Goal: Task Accomplishment & Management: Complete application form

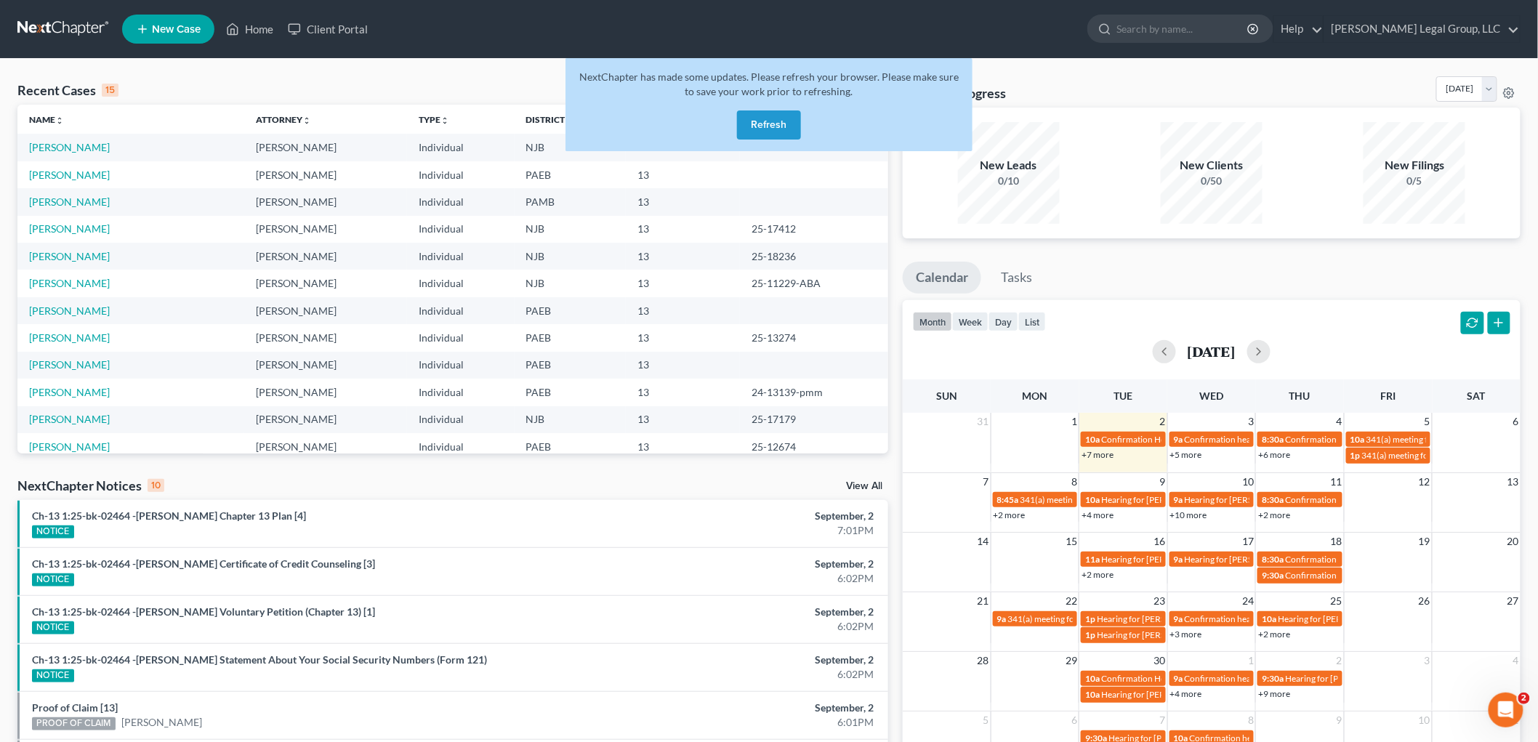
scroll to position [678, 0]
click at [752, 119] on button "Refresh" at bounding box center [769, 125] width 64 height 29
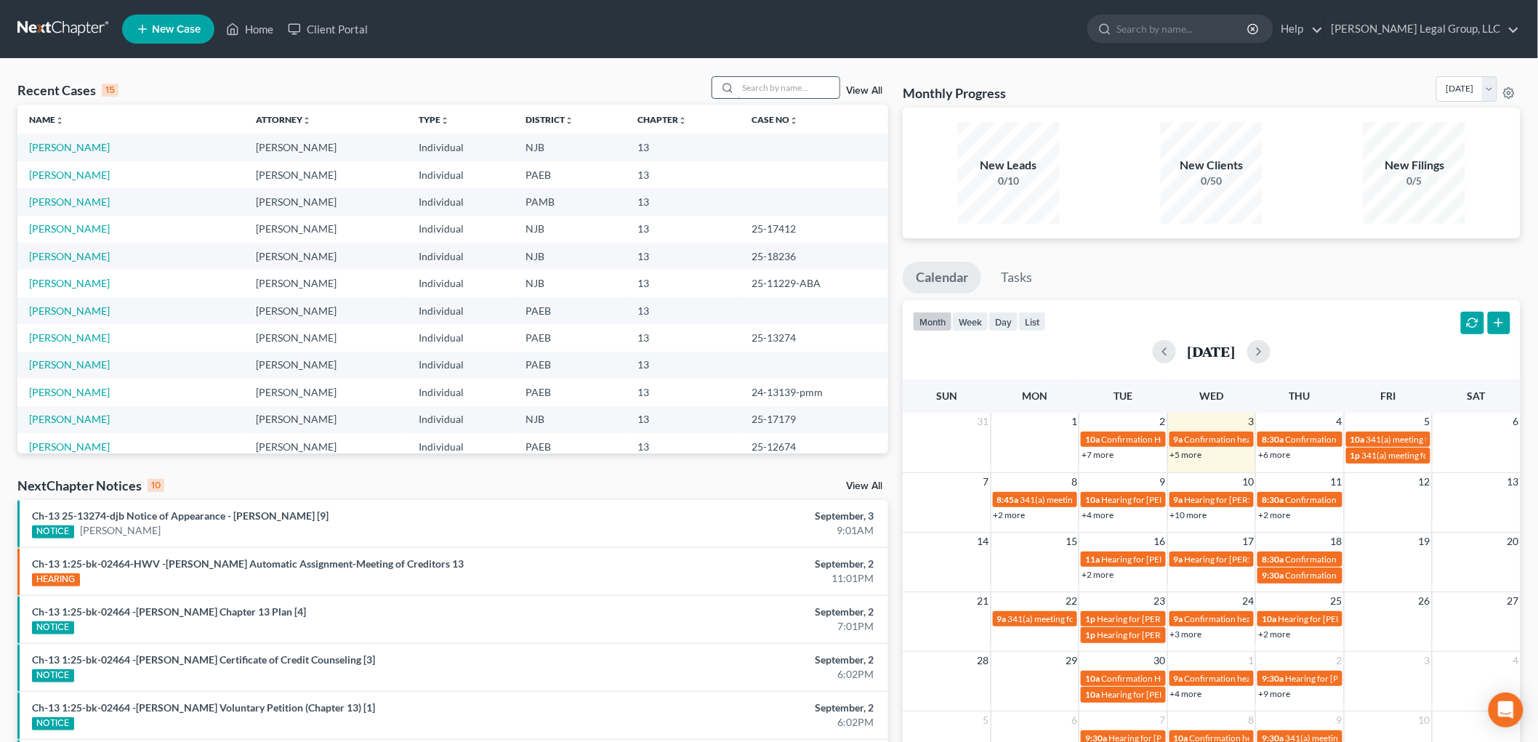
click at [749, 87] on input "search" at bounding box center [789, 87] width 102 height 21
click at [766, 89] on input "search" at bounding box center [789, 87] width 102 height 21
type input "[PERSON_NAME]"
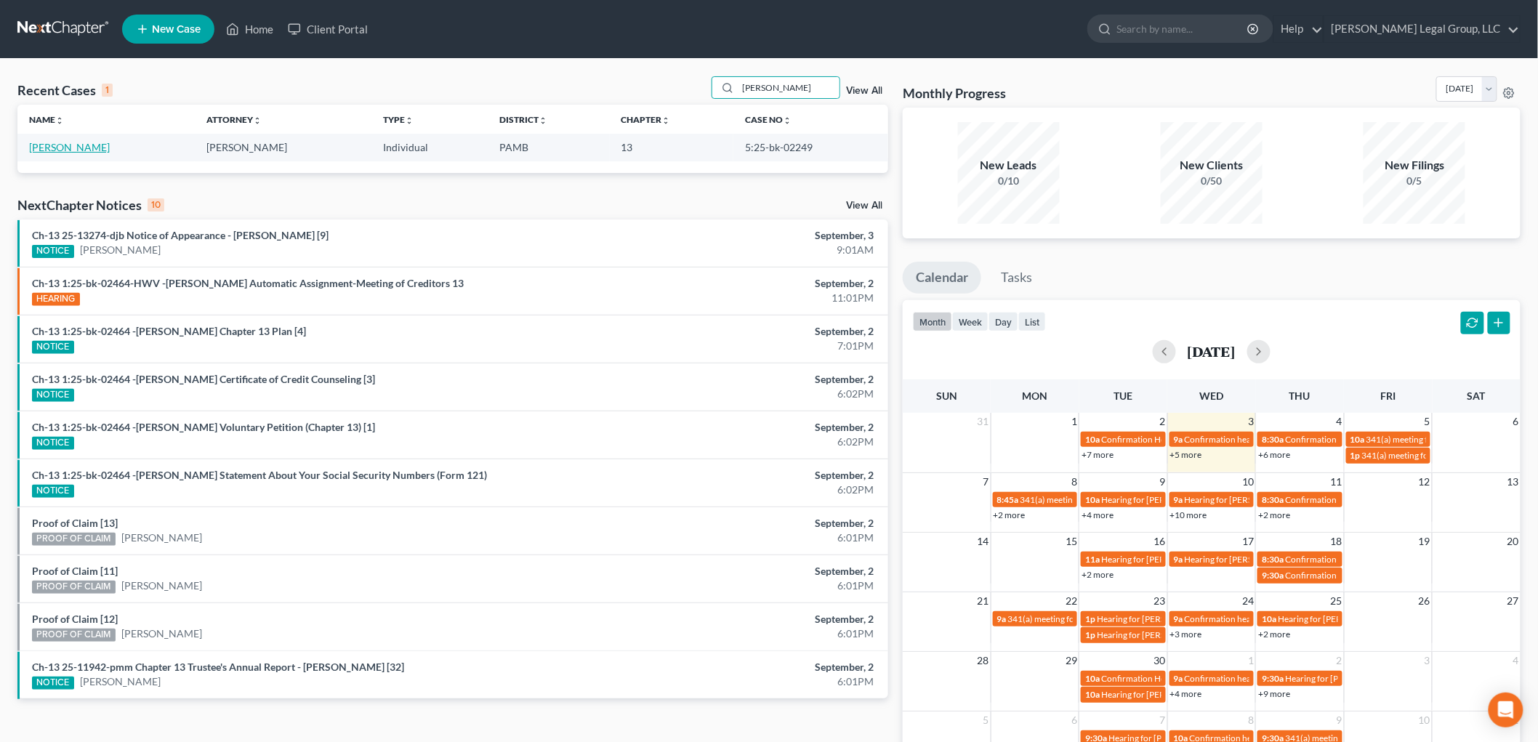
click at [76, 145] on link "[PERSON_NAME]" at bounding box center [69, 147] width 81 height 12
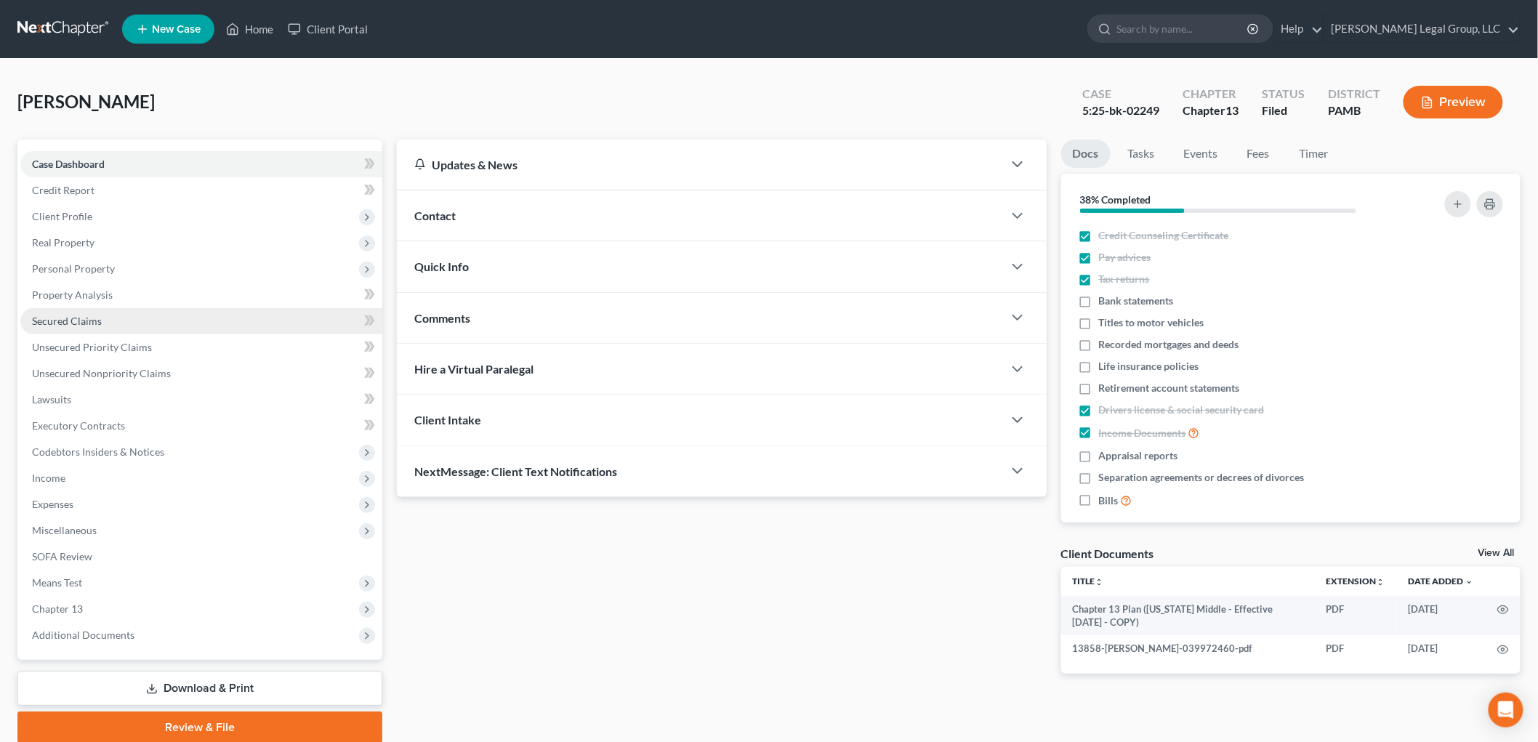
click at [95, 317] on span "Secured Claims" at bounding box center [67, 321] width 70 height 12
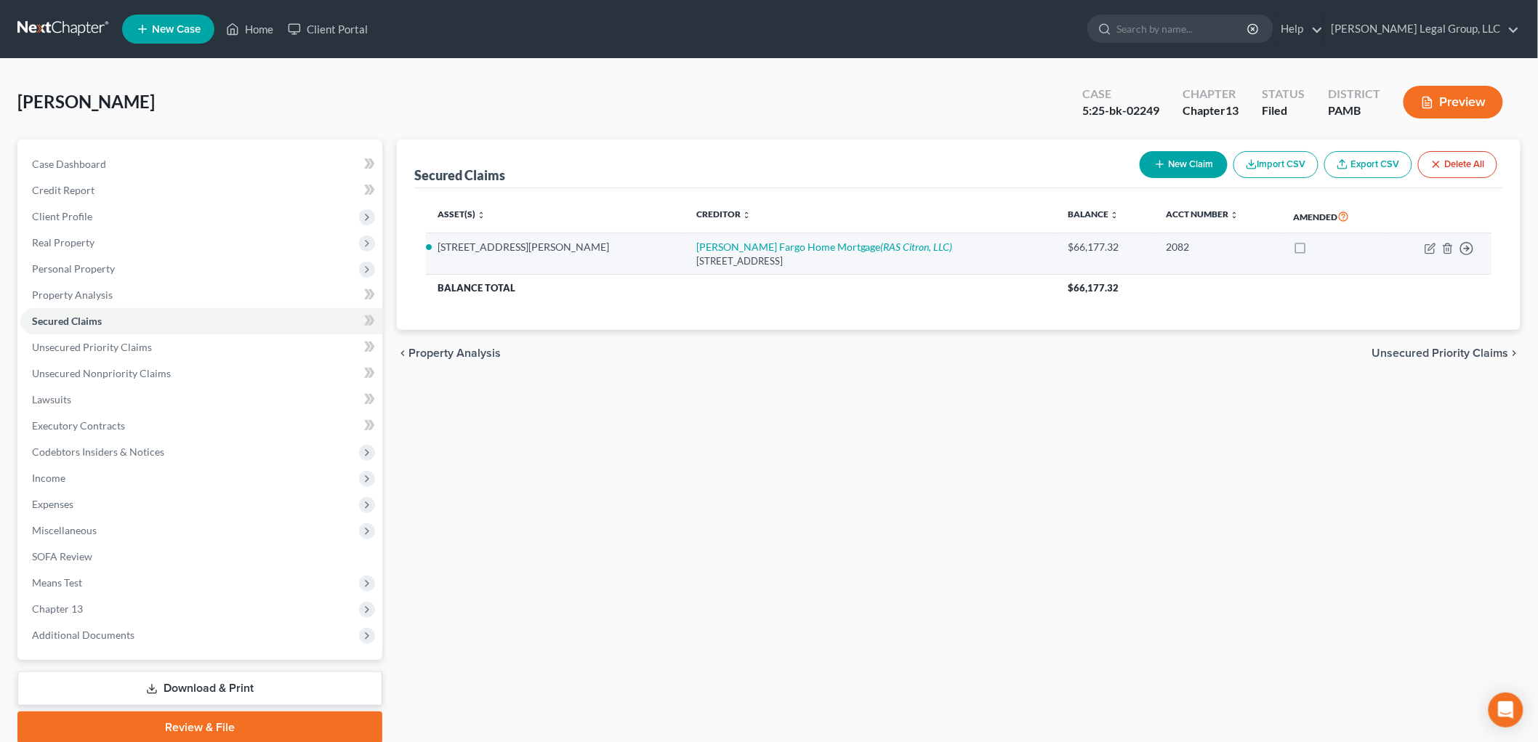
click at [750, 237] on td "[PERSON_NAME] Fargo Home Mortgage (RAS Citron, LLC) [STREET_ADDRESS]" at bounding box center [870, 253] width 371 height 41
click at [755, 249] on link "[PERSON_NAME] Fargo Home Mortgage (RAS Citron, LLC)" at bounding box center [824, 247] width 257 height 12
select select "16"
select select "2"
select select "4"
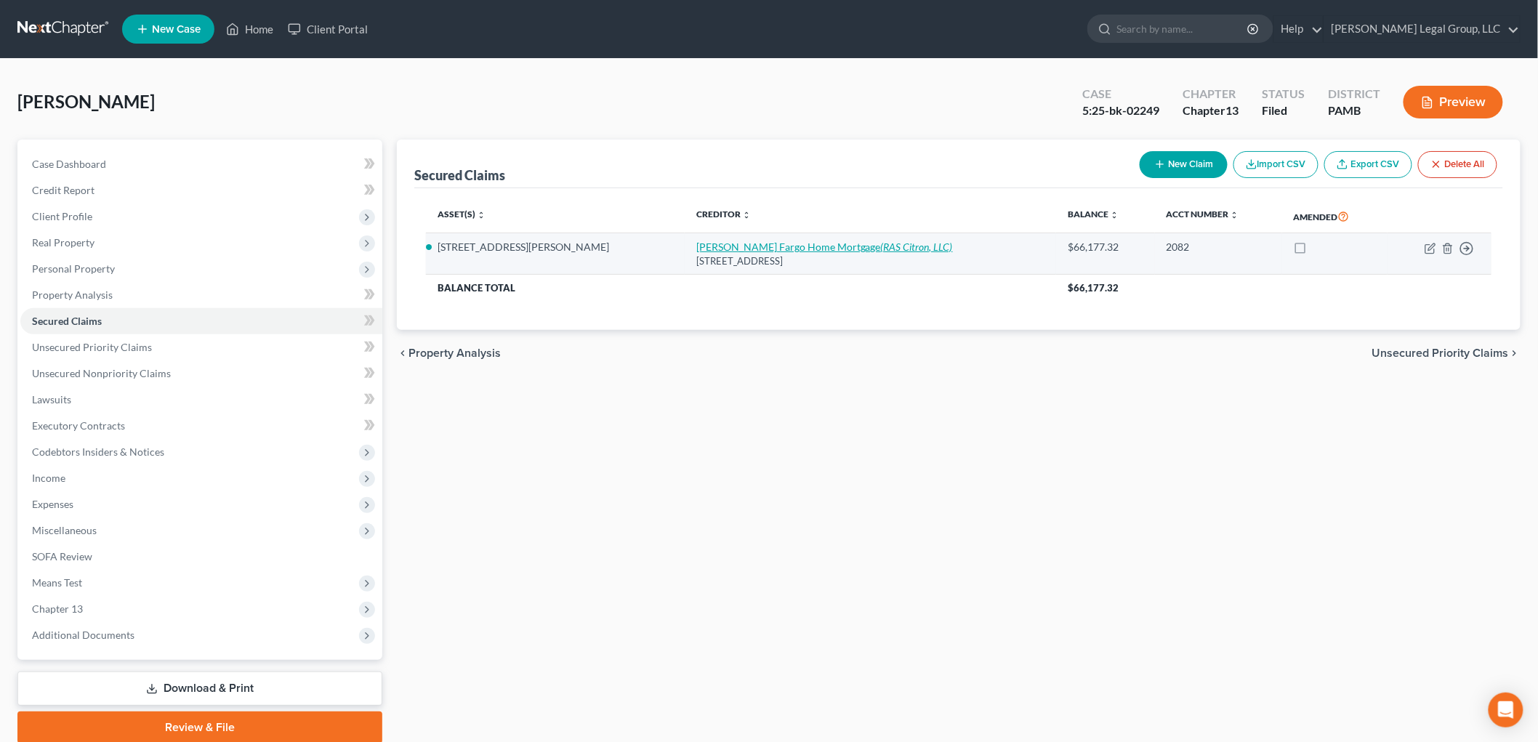
select select "0"
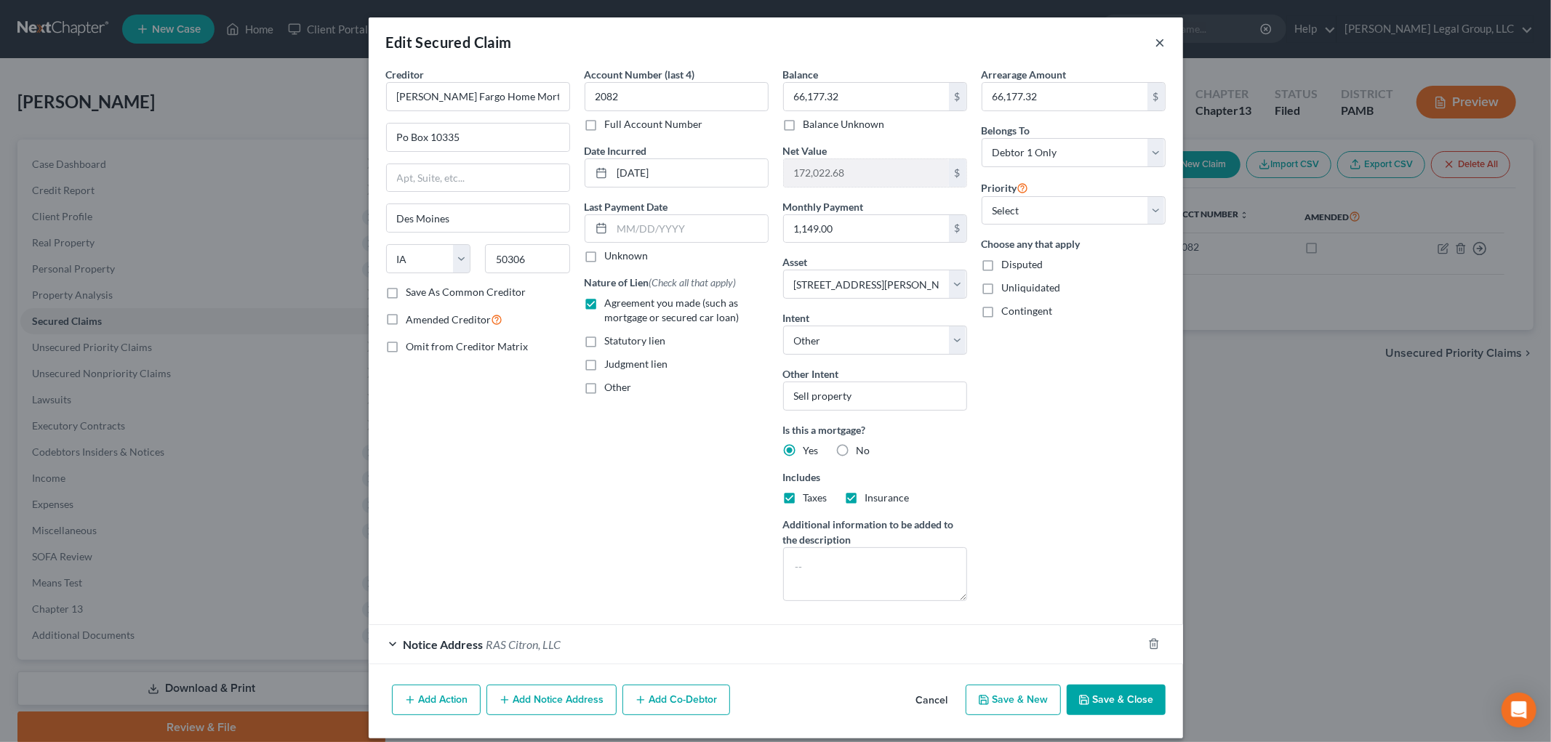
click at [1158, 40] on button "×" at bounding box center [1160, 41] width 10 height 17
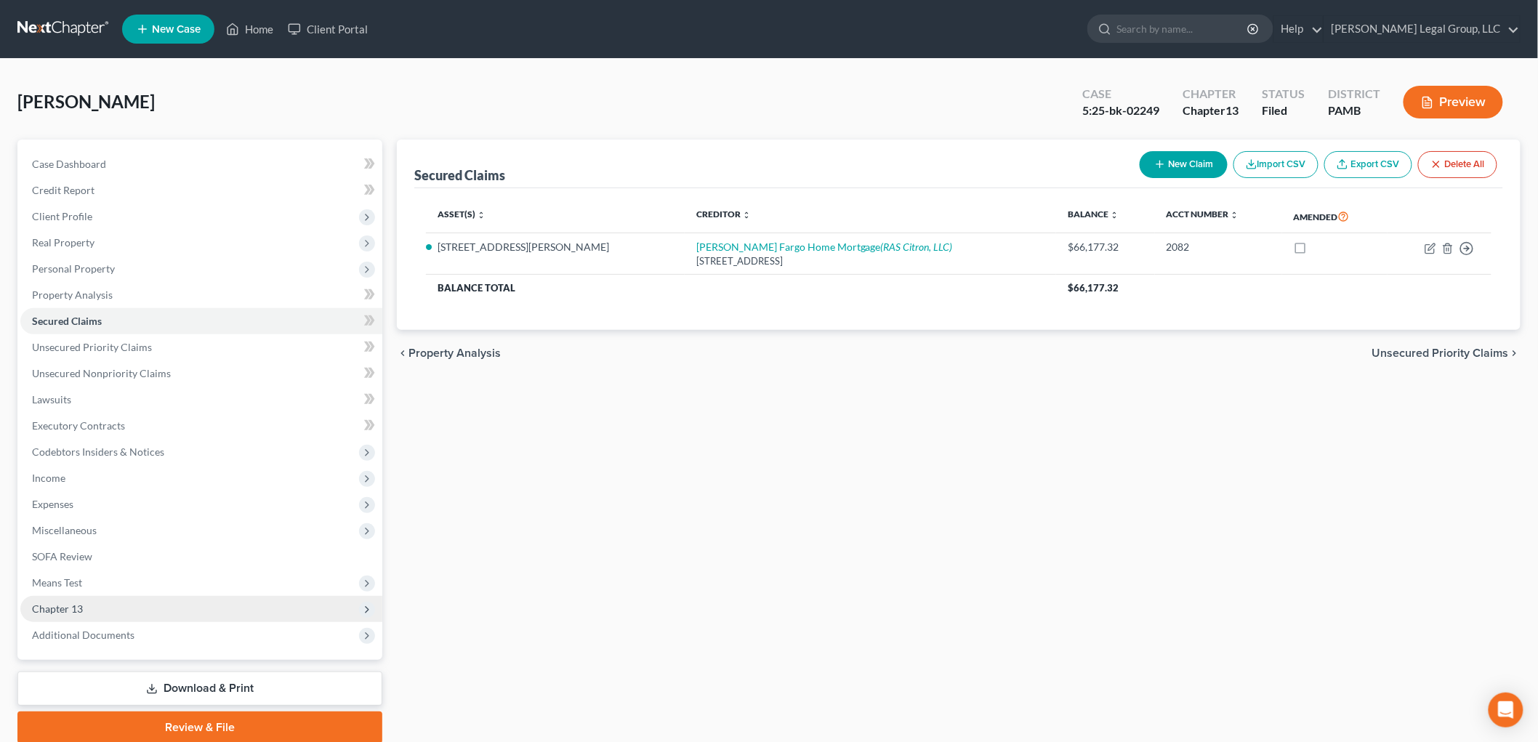
click at [107, 597] on span "Chapter 13" at bounding box center [201, 609] width 362 height 26
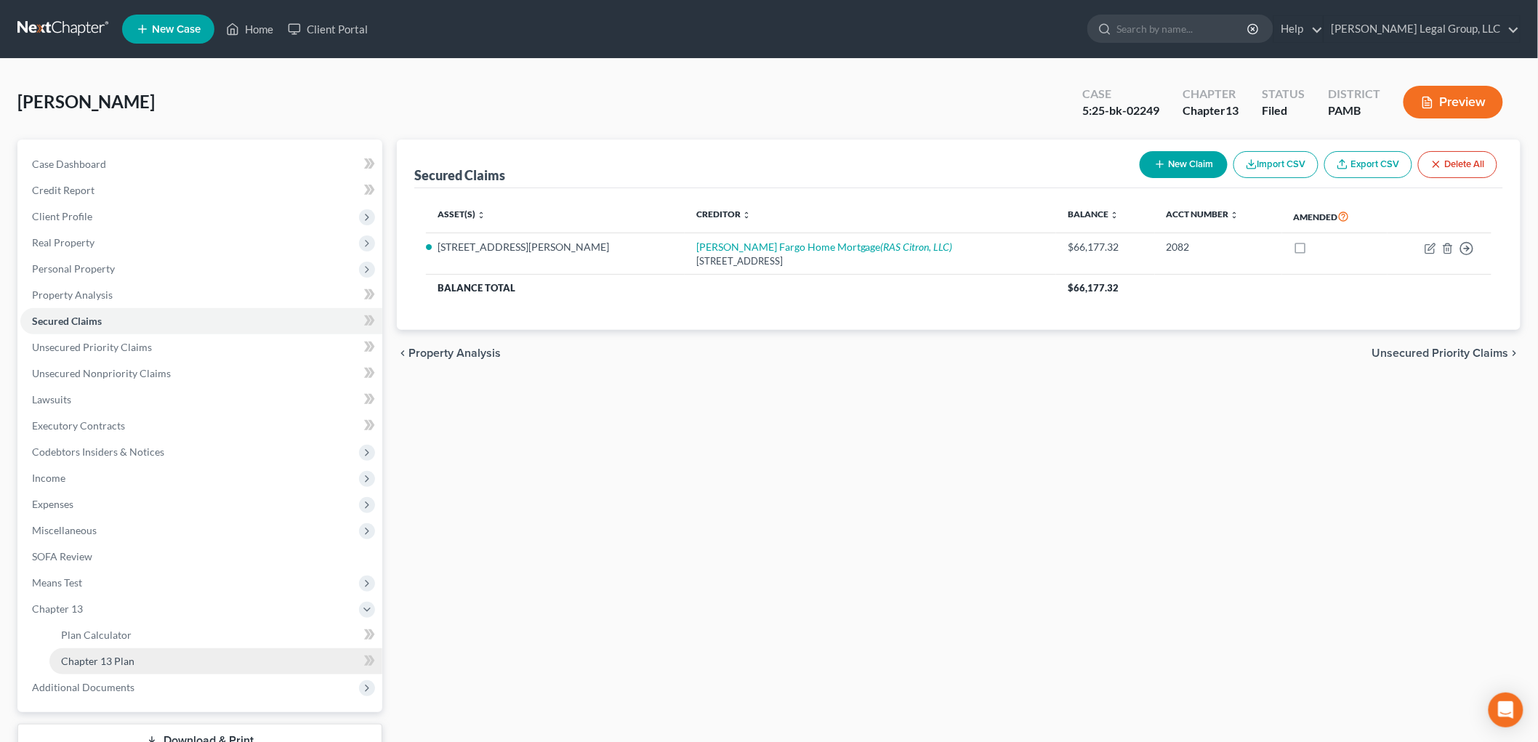
click at [179, 654] on link "Chapter 13 Plan" at bounding box center [215, 661] width 333 height 26
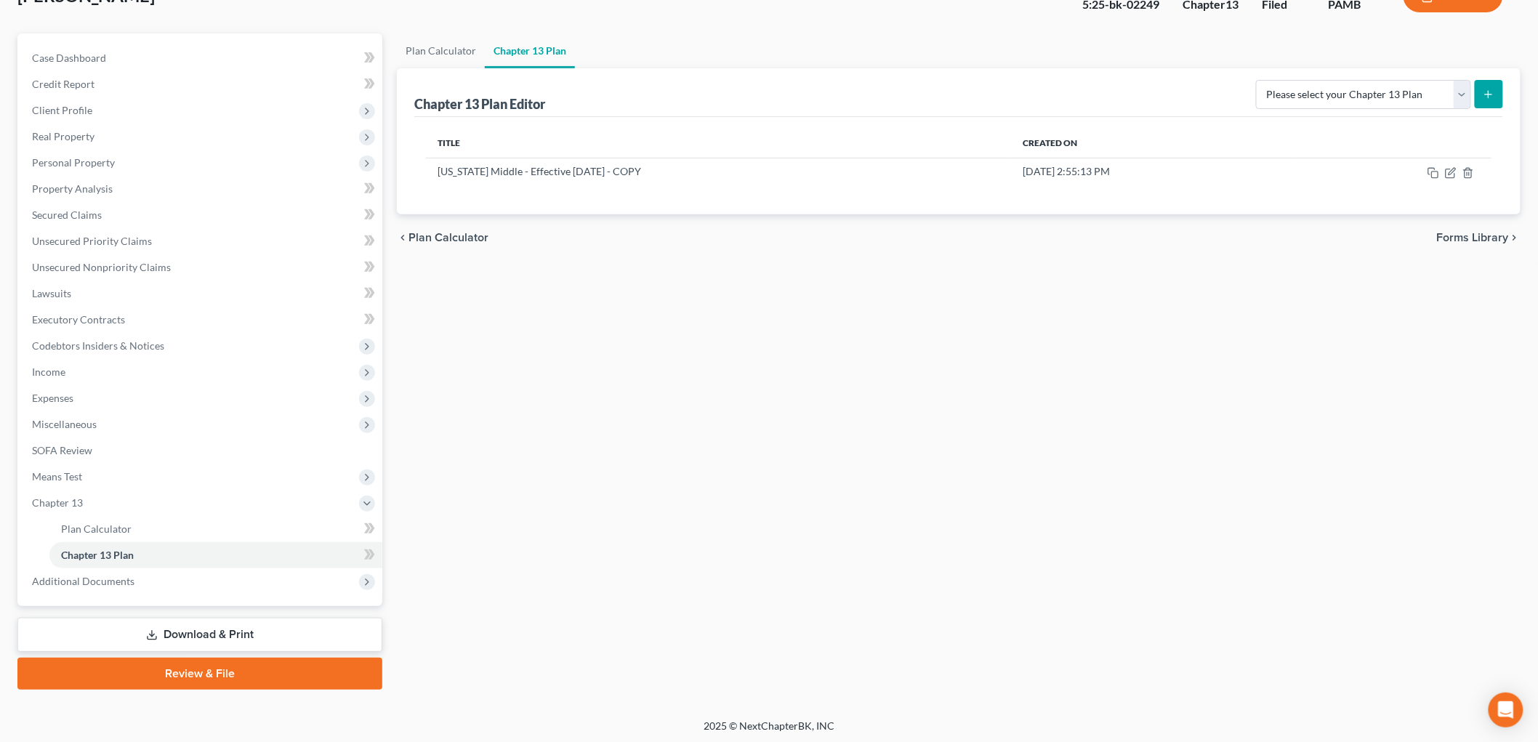
scroll to position [107, 0]
click at [90, 535] on link "Plan Calculator" at bounding box center [215, 528] width 333 height 26
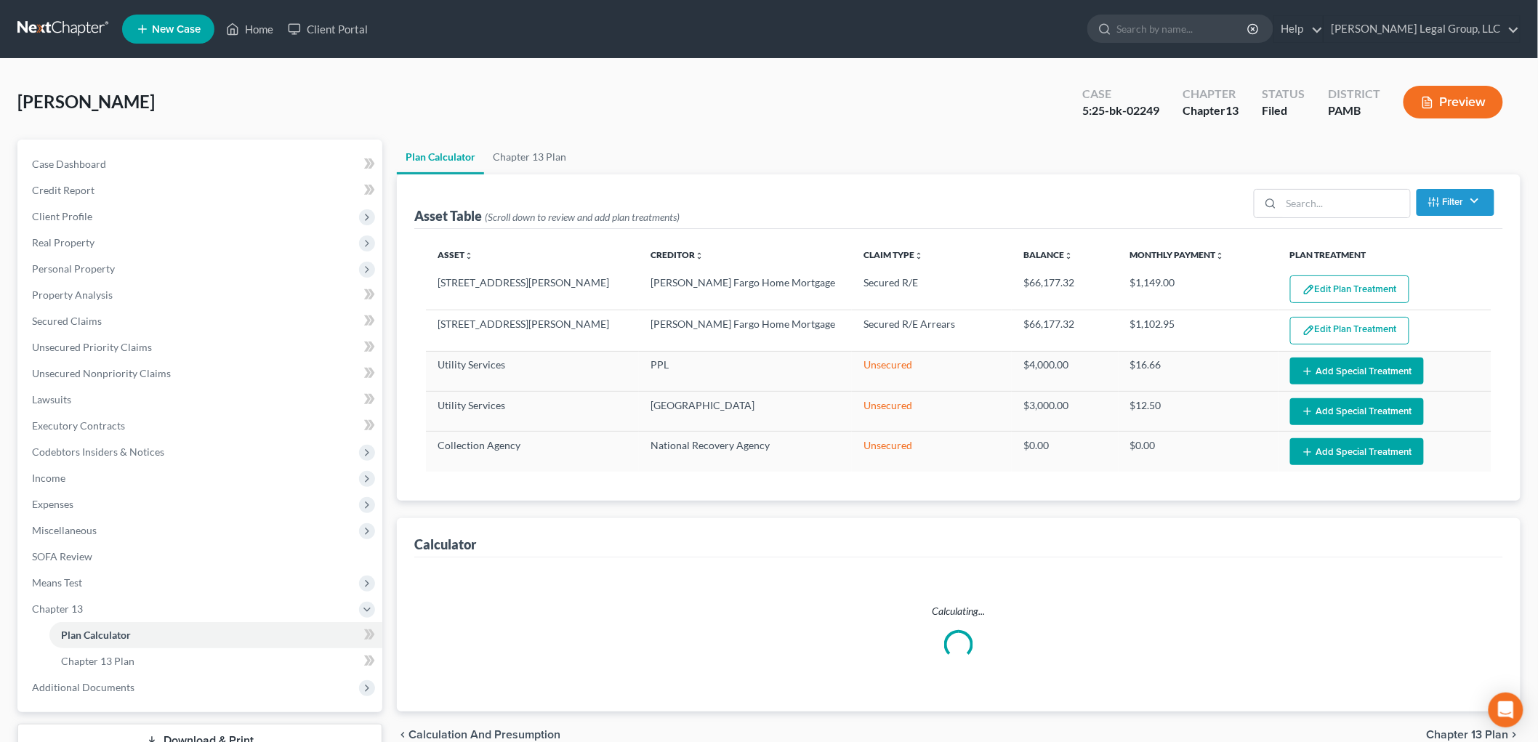
select select "59"
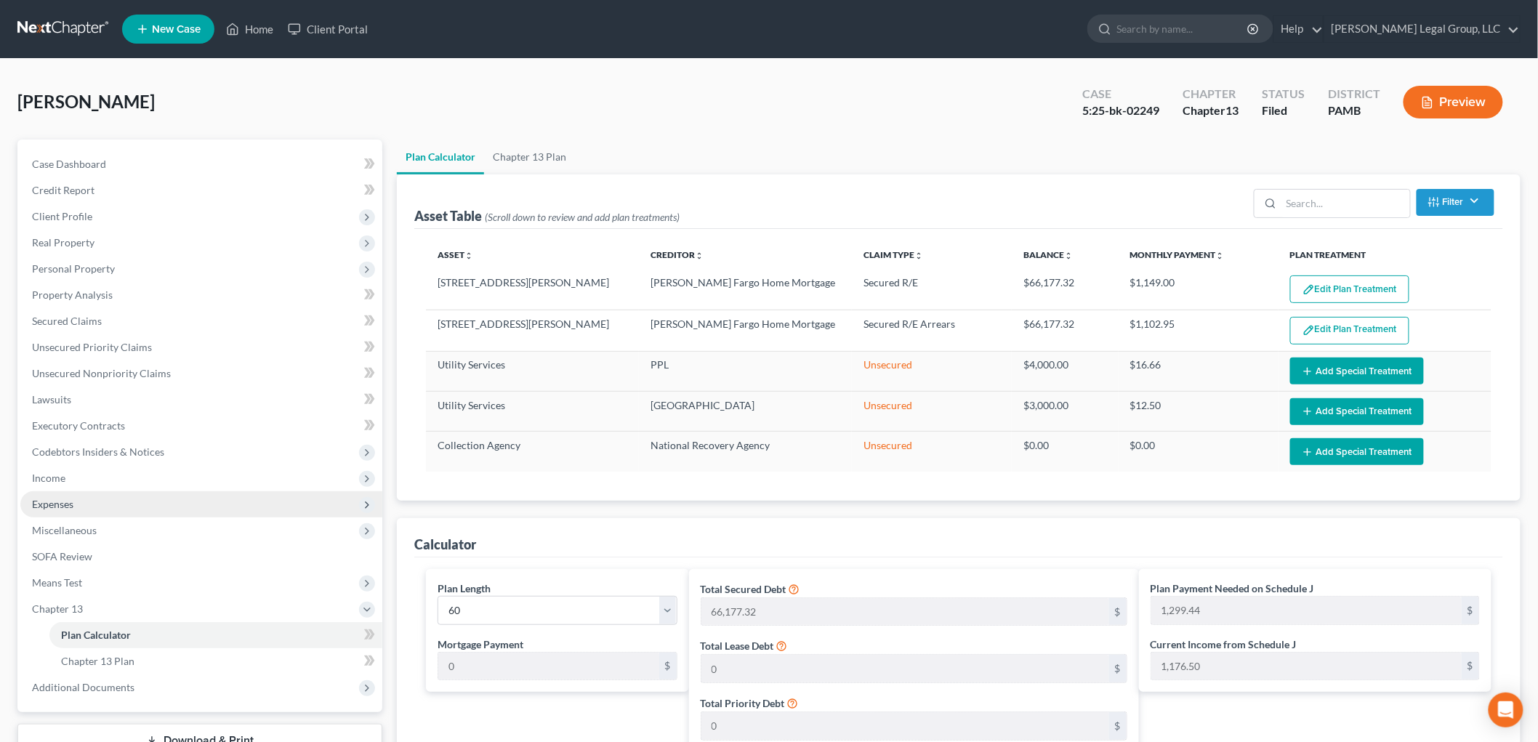
drag, startPoint x: 34, startPoint y: 503, endPoint x: 48, endPoint y: 514, distance: 17.6
click at [34, 503] on span "Expenses" at bounding box center [52, 504] width 41 height 12
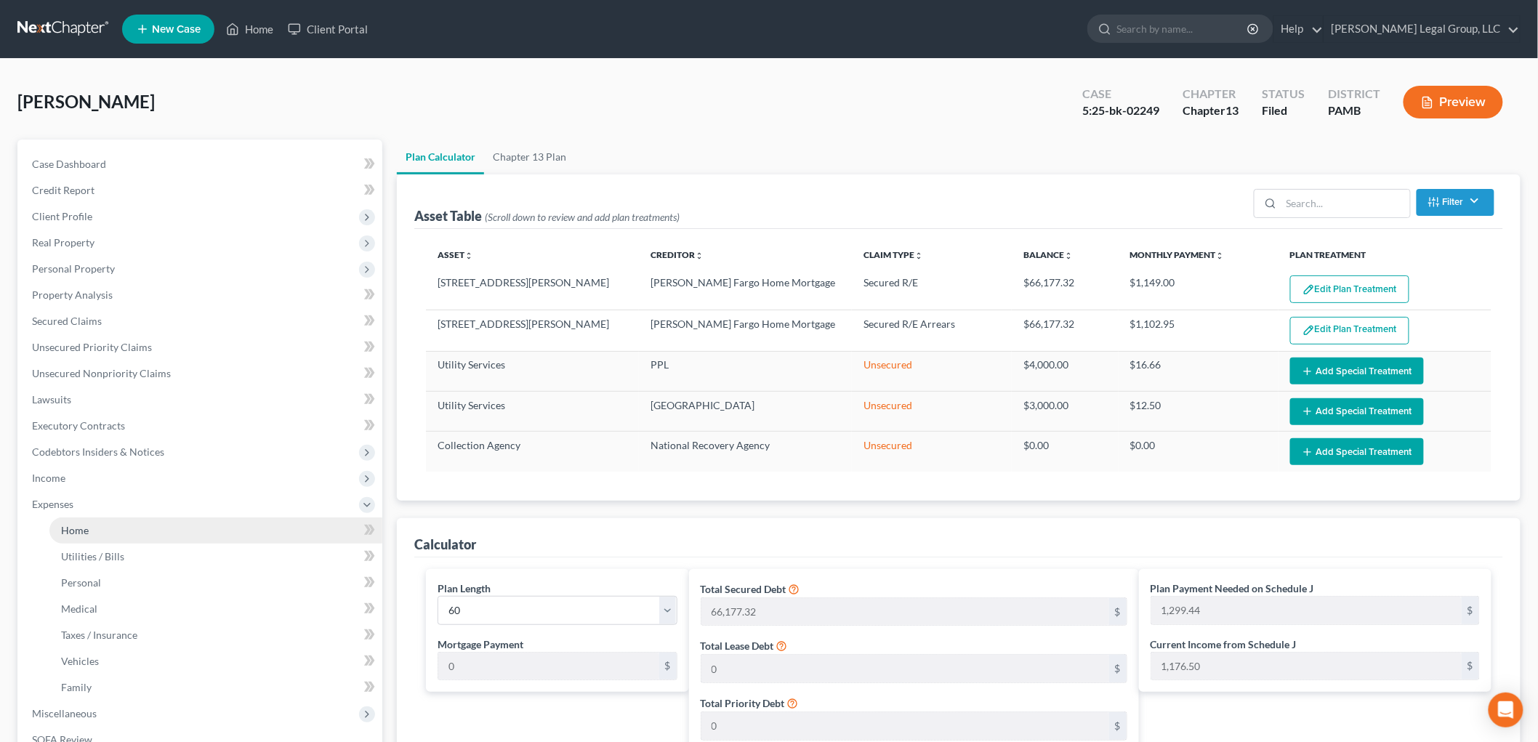
click at [98, 533] on link "Home" at bounding box center [215, 531] width 333 height 26
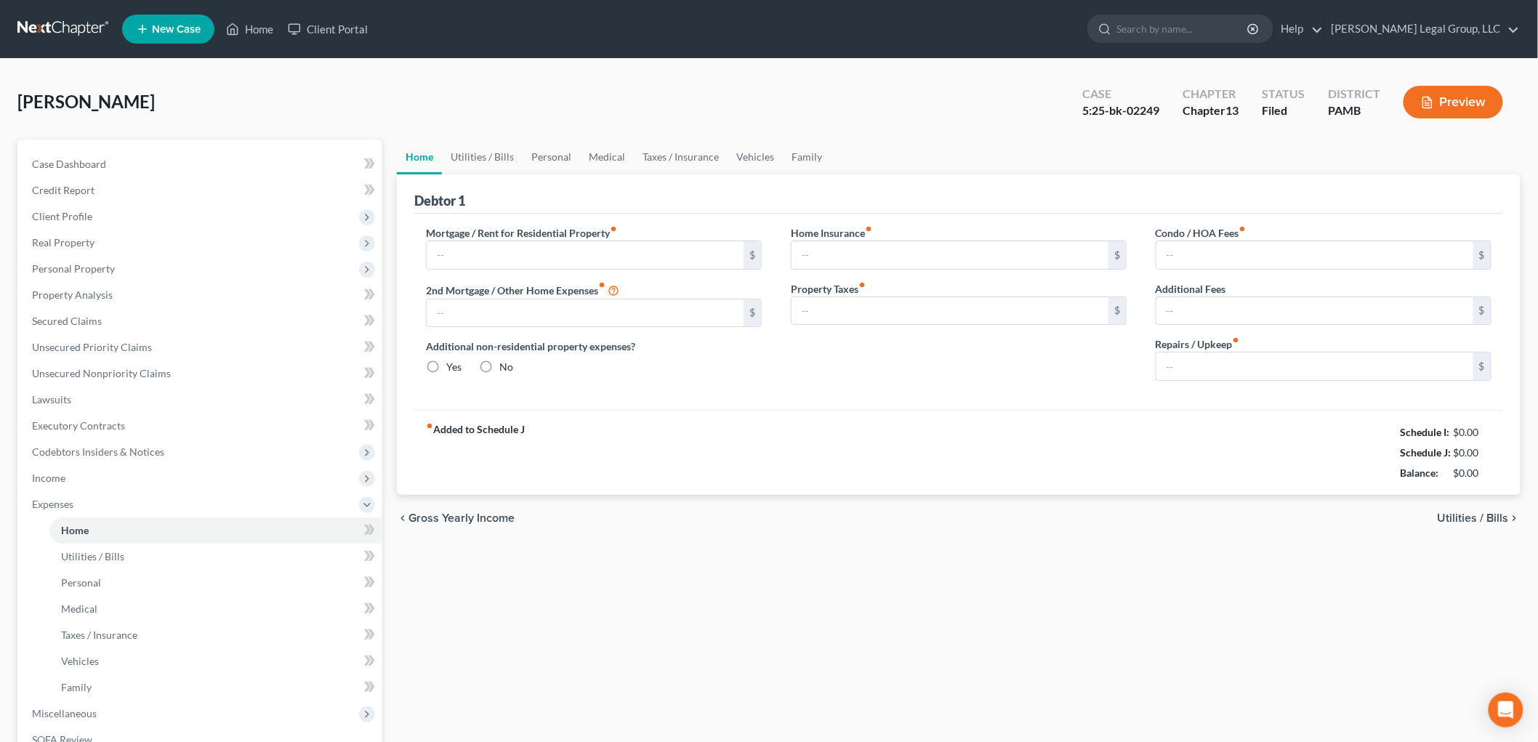
type input "1,298.00"
type input "0.00"
radio input "true"
type input "0.00"
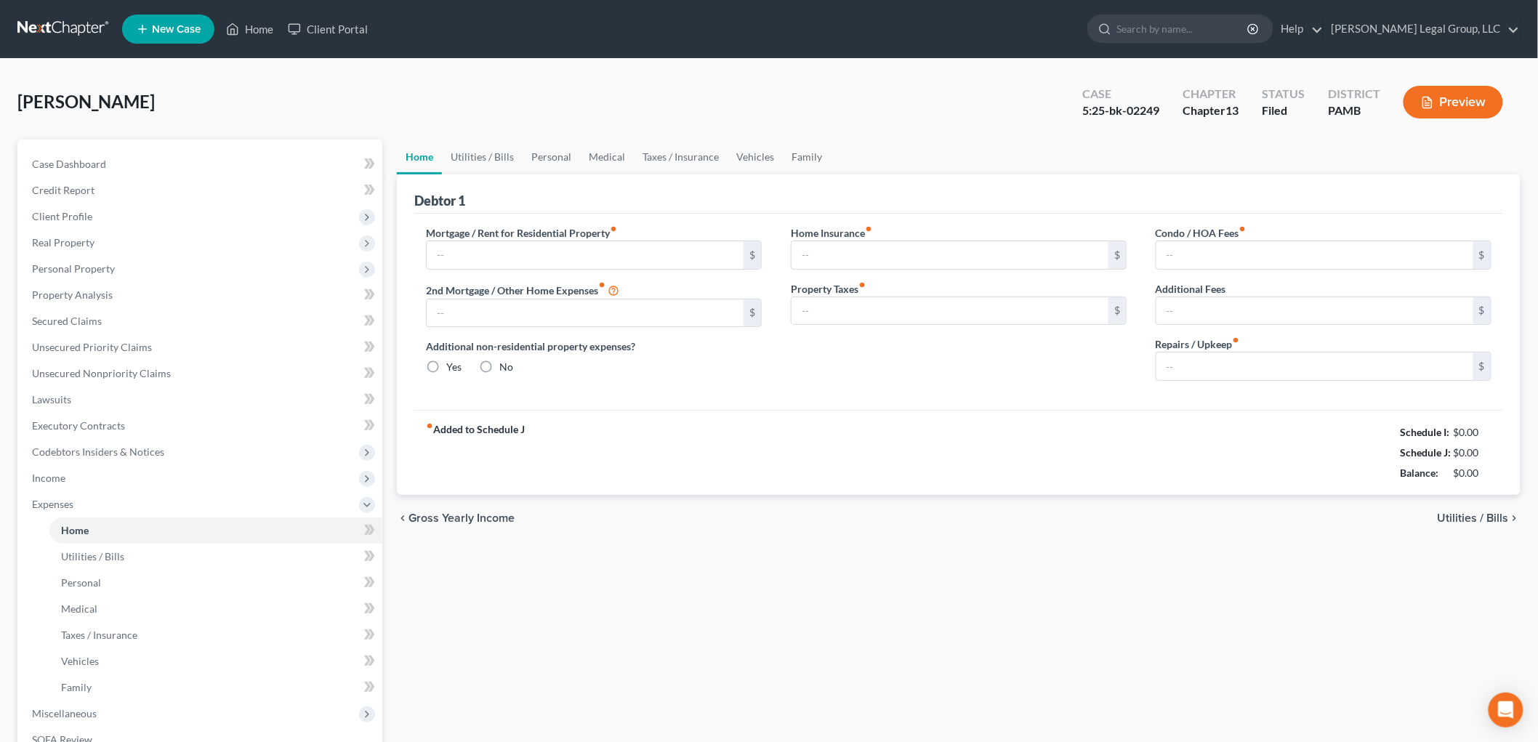
type input "0.00"
drag, startPoint x: 255, startPoint y: 20, endPoint x: 251, endPoint y: 37, distance: 17.3
click at [255, 20] on link "Home" at bounding box center [250, 29] width 62 height 26
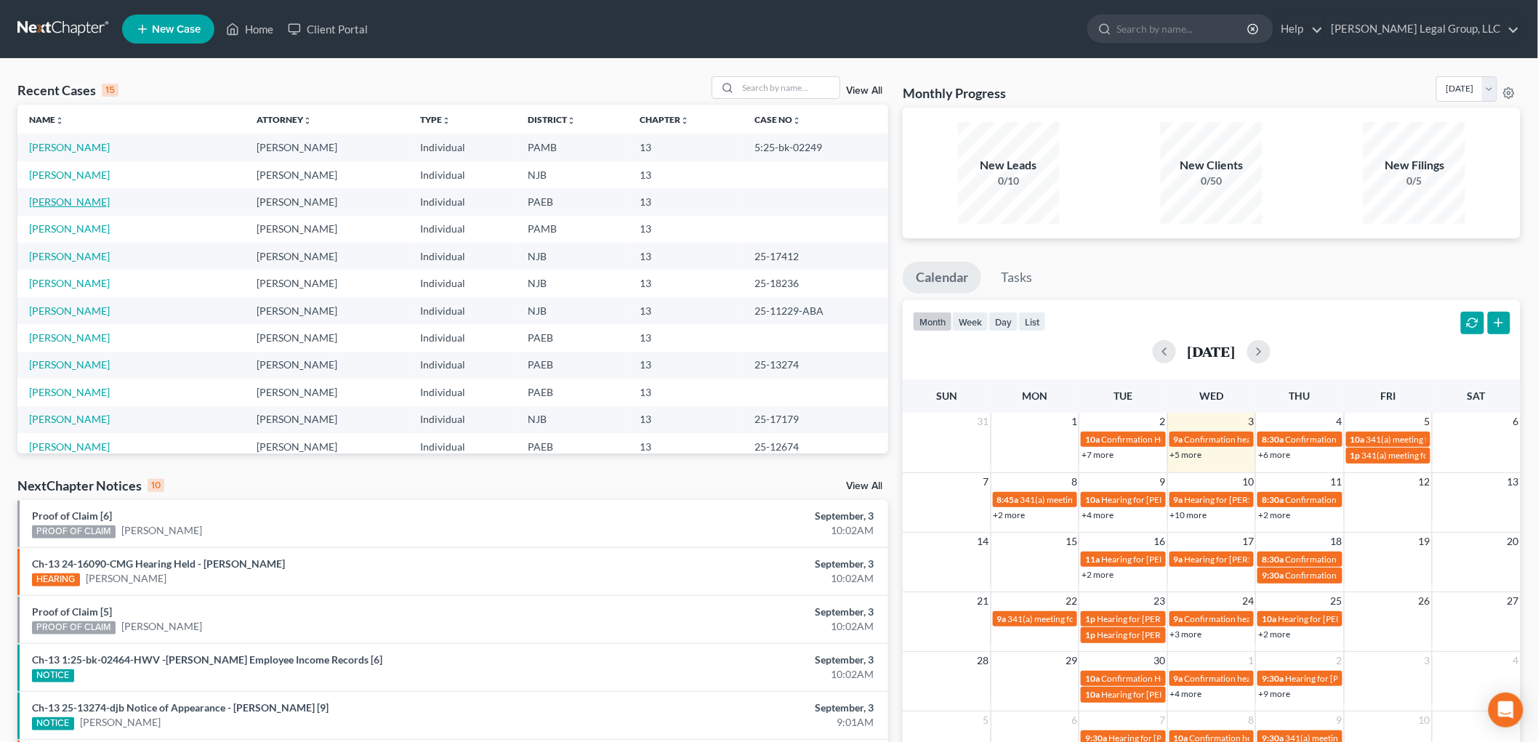
click at [95, 197] on link "[PERSON_NAME]" at bounding box center [69, 202] width 81 height 12
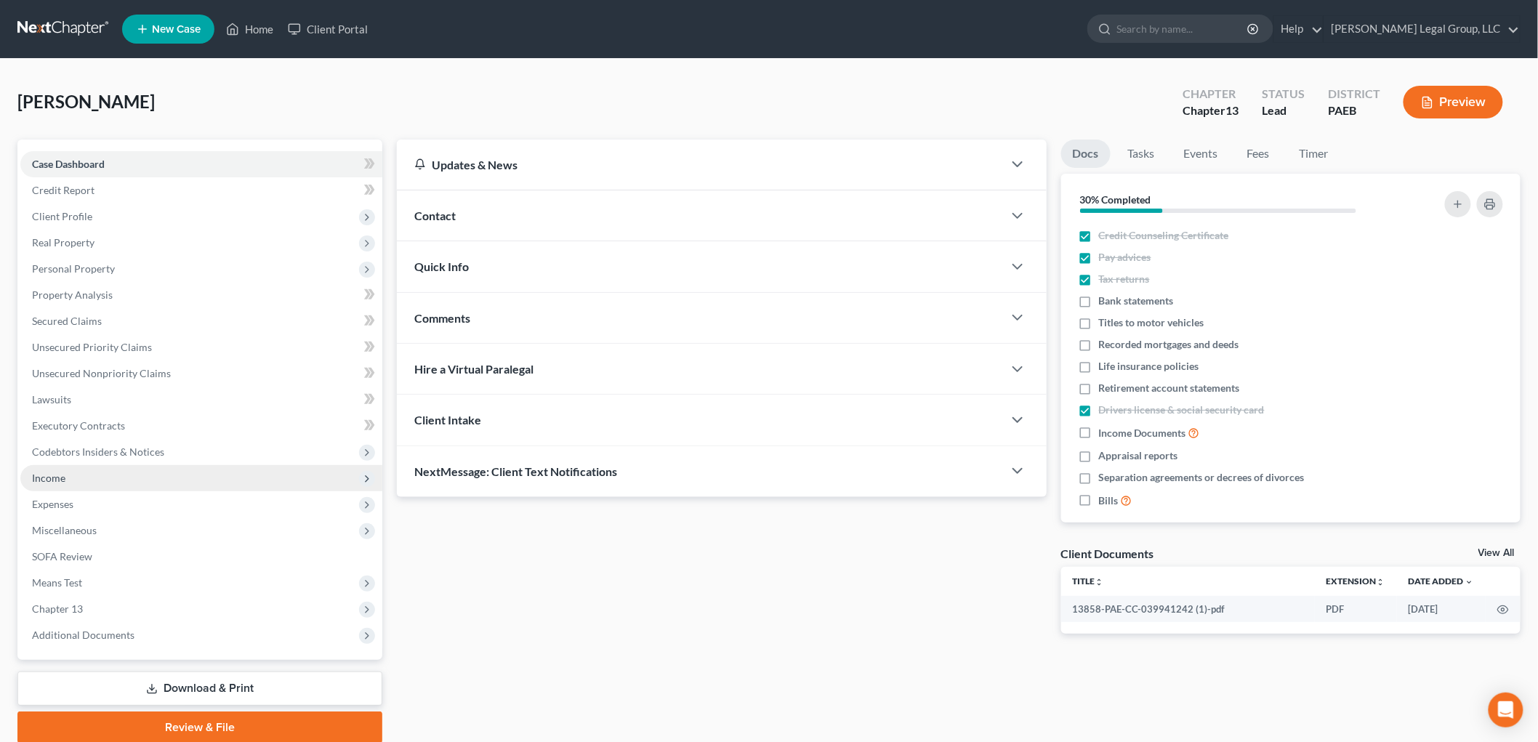
click at [76, 478] on span "Income" at bounding box center [201, 478] width 362 height 26
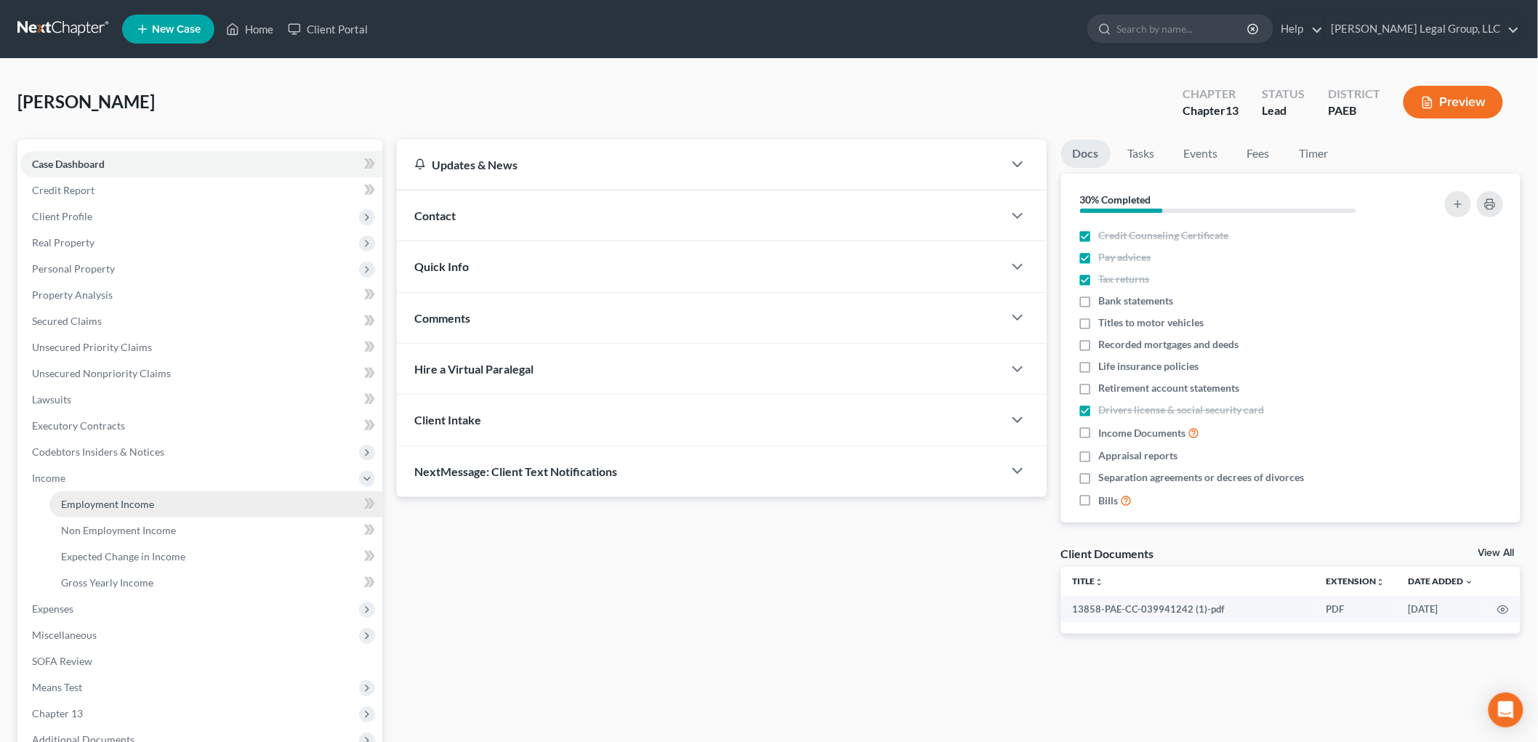
click at [129, 507] on span "Employment Income" at bounding box center [107, 504] width 93 height 12
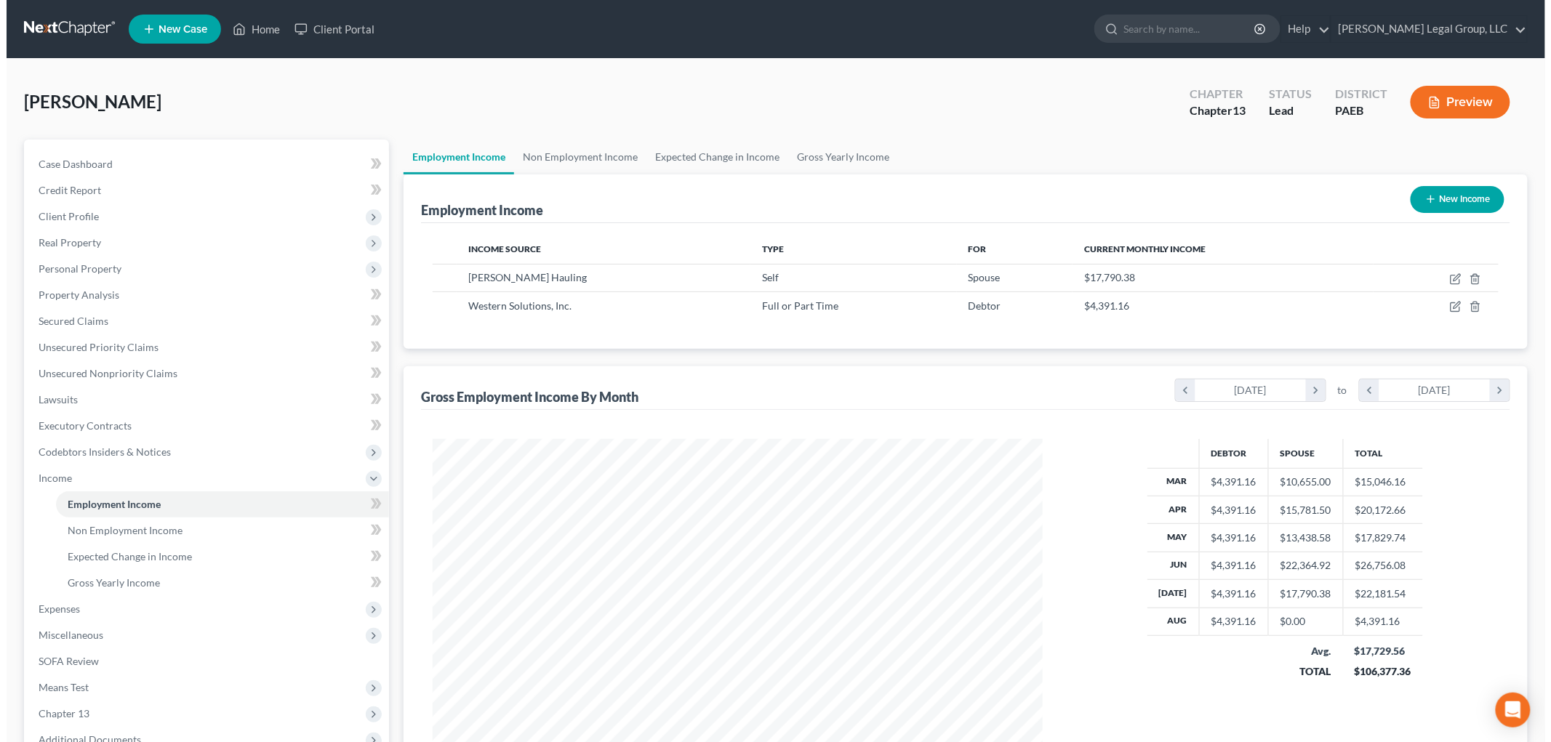
scroll to position [304, 638]
click at [1449, 277] on icon "button" at bounding box center [1450, 277] width 7 height 7
select select "1"
select select "0"
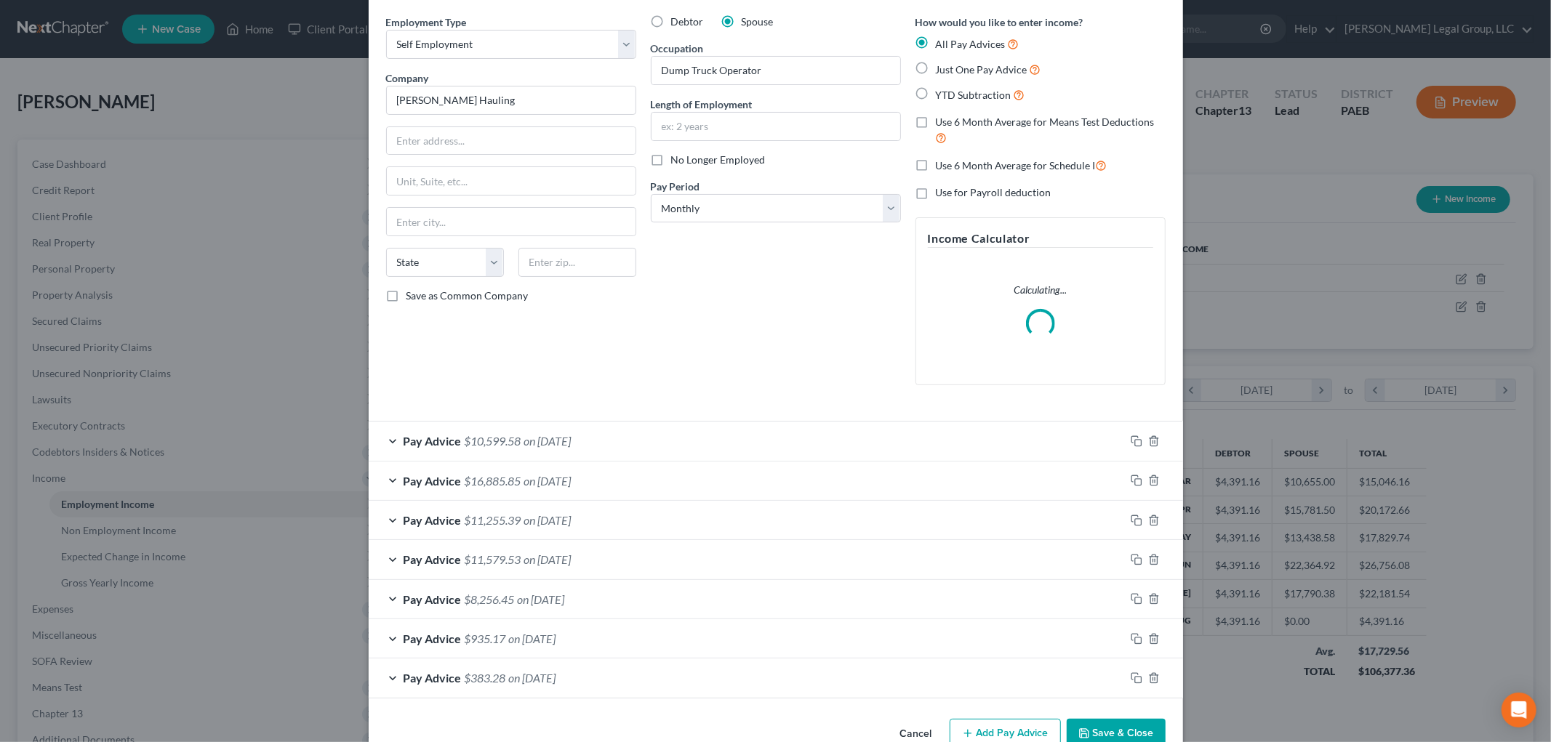
scroll to position [81, 0]
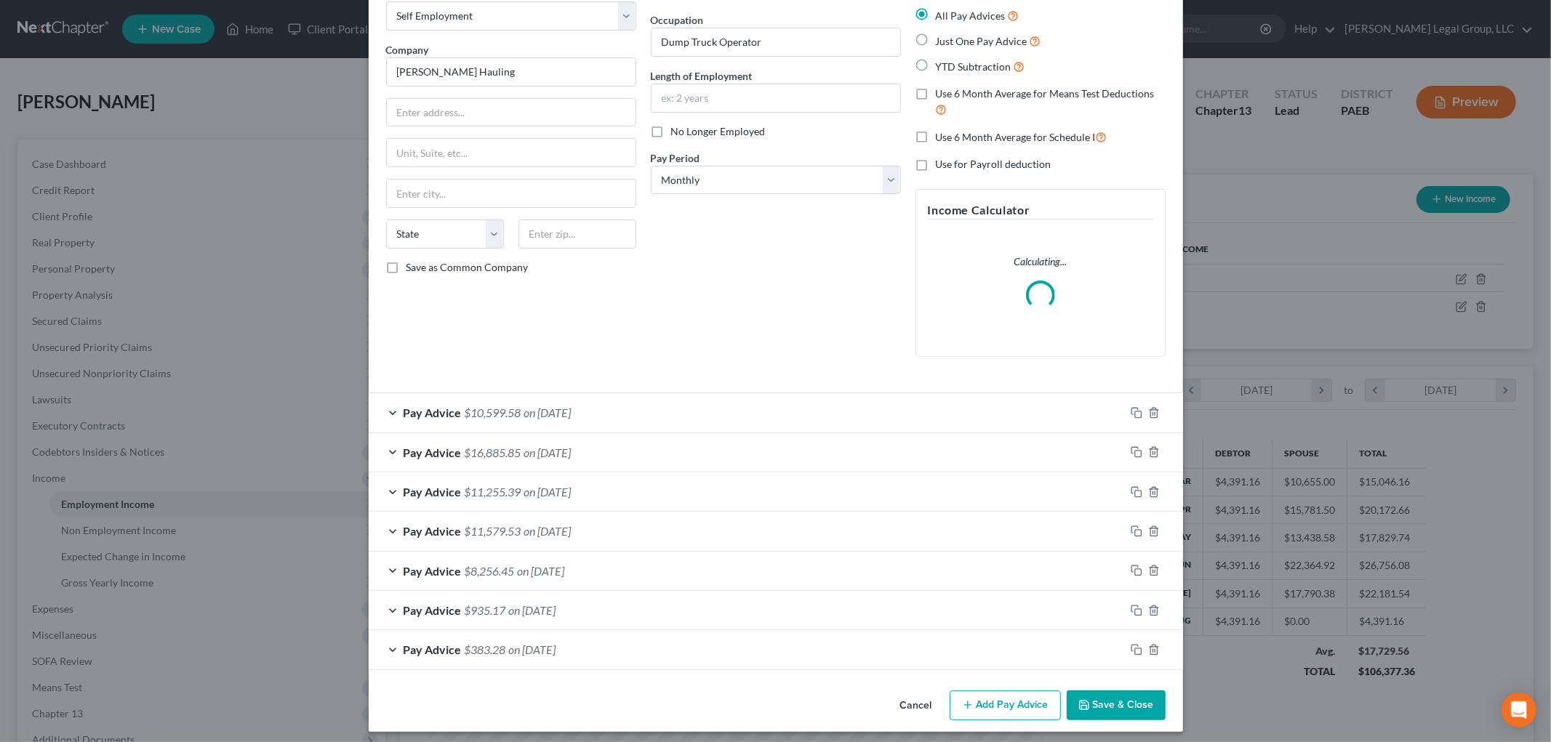
click at [693, 412] on div "Pay Advice $10,599.58 on [DATE]" at bounding box center [747, 412] width 756 height 39
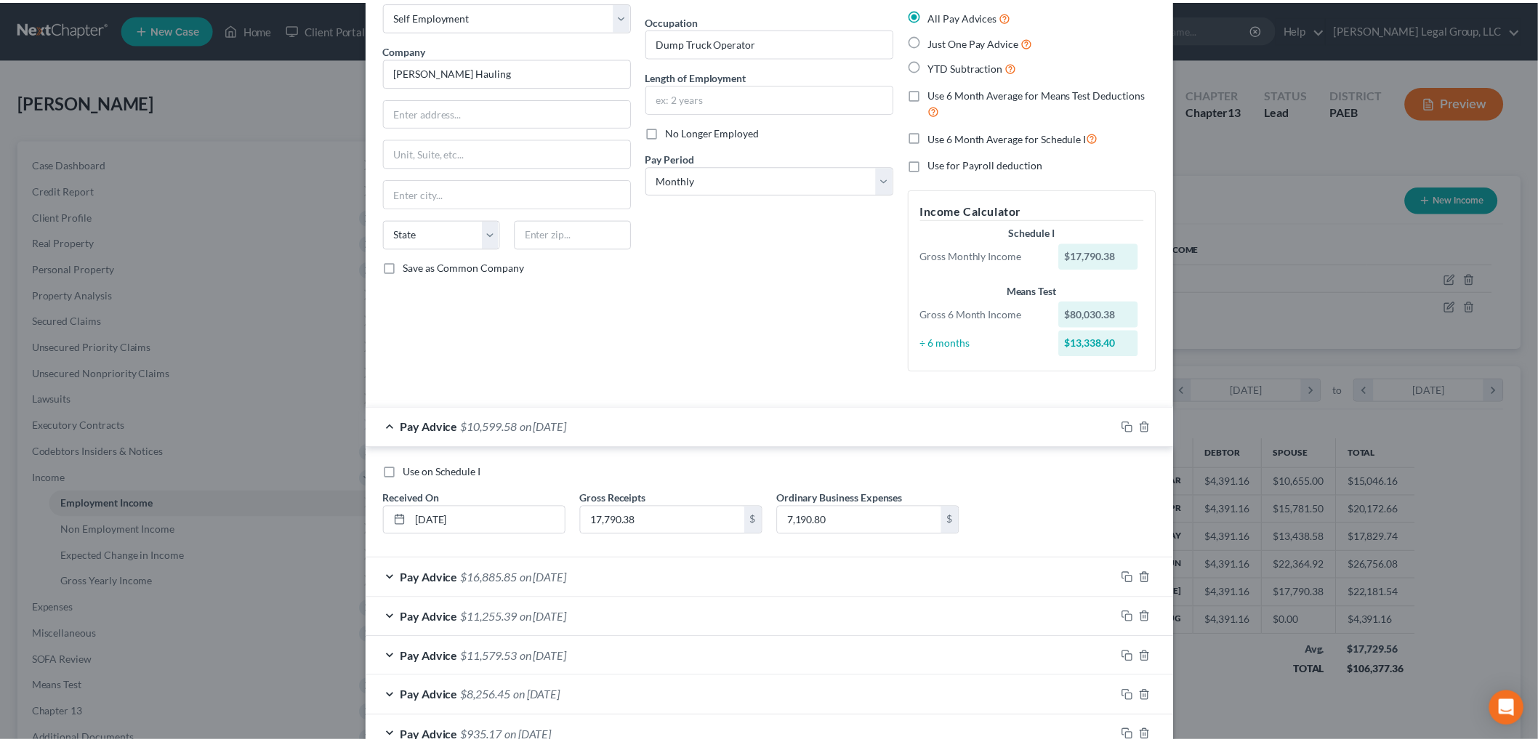
scroll to position [0, 0]
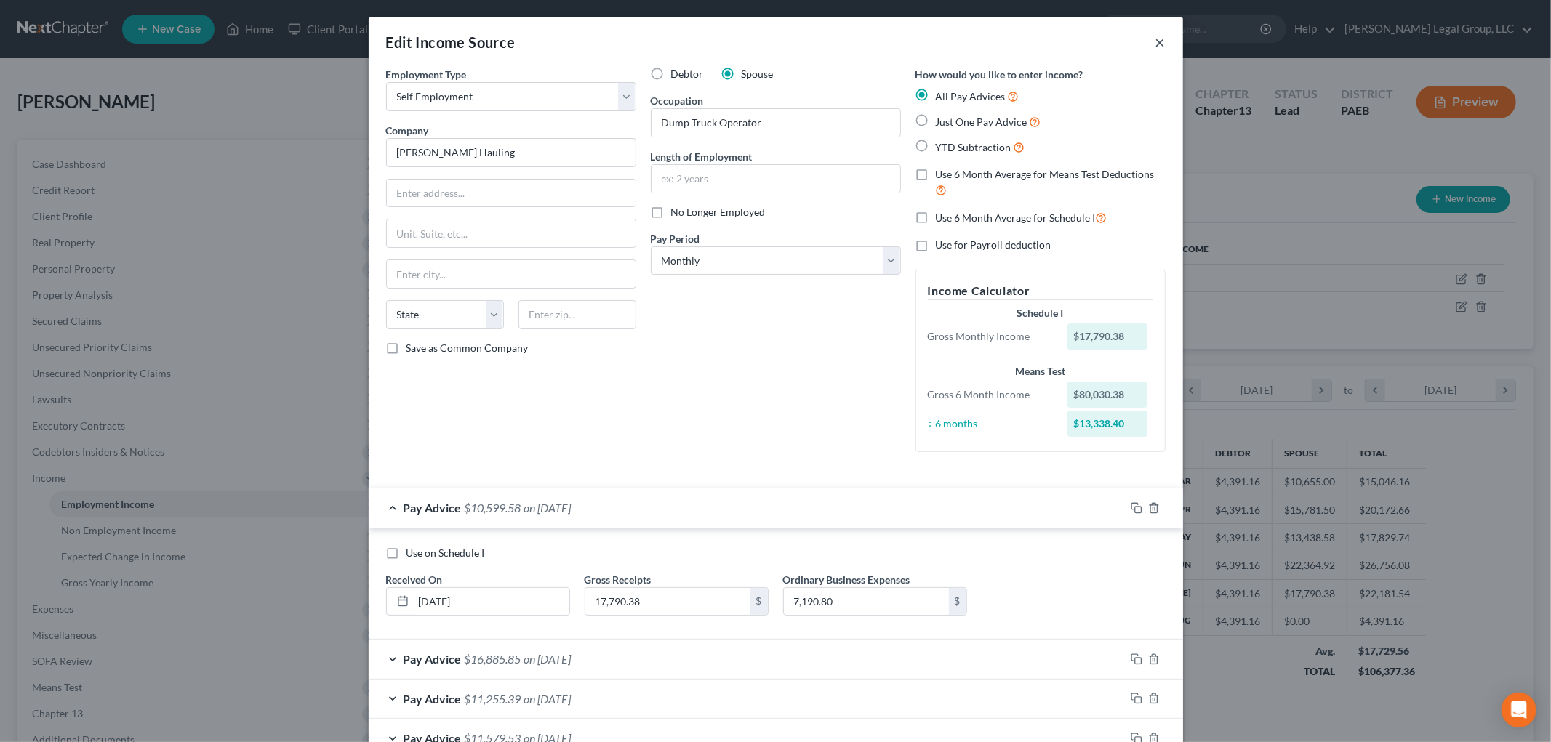
click at [1155, 42] on button "×" at bounding box center [1160, 41] width 10 height 17
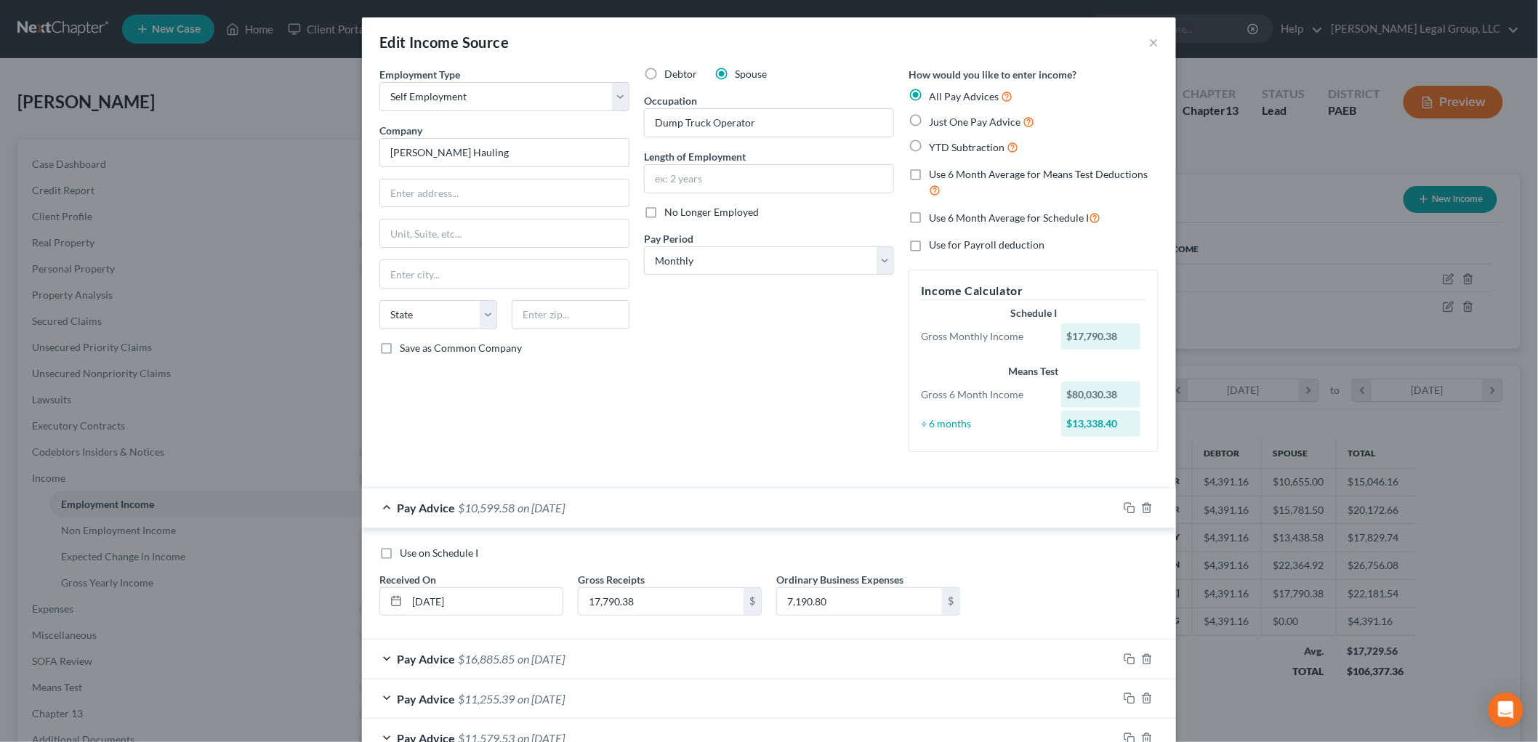
scroll to position [726699, 726364]
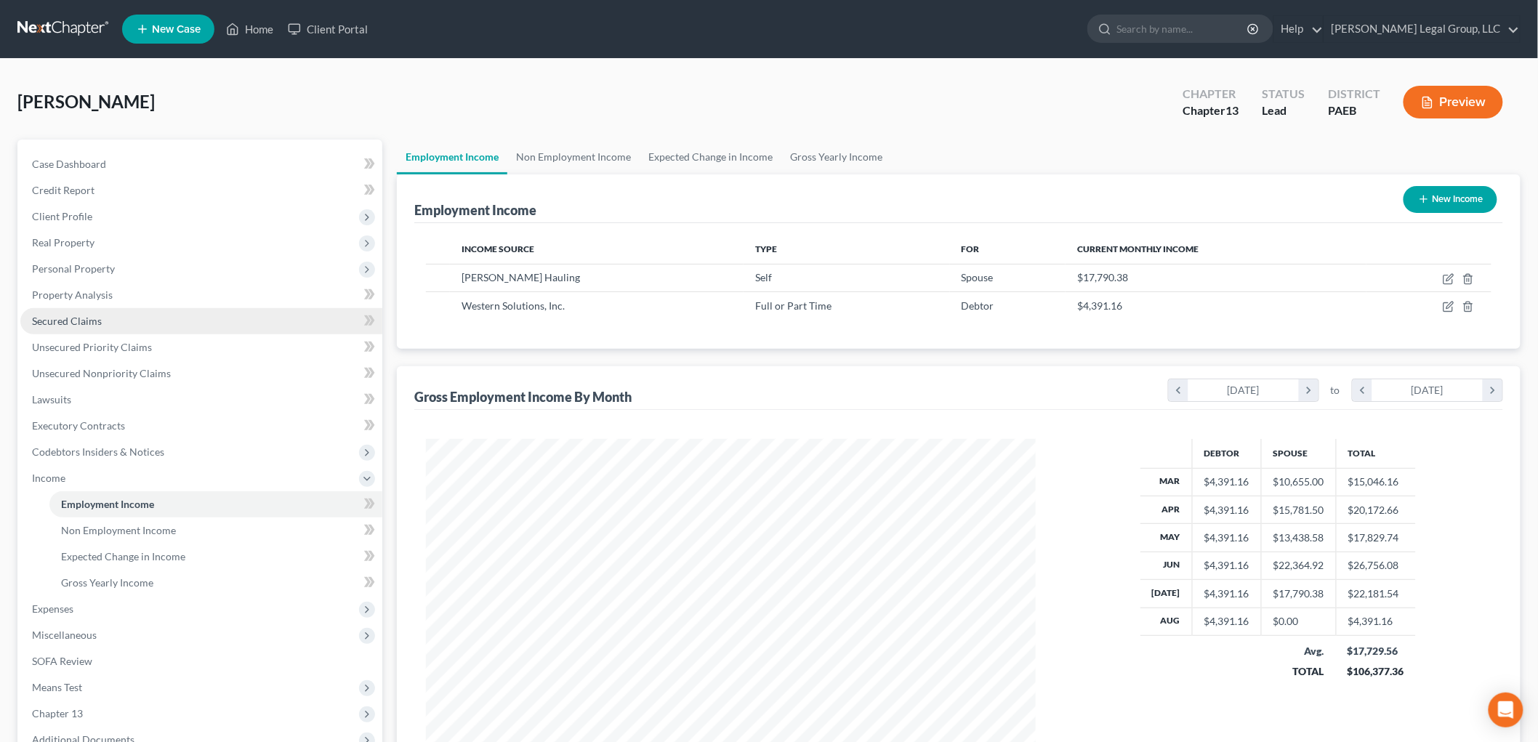
click at [73, 322] on span "Secured Claims" at bounding box center [67, 321] width 70 height 12
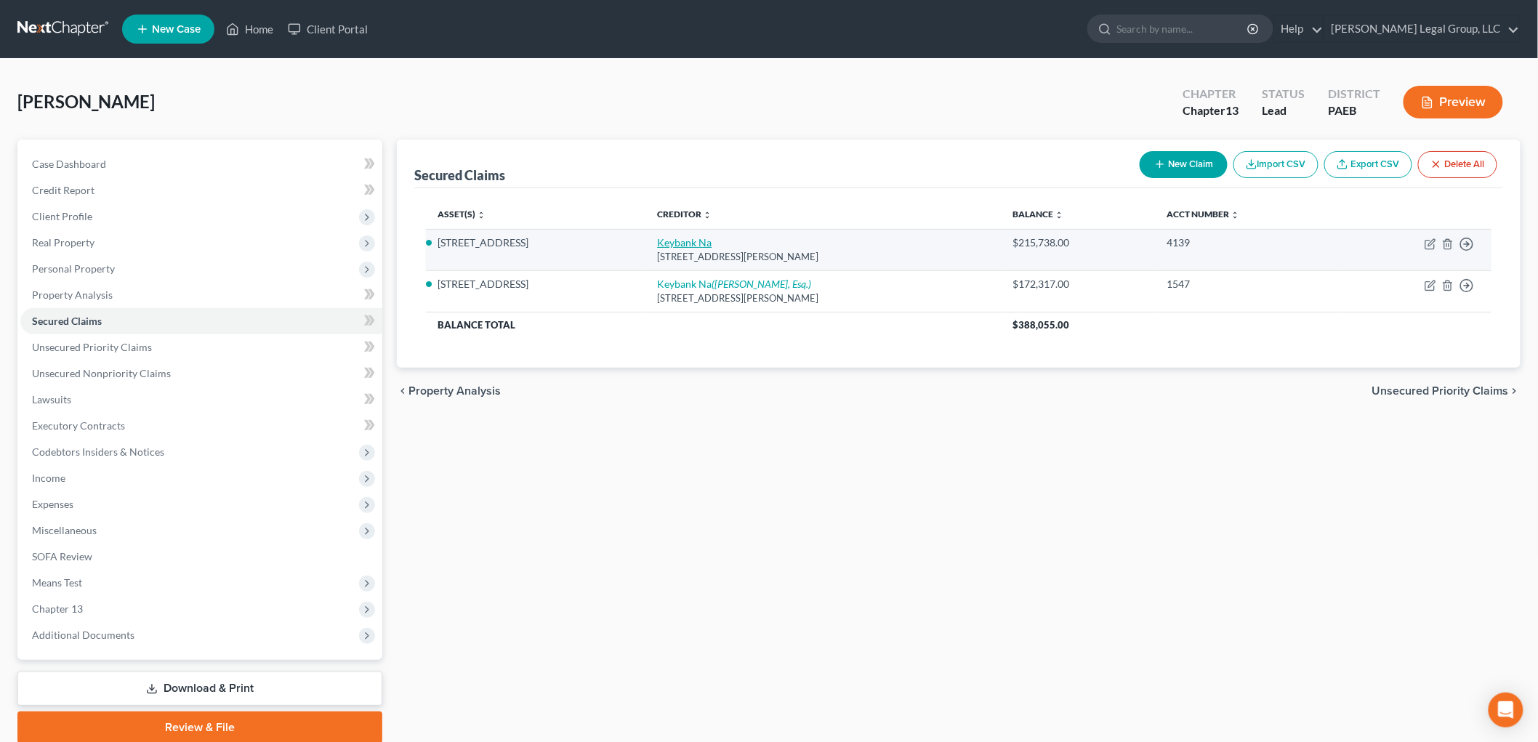
click at [657, 238] on link "Keybank Na" at bounding box center [684, 242] width 55 height 12
select select "36"
select select "0"
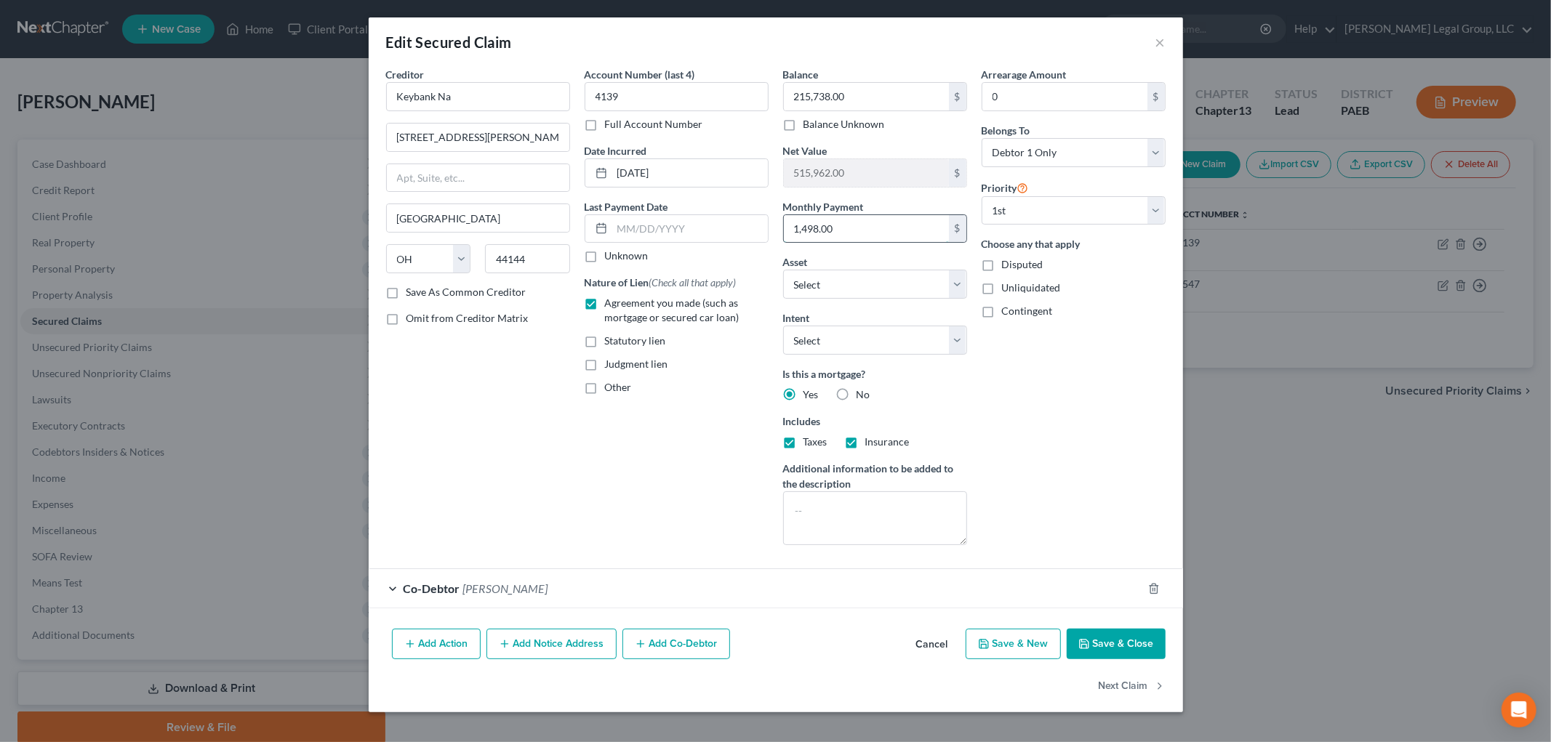
click at [855, 231] on input "1,498.00" at bounding box center [866, 229] width 165 height 28
type input "1,725.48"
select select "10"
click at [1129, 643] on button "Save & Close" at bounding box center [1116, 644] width 99 height 31
select select
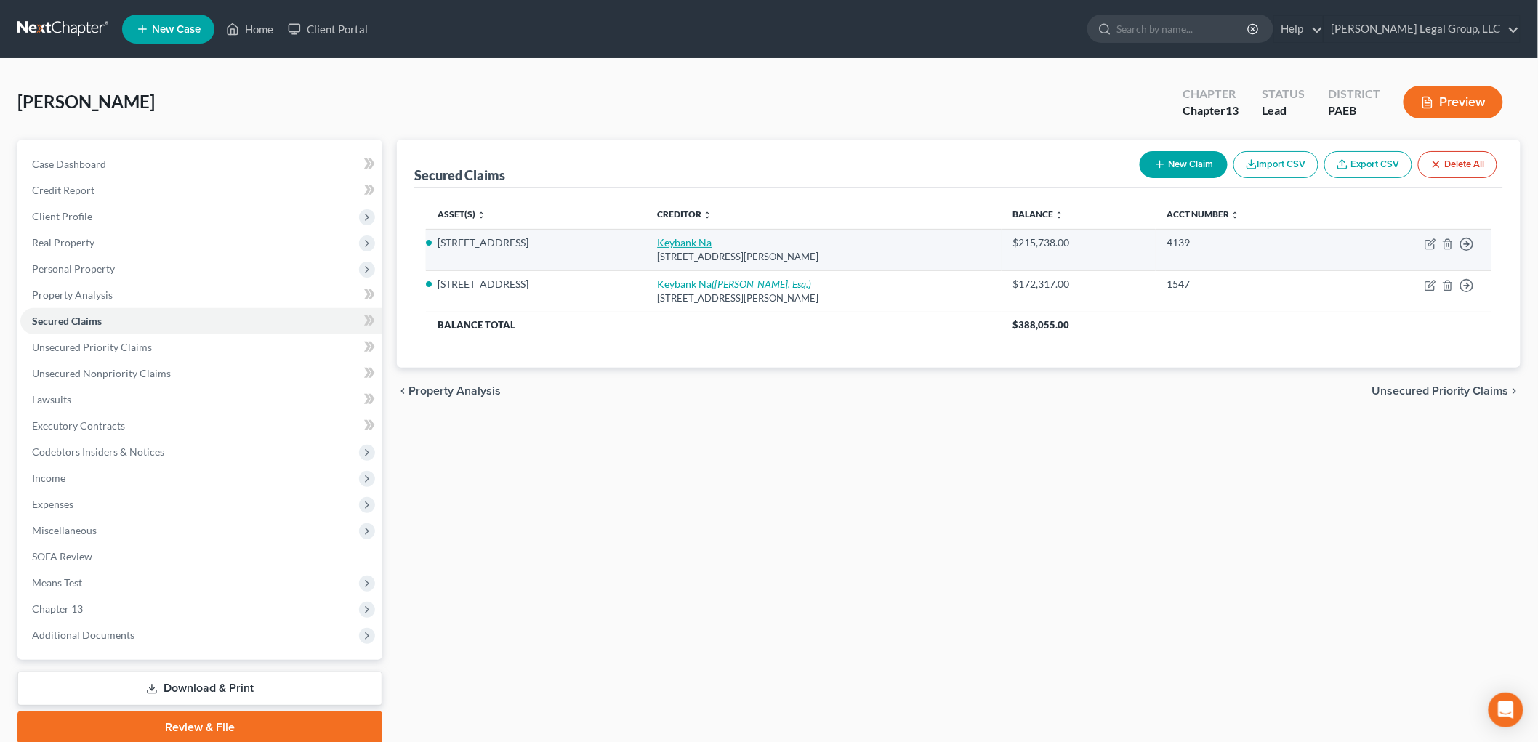
click at [660, 246] on link "Keybank Na" at bounding box center [684, 242] width 55 height 12
select select "36"
select select "0"
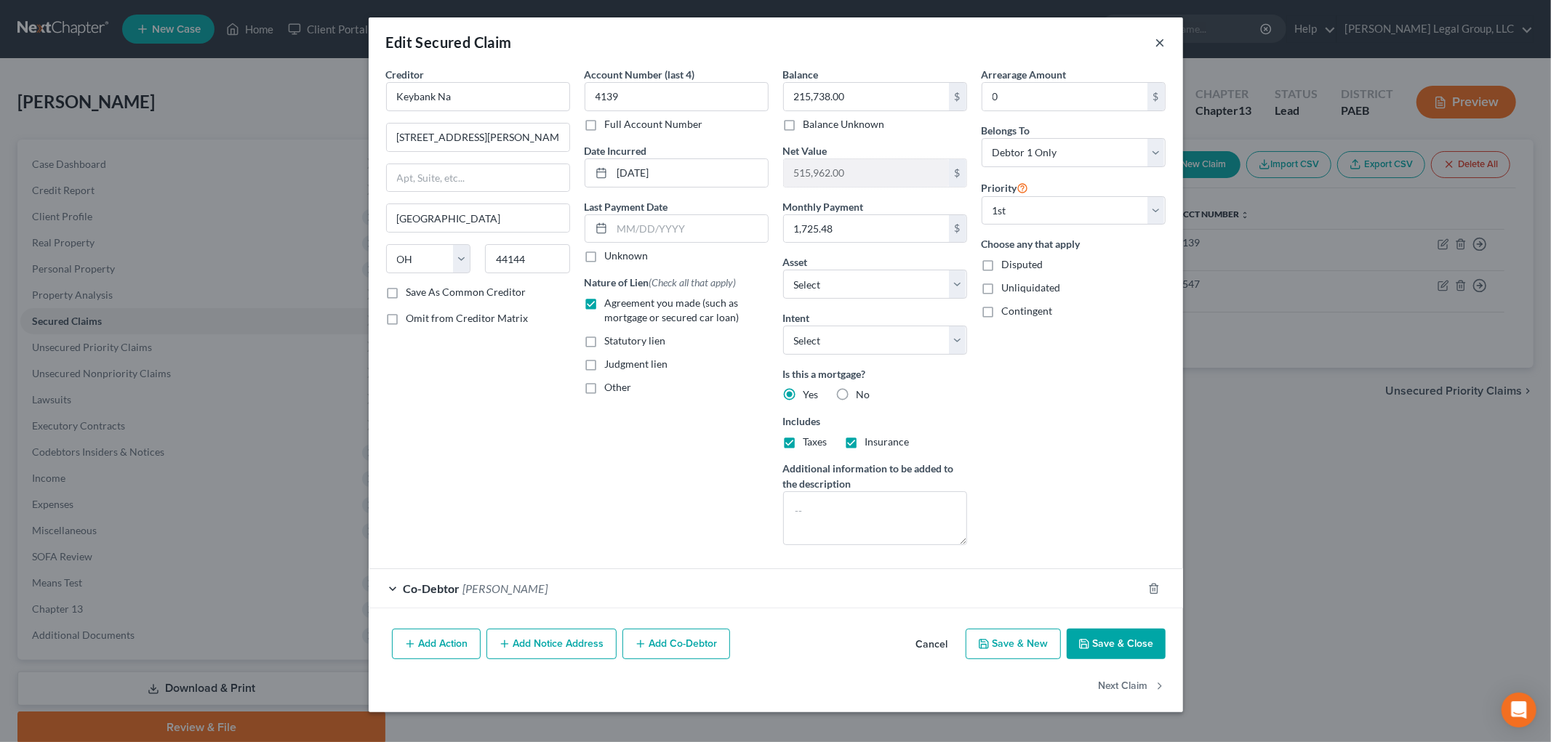
click at [1155, 41] on button "×" at bounding box center [1160, 41] width 10 height 17
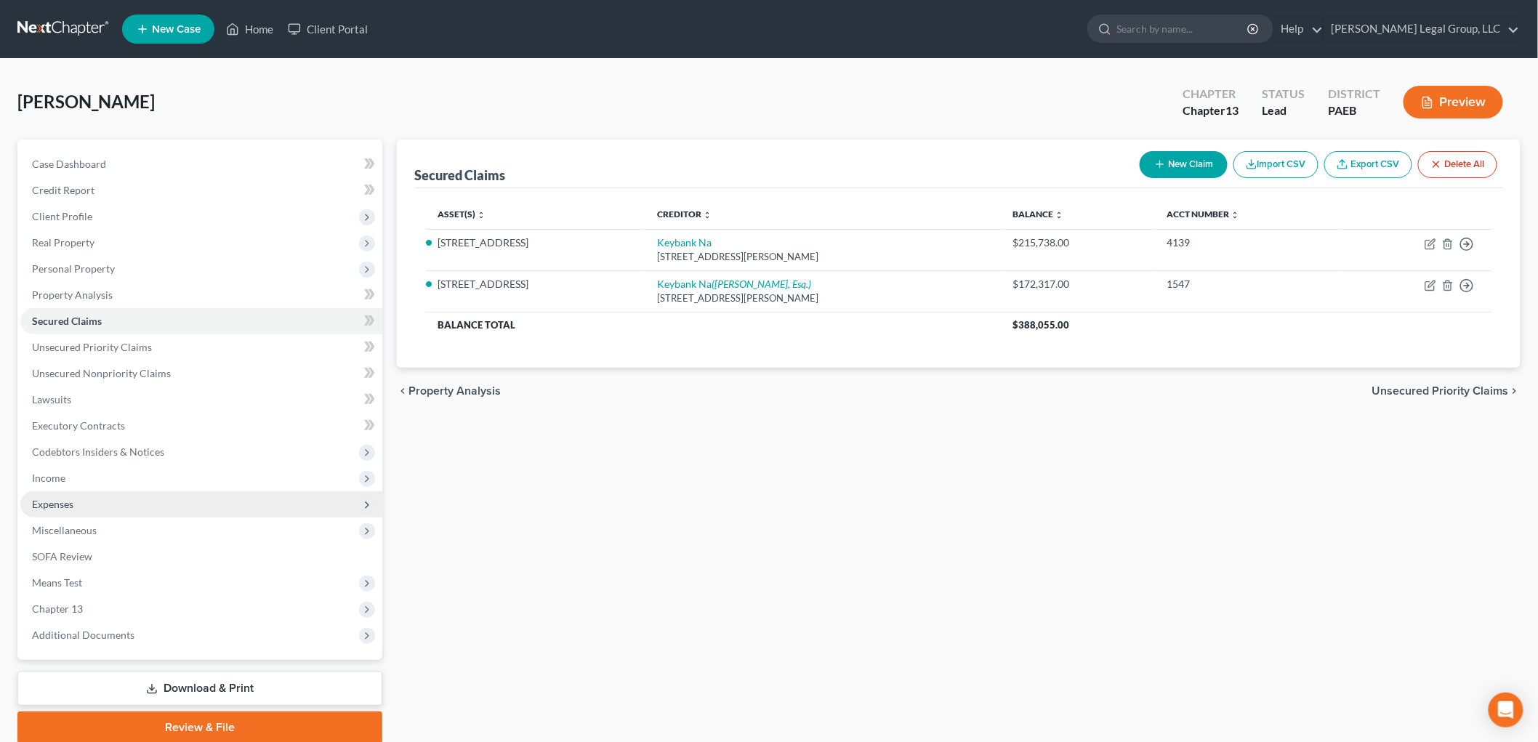
click at [65, 502] on span "Expenses" at bounding box center [52, 504] width 41 height 12
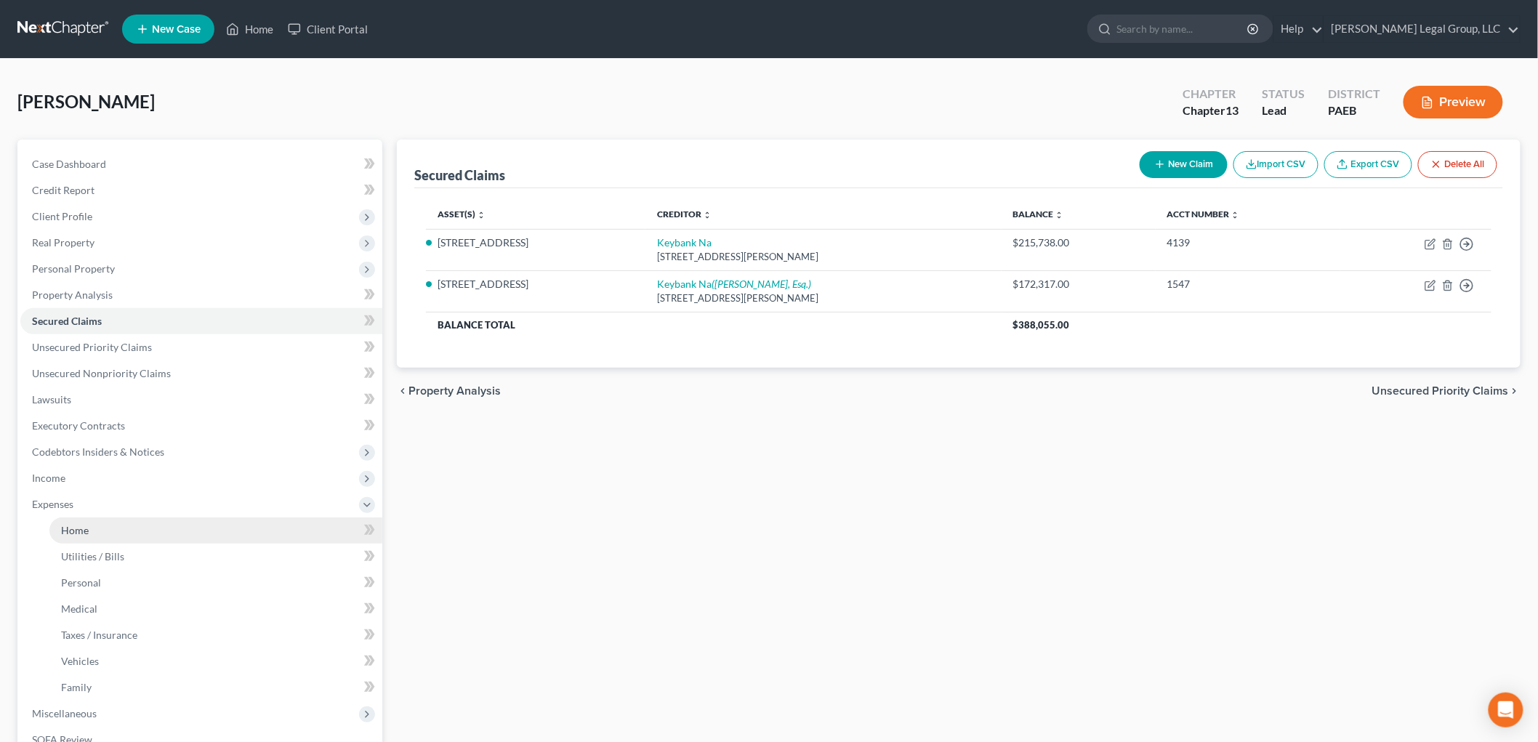
click at [113, 534] on link "Home" at bounding box center [215, 531] width 333 height 26
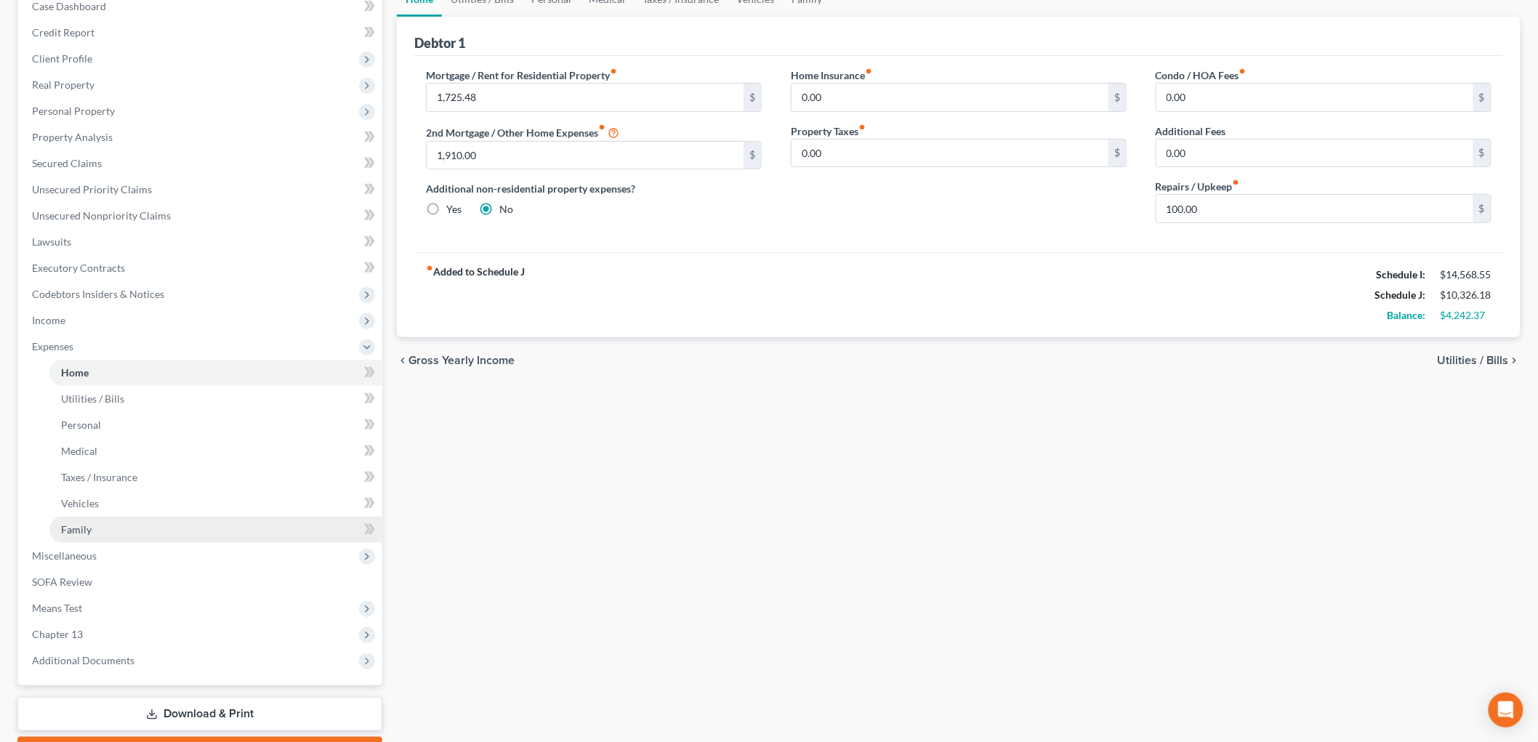
scroll to position [161, 0]
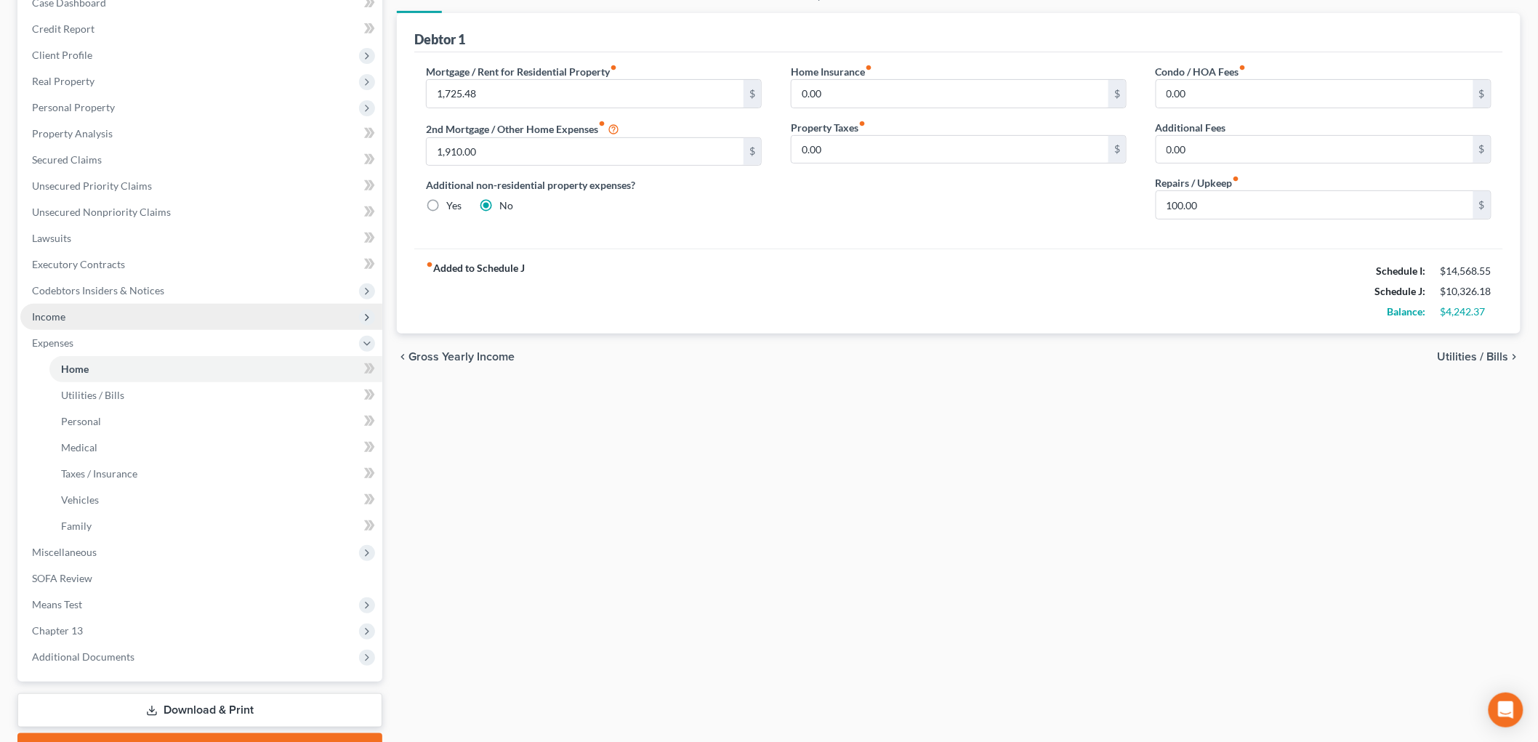
click at [67, 313] on span "Income" at bounding box center [201, 317] width 362 height 26
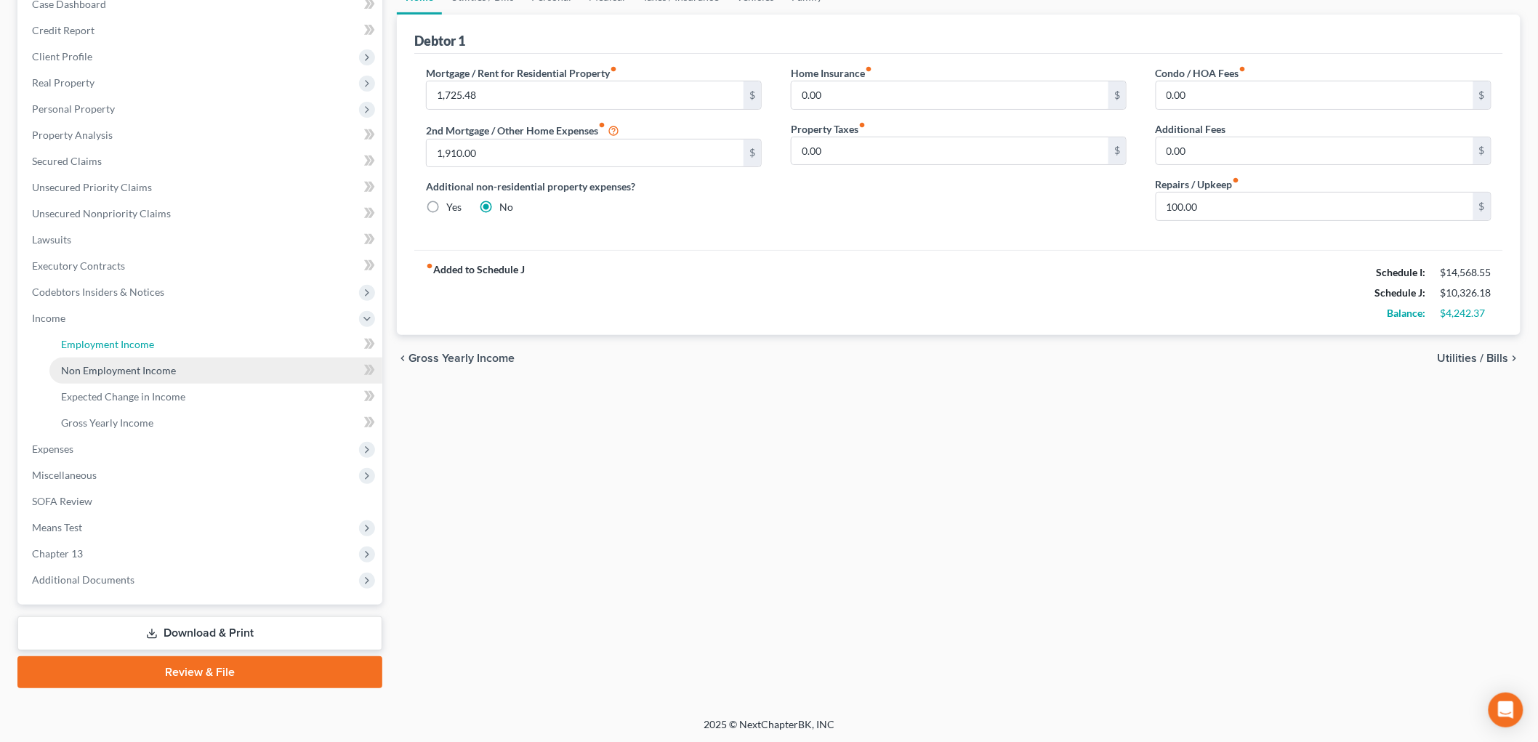
click at [85, 338] on span "Employment Income" at bounding box center [107, 344] width 93 height 12
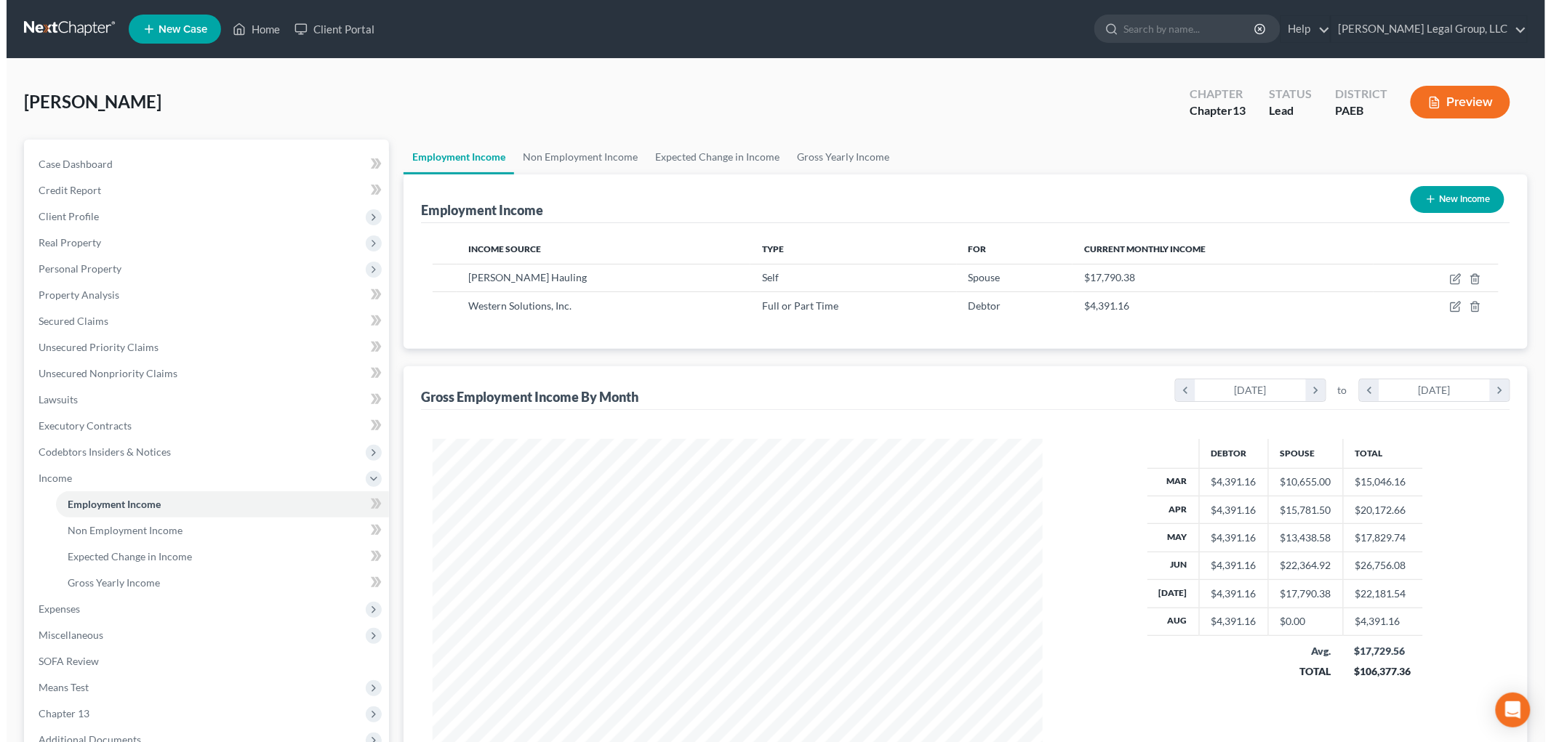
scroll to position [304, 638]
click at [483, 69] on div "[PERSON_NAME] Upgraded Chapter Chapter 13 Status Lead District PAEB Preview Pet…" at bounding box center [769, 468] width 1538 height 819
click at [1450, 276] on icon "button" at bounding box center [1450, 277] width 7 height 7
select select "1"
select select "0"
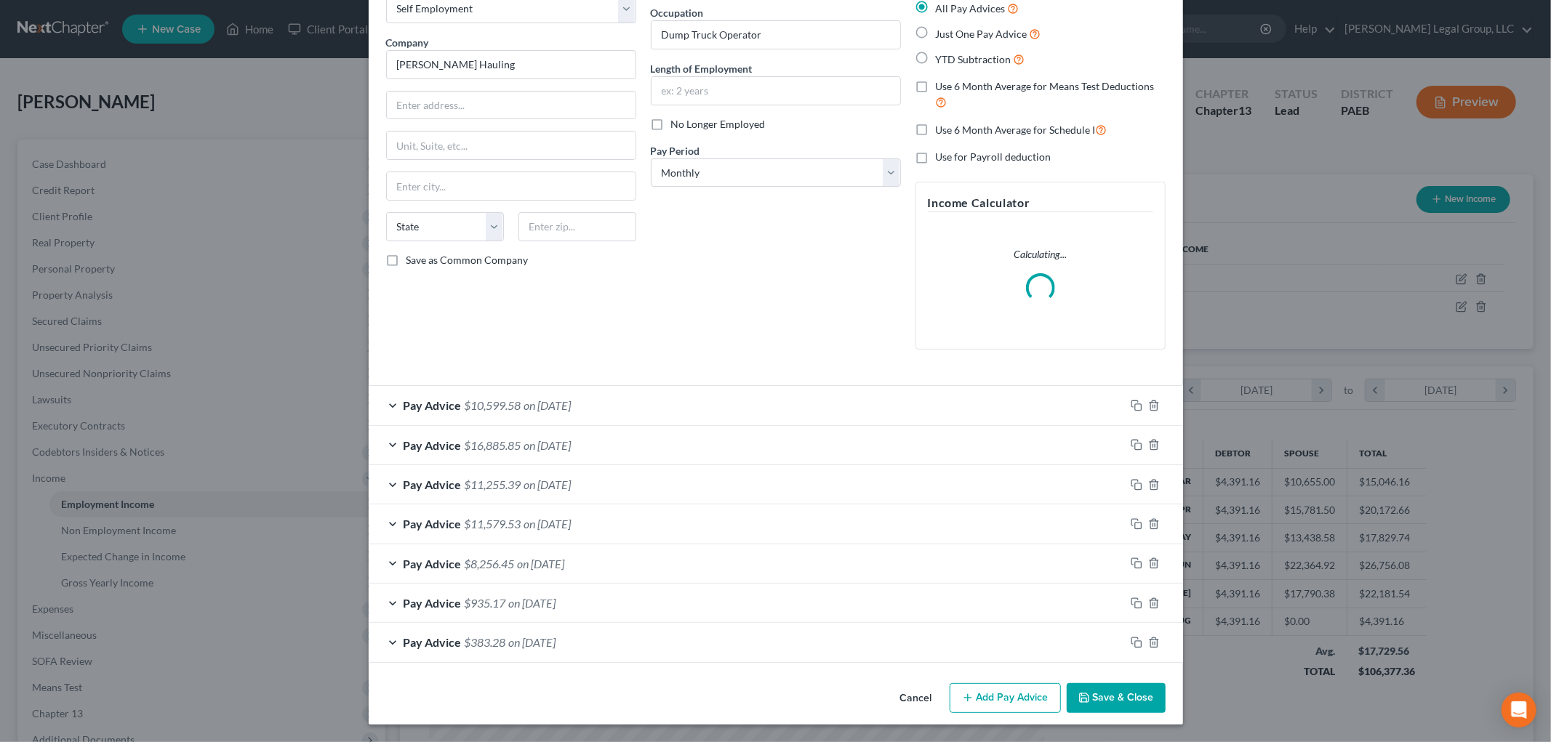
scroll to position [89, 0]
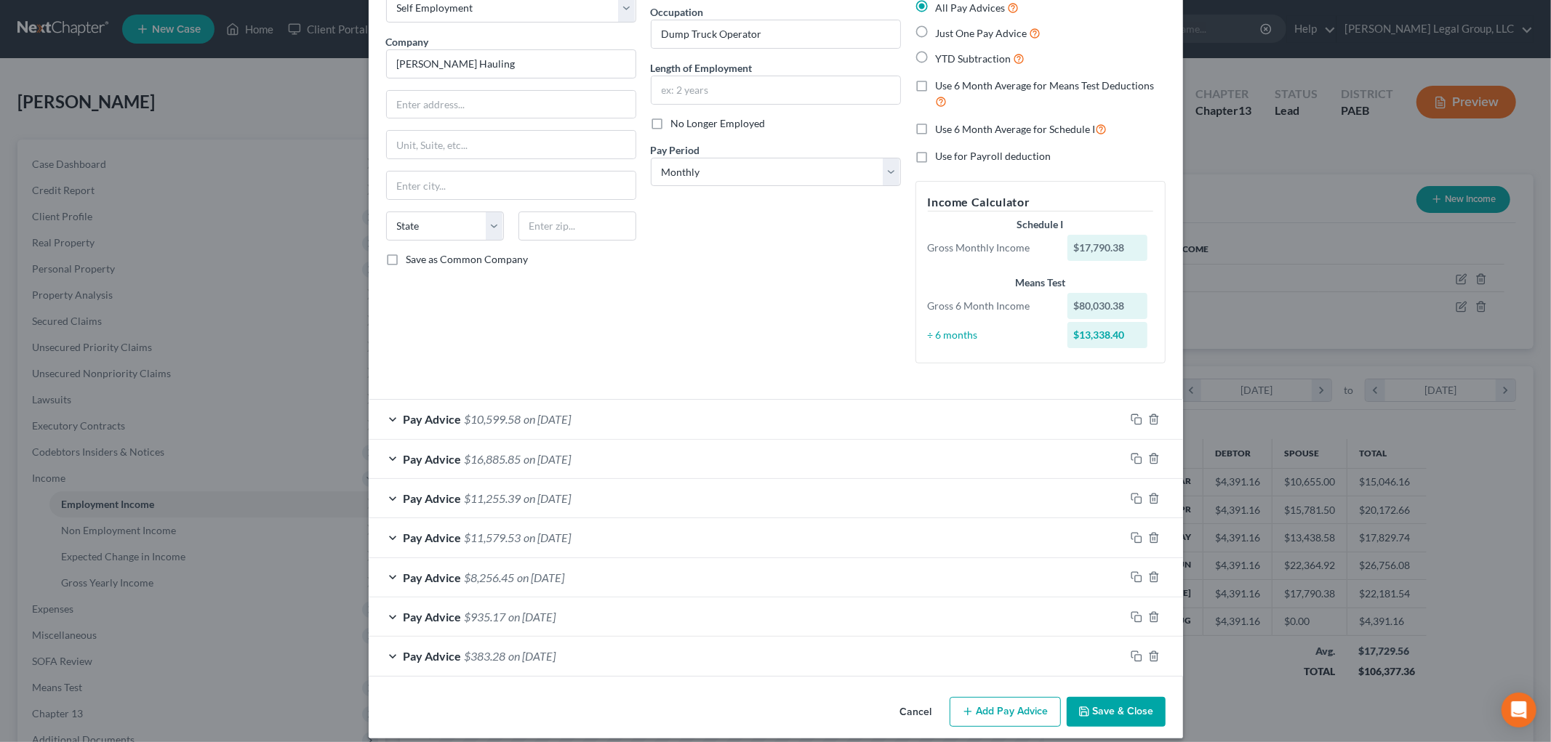
click at [991, 699] on button "Add Pay Advice" at bounding box center [1004, 712] width 111 height 31
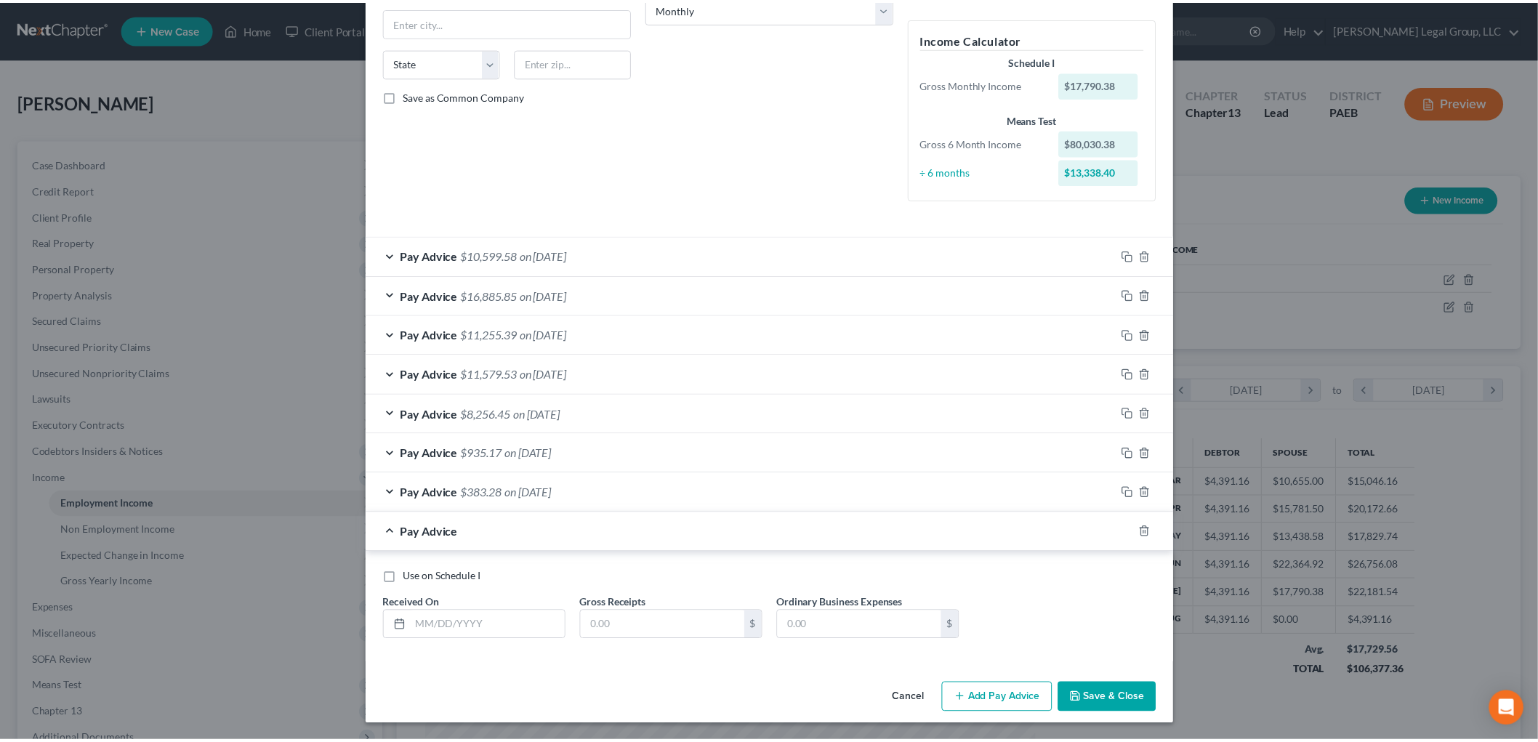
scroll to position [253, 0]
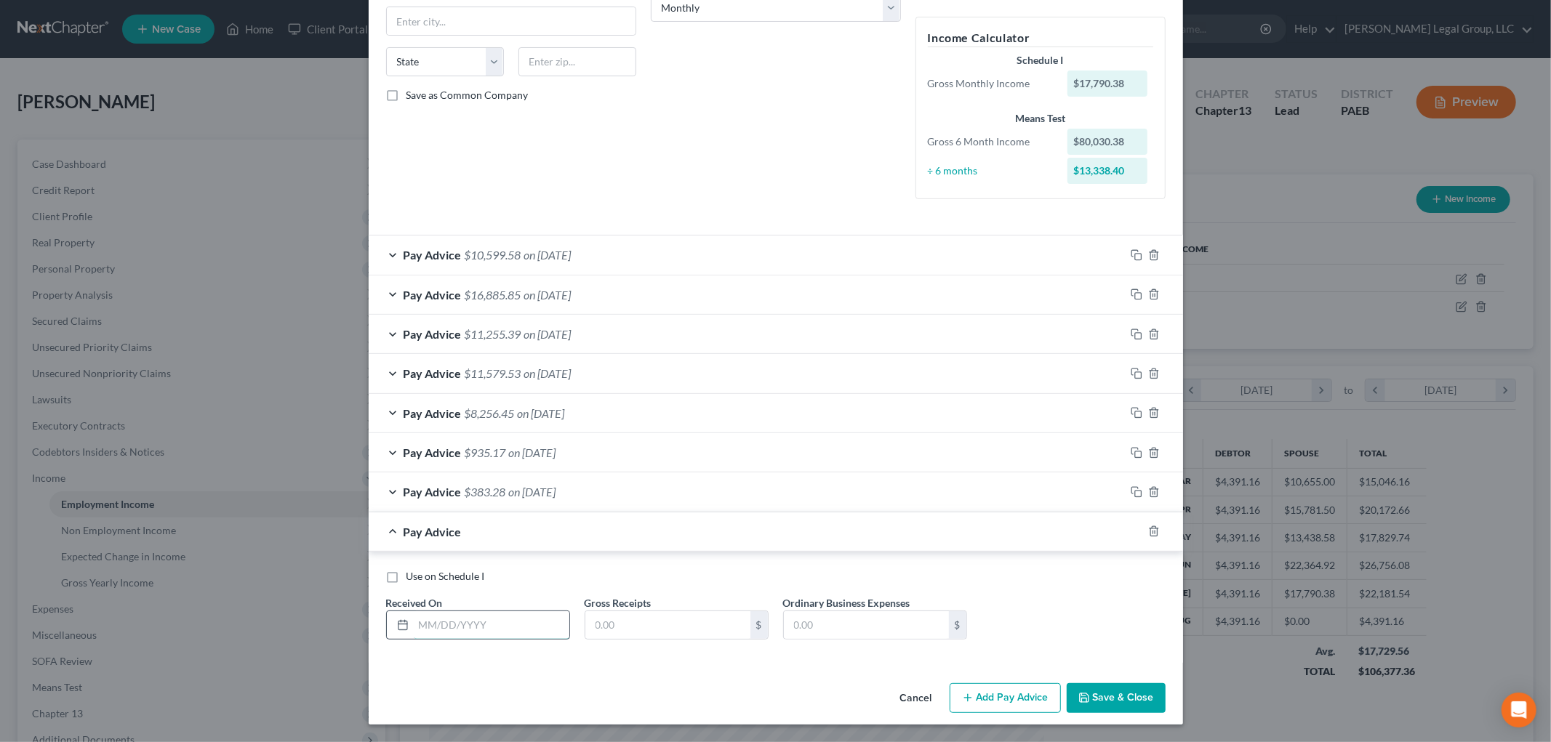
click at [467, 614] on input "text" at bounding box center [492, 625] width 156 height 28
type input "[DATE]"
type input "28,825.6"
type input "6,993.17"
click at [1125, 696] on button "Save & Close" at bounding box center [1116, 698] width 99 height 31
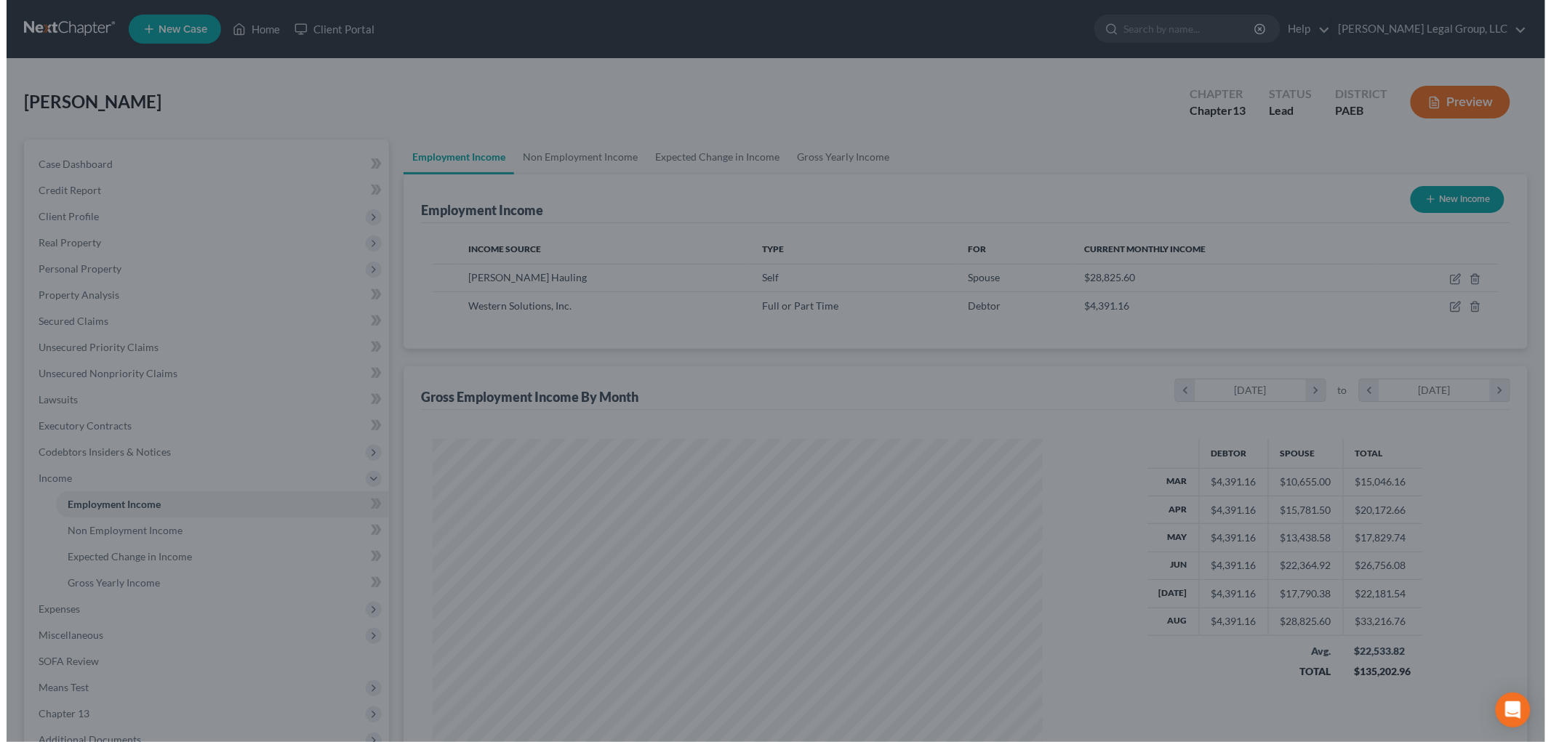
scroll to position [726699, 726364]
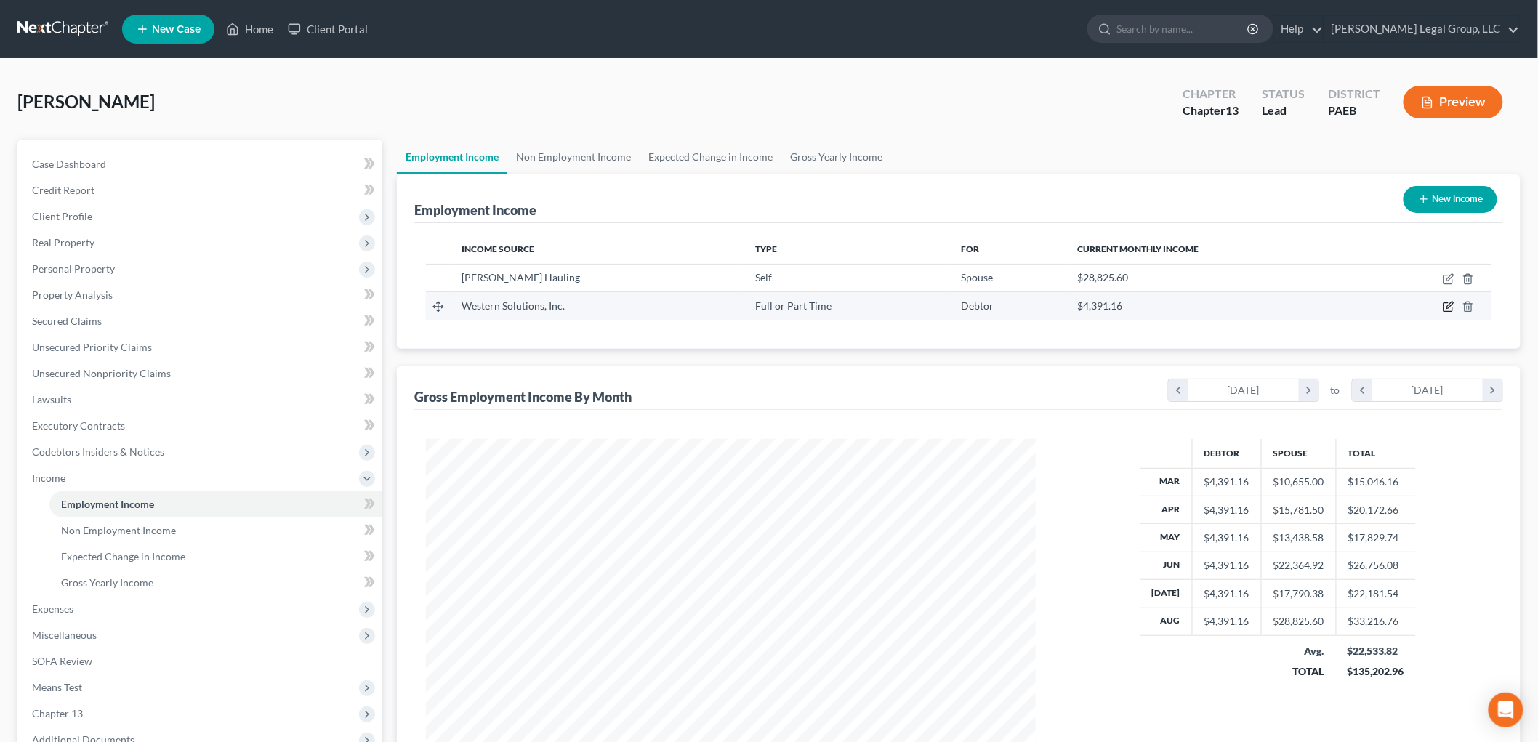
click at [1450, 305] on icon "button" at bounding box center [1450, 305] width 7 height 7
select select "0"
select select "39"
select select "2"
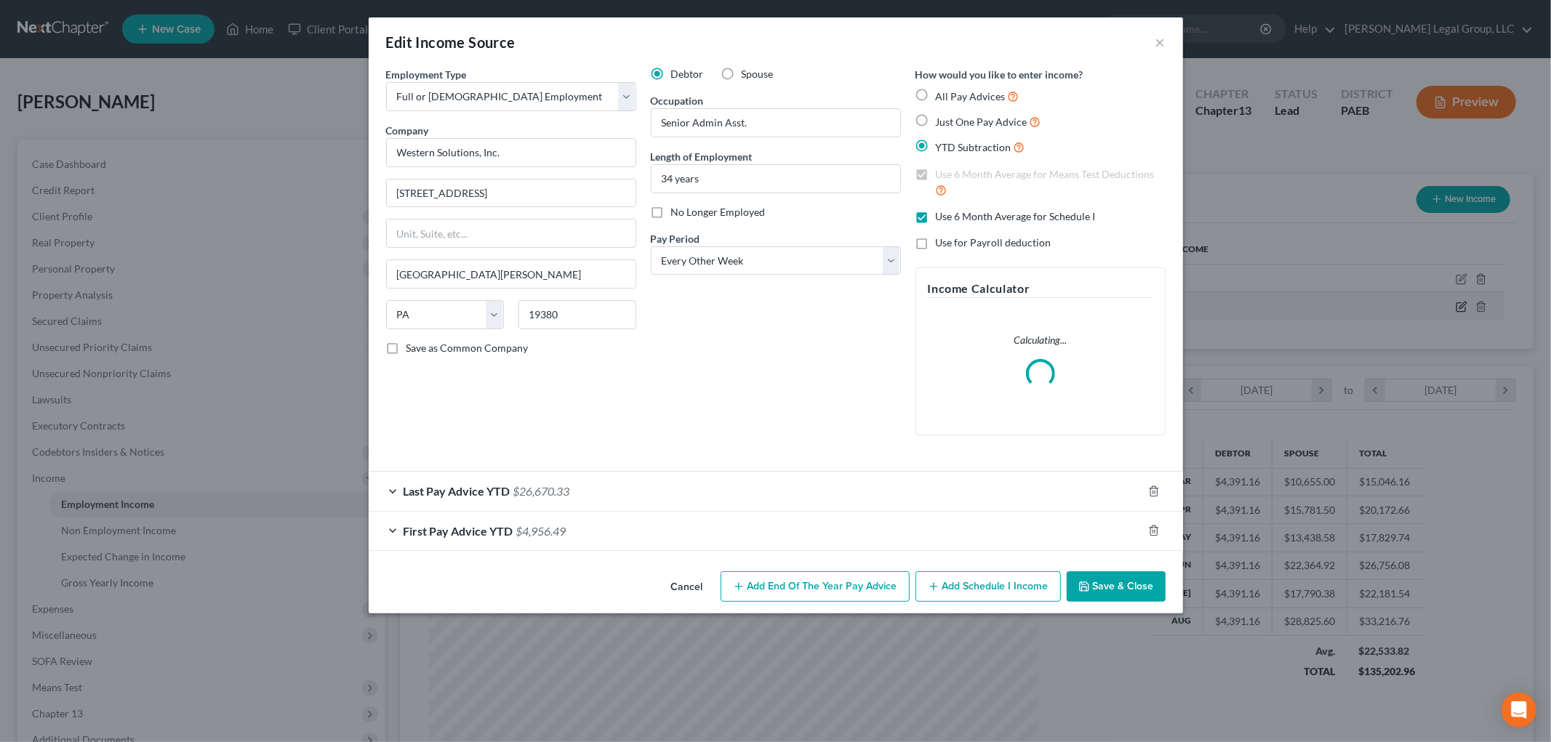
scroll to position [307, 644]
click at [619, 488] on div "Last Pay Advice YTD $26,670.33" at bounding box center [756, 491] width 774 height 39
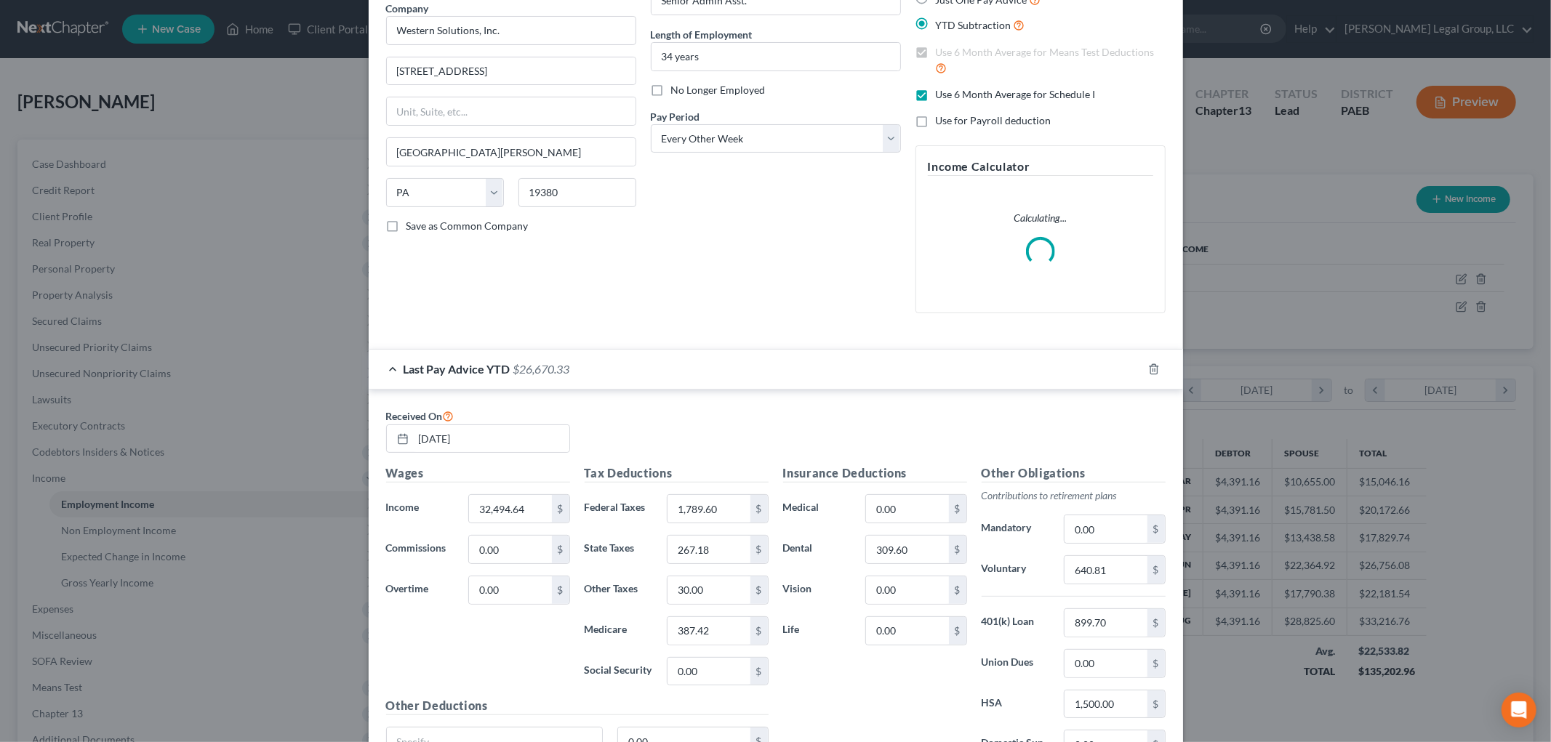
scroll to position [161, 0]
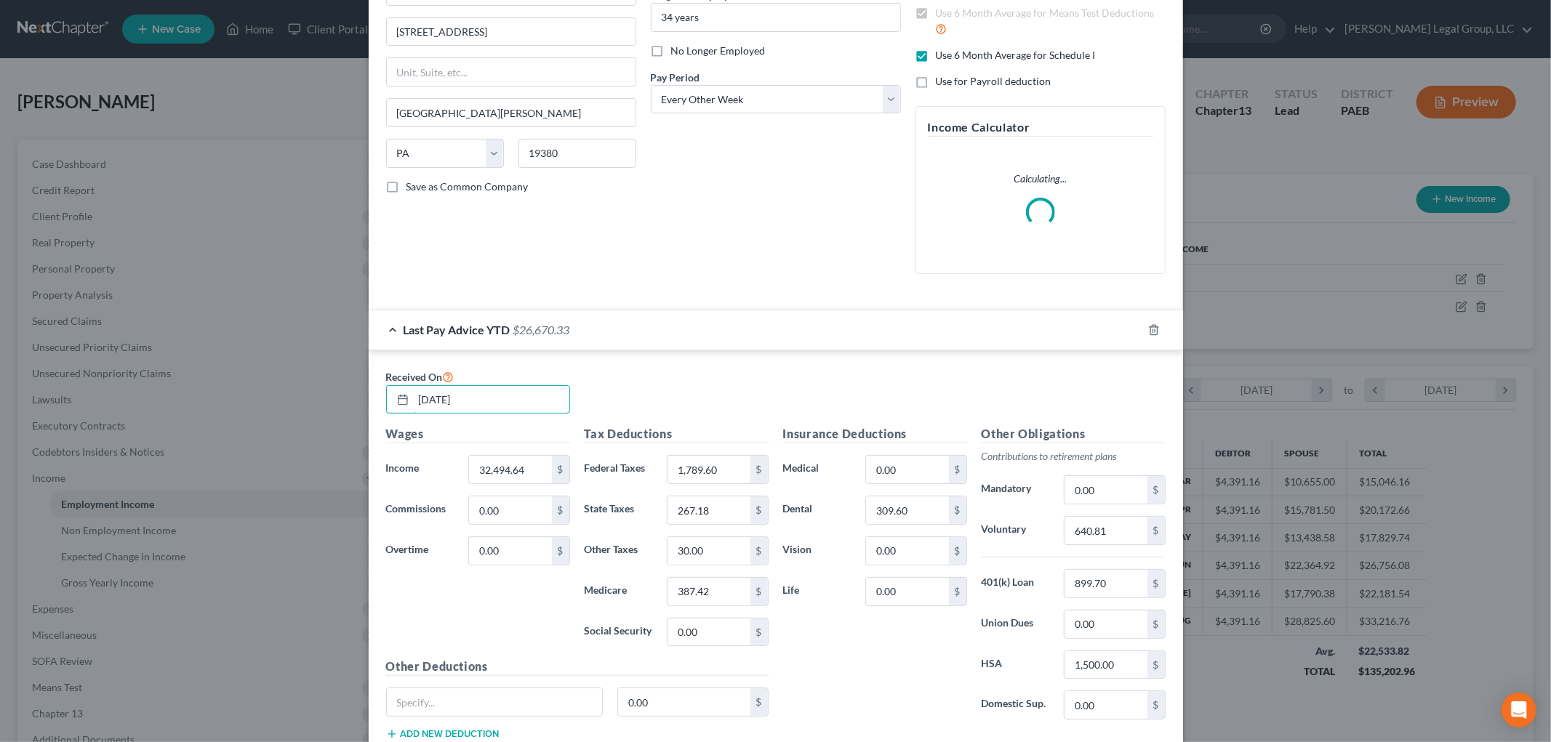
drag, startPoint x: 492, startPoint y: 402, endPoint x: 231, endPoint y: 371, distance: 262.9
click at [233, 371] on div "Edit Income Source × Employment Type * Select Full or [DEMOGRAPHIC_DATA] Employ…" at bounding box center [775, 371] width 1551 height 742
type input "[DATE]"
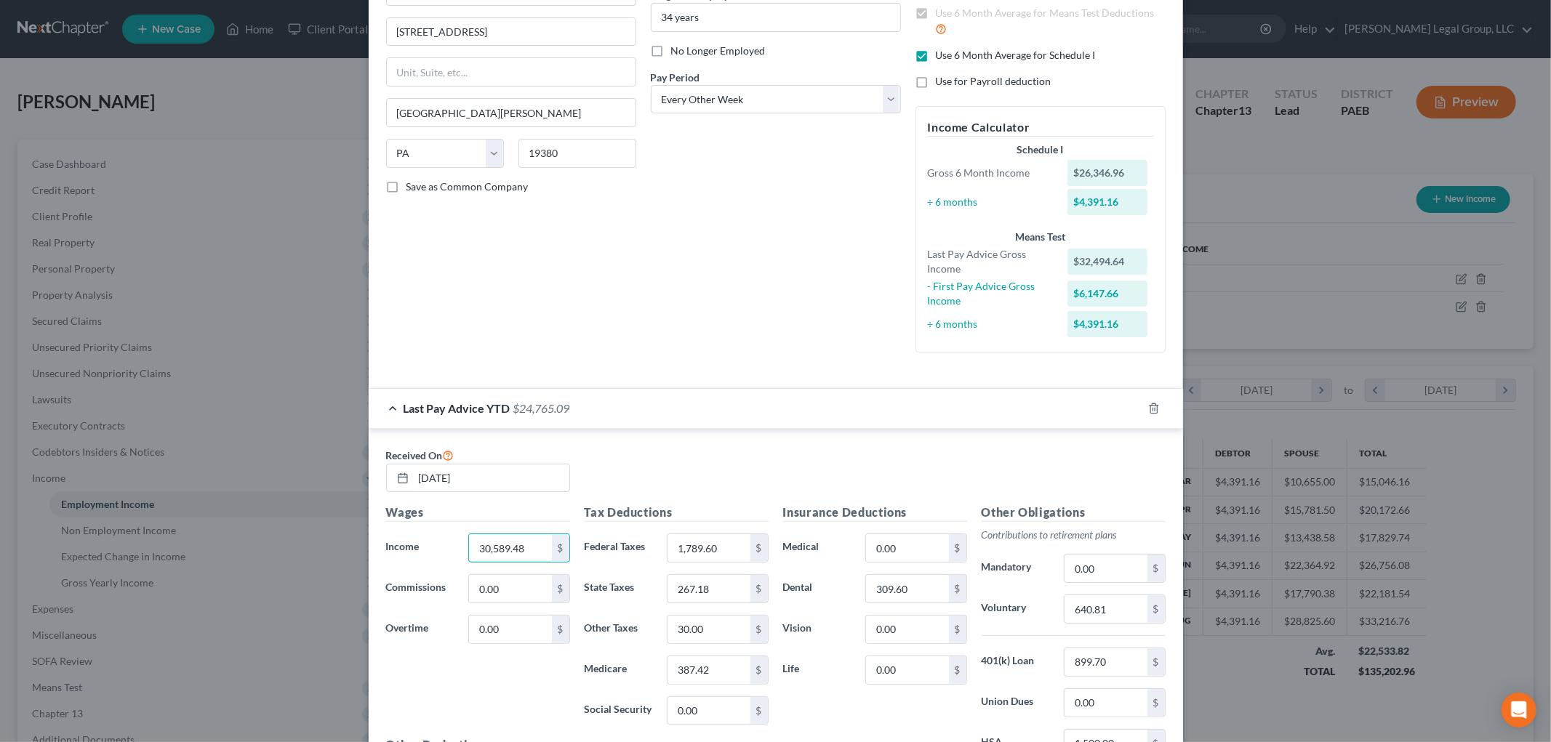
type input "30,589.48"
type input "2,046.40"
click at [711, 634] on input "30.00" at bounding box center [708, 630] width 82 height 28
type input "353.62"
type input "317.62"
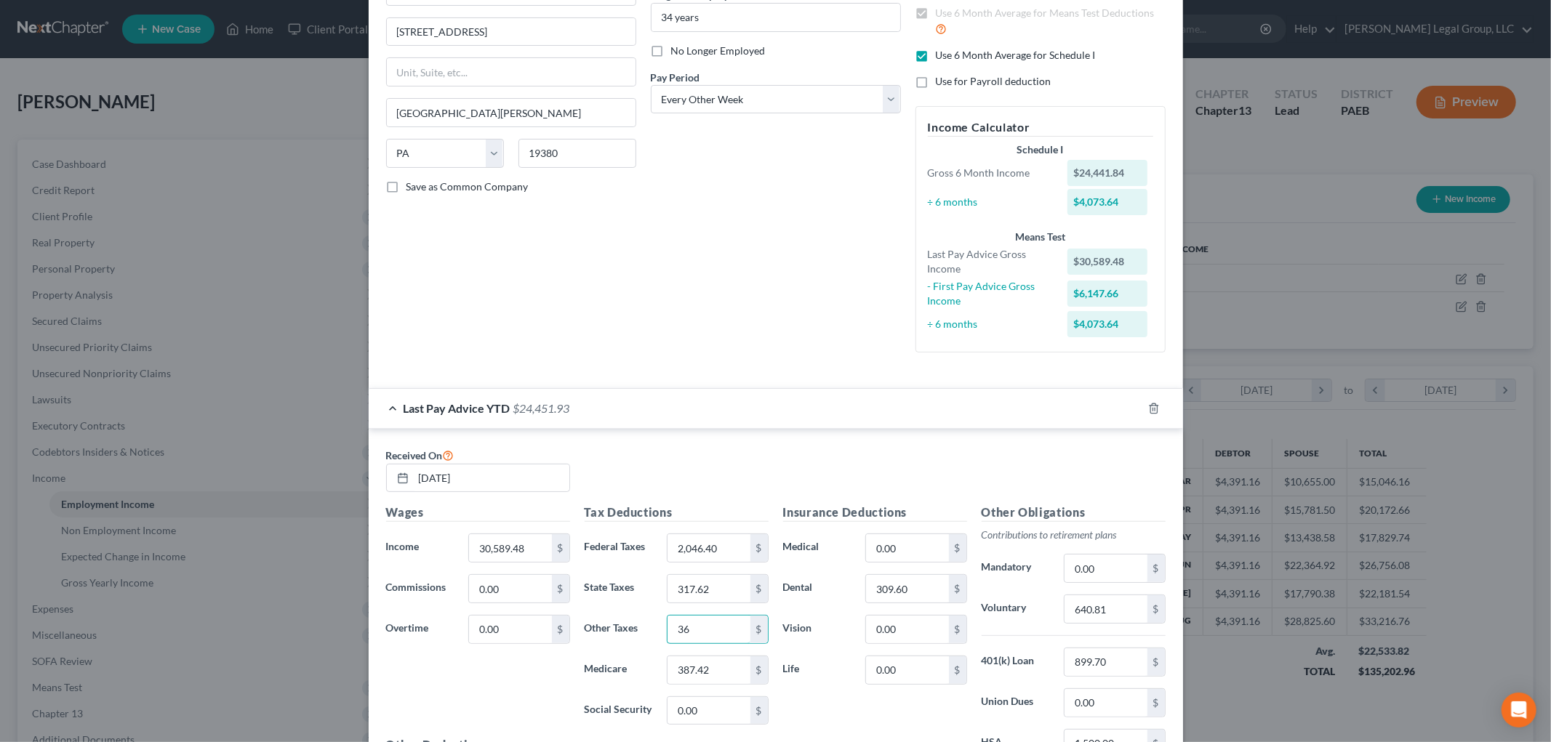
type input "36"
type input "460.56"
click at [1109, 609] on input "640.81" at bounding box center [1105, 609] width 82 height 28
type input "762.97"
click at [1114, 659] on input "899.70" at bounding box center [1105, 662] width 82 height 28
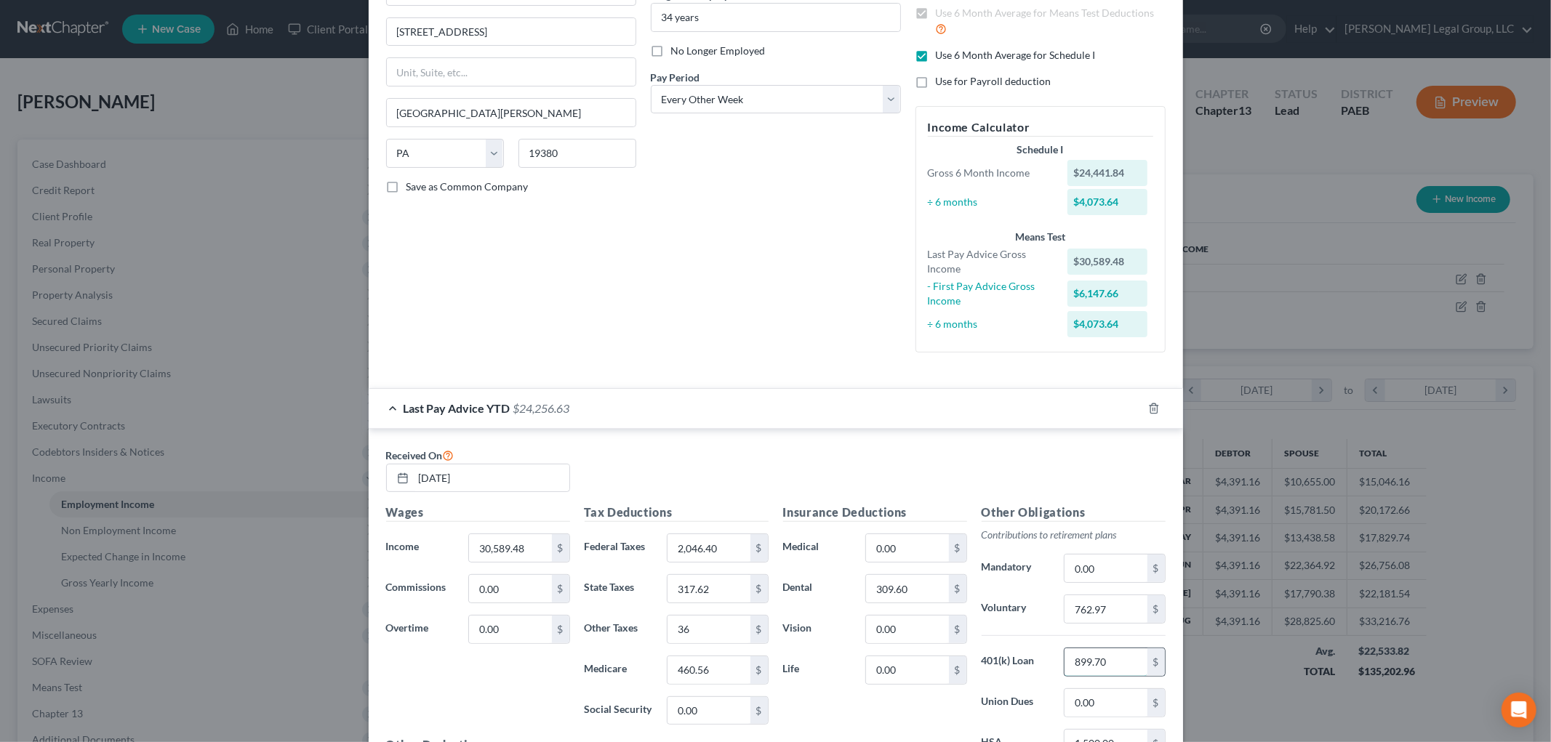
drag, startPoint x: 1117, startPoint y: 659, endPoint x: 1061, endPoint y: 659, distance: 56.0
click at [1064, 659] on input "899.70" at bounding box center [1105, 662] width 82 height 28
type input "1,079.64"
type input "371.52"
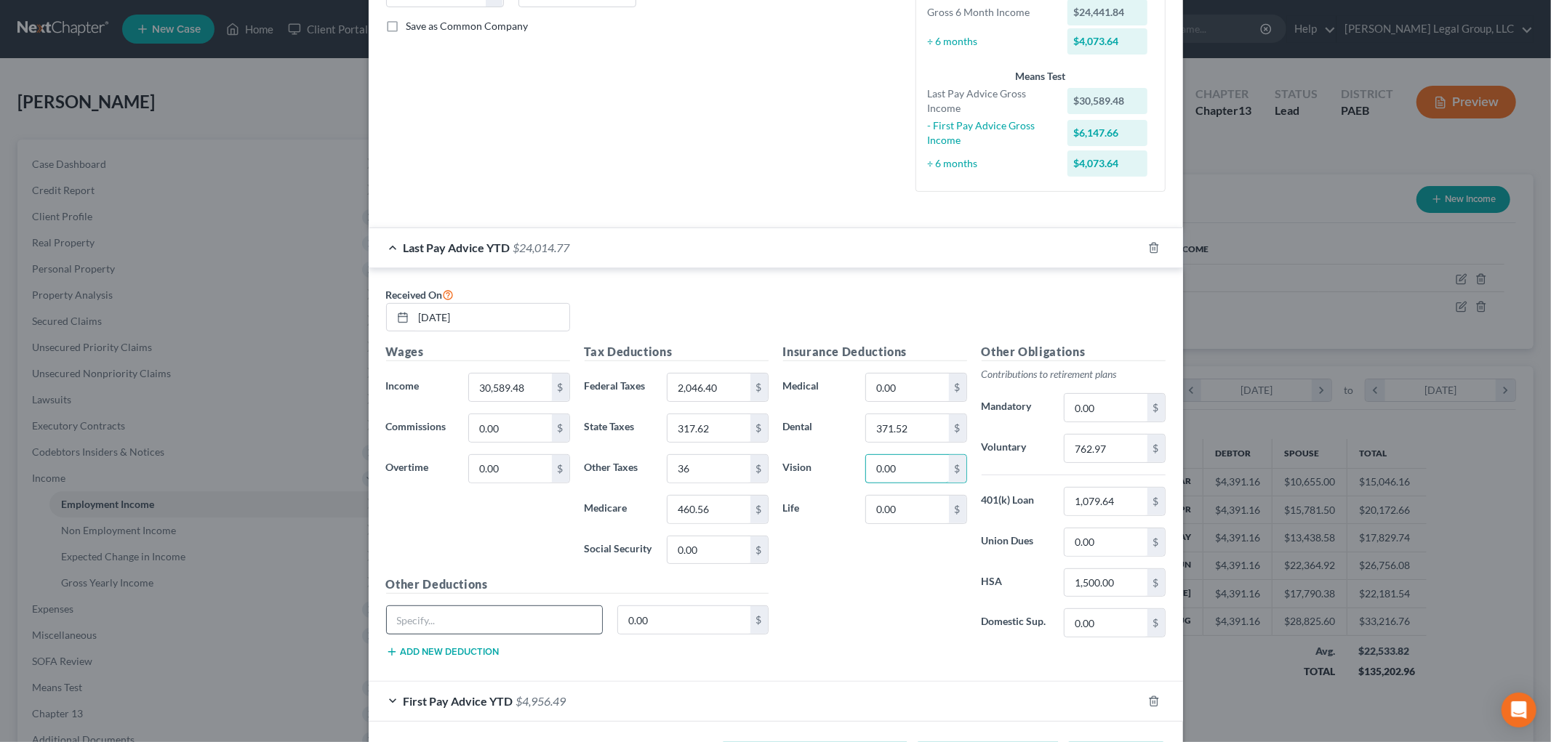
scroll to position [323, 0]
click at [493, 621] on input "text" at bounding box center [495, 620] width 216 height 28
type input "L"
click at [909, 515] on input "0.00" at bounding box center [907, 509] width 82 height 28
click at [1131, 587] on input "1,500.00" at bounding box center [1105, 583] width 82 height 28
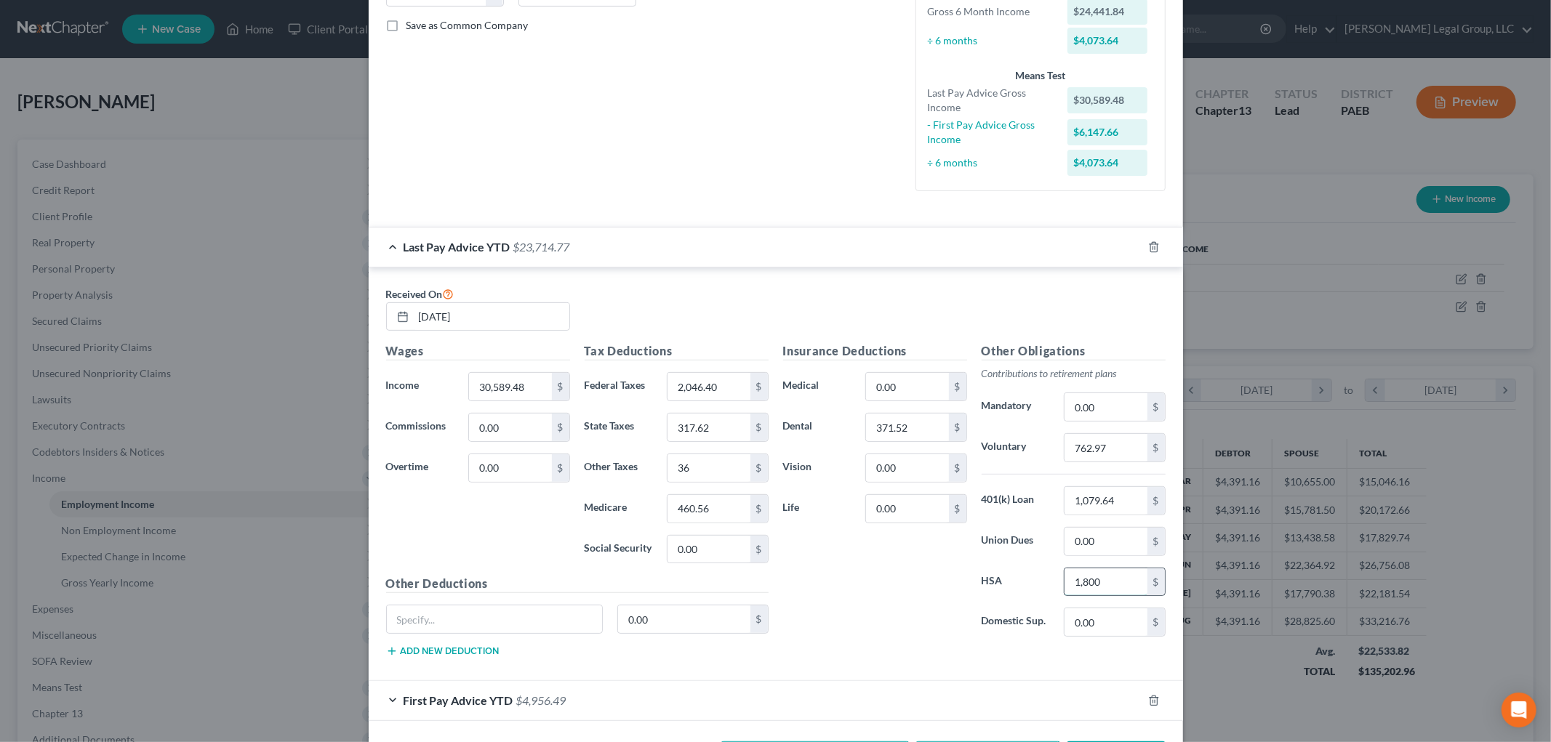
type input "1,800"
click at [707, 477] on input "36" at bounding box center [708, 468] width 82 height 28
type input "78"
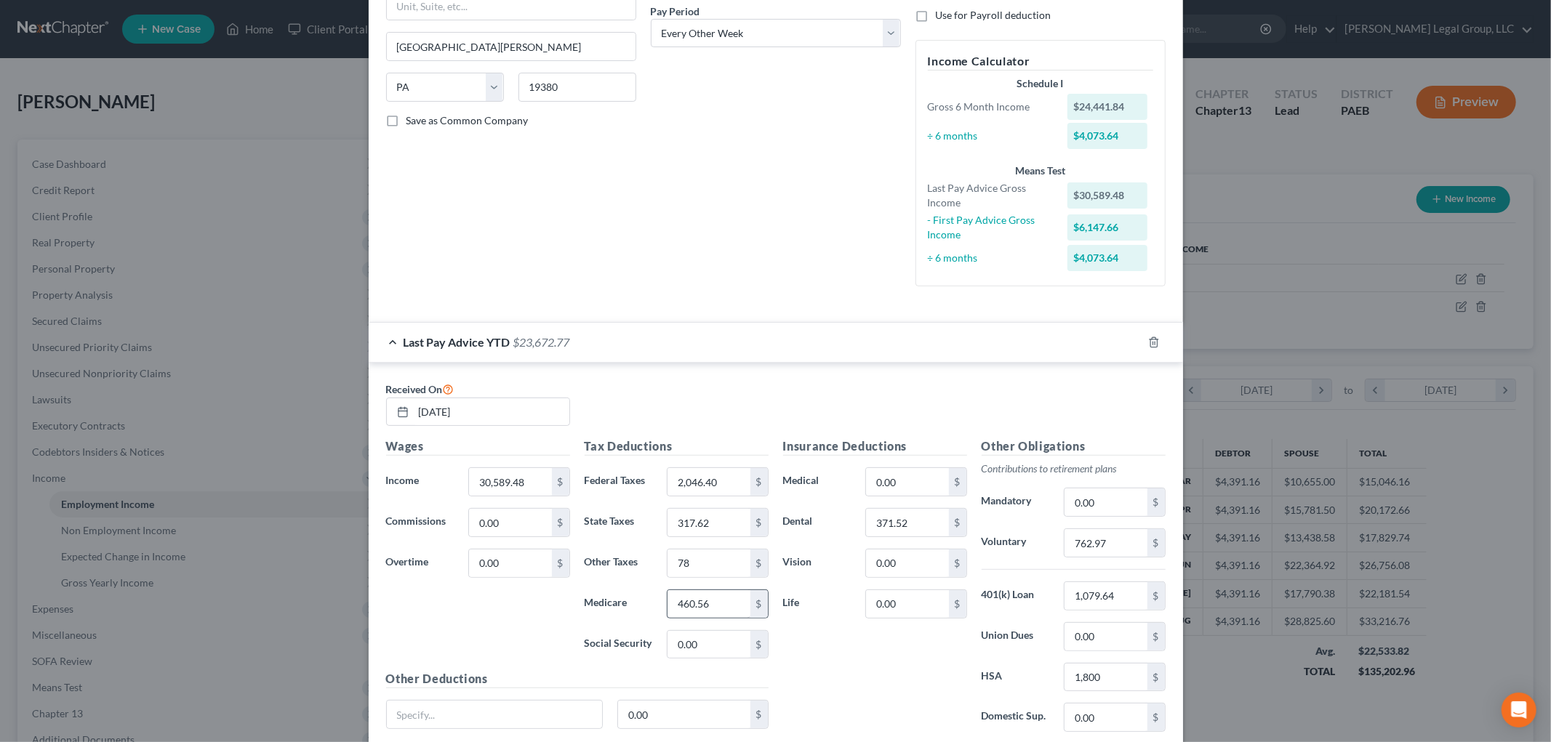
scroll to position [382, 0]
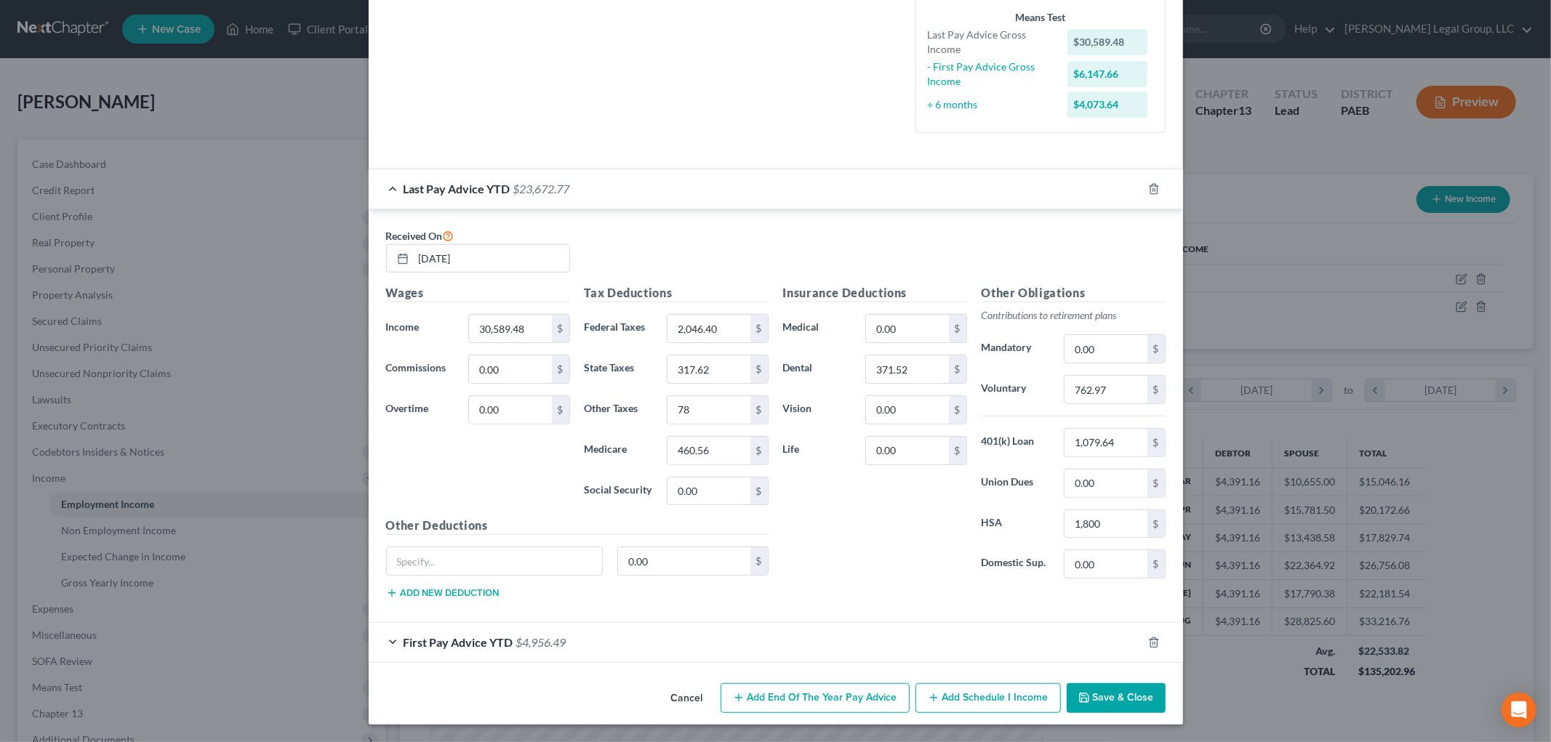
click at [518, 655] on div "First Pay Advice YTD $4,956.49" at bounding box center [756, 642] width 774 height 39
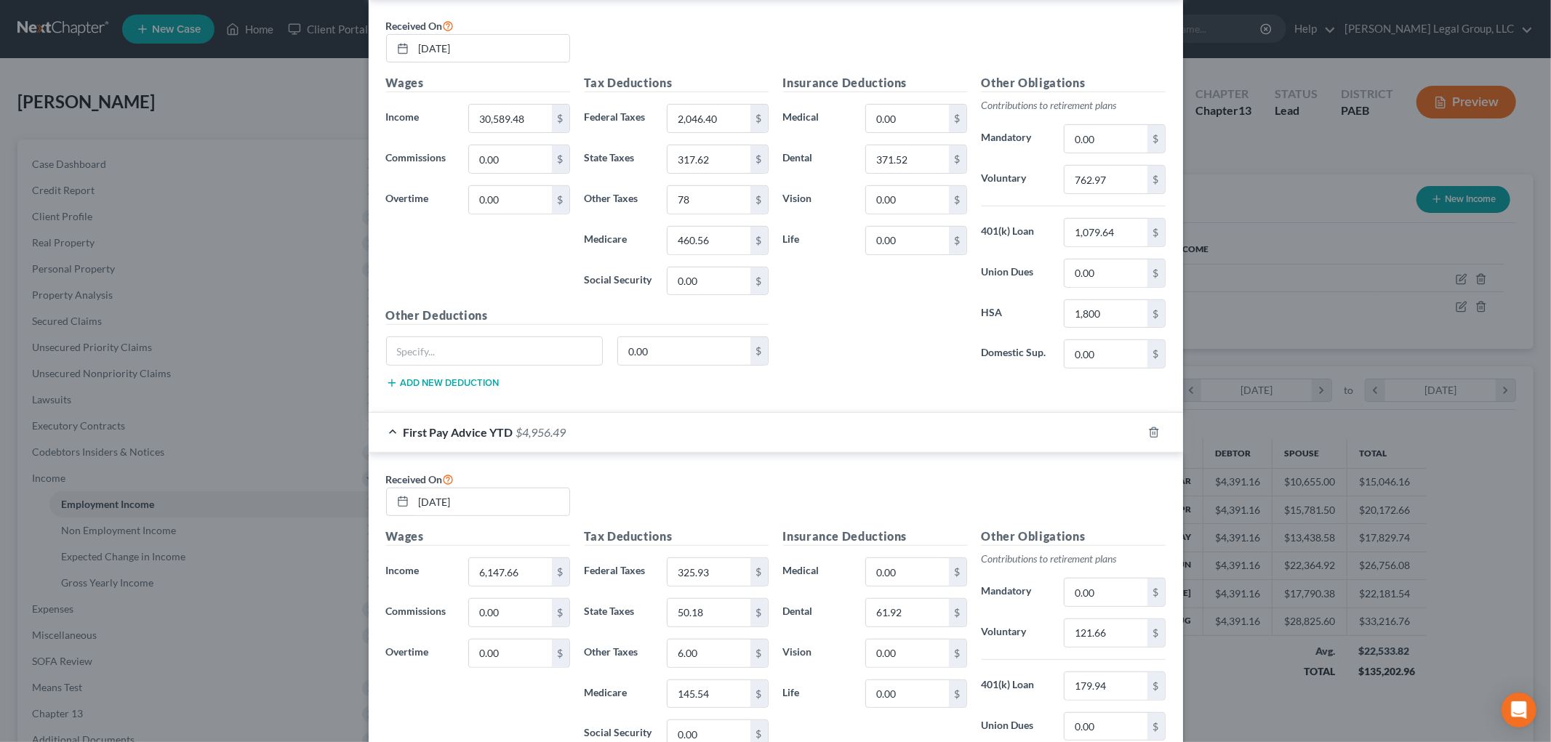
scroll to position [706, 0]
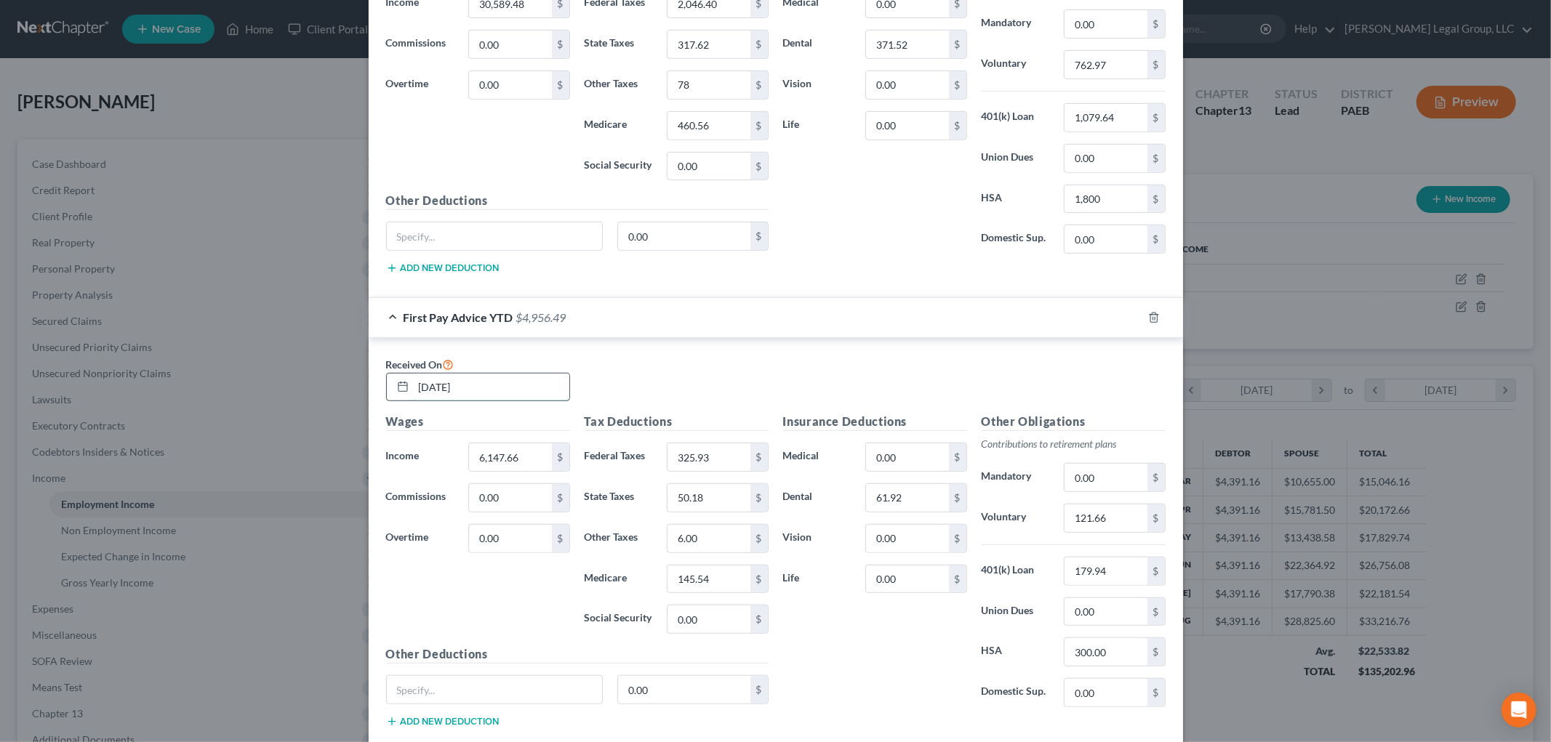
click at [492, 382] on input "[DATE]" at bounding box center [492, 388] width 156 height 28
drag, startPoint x: 496, startPoint y: 382, endPoint x: 336, endPoint y: 383, distance: 159.9
click at [336, 383] on div "Edit Income Source × Employment Type * Select Full or [DEMOGRAPHIC_DATA] Employ…" at bounding box center [775, 371] width 1551 height 742
type input "[DATE]"
type input "10,359.22"
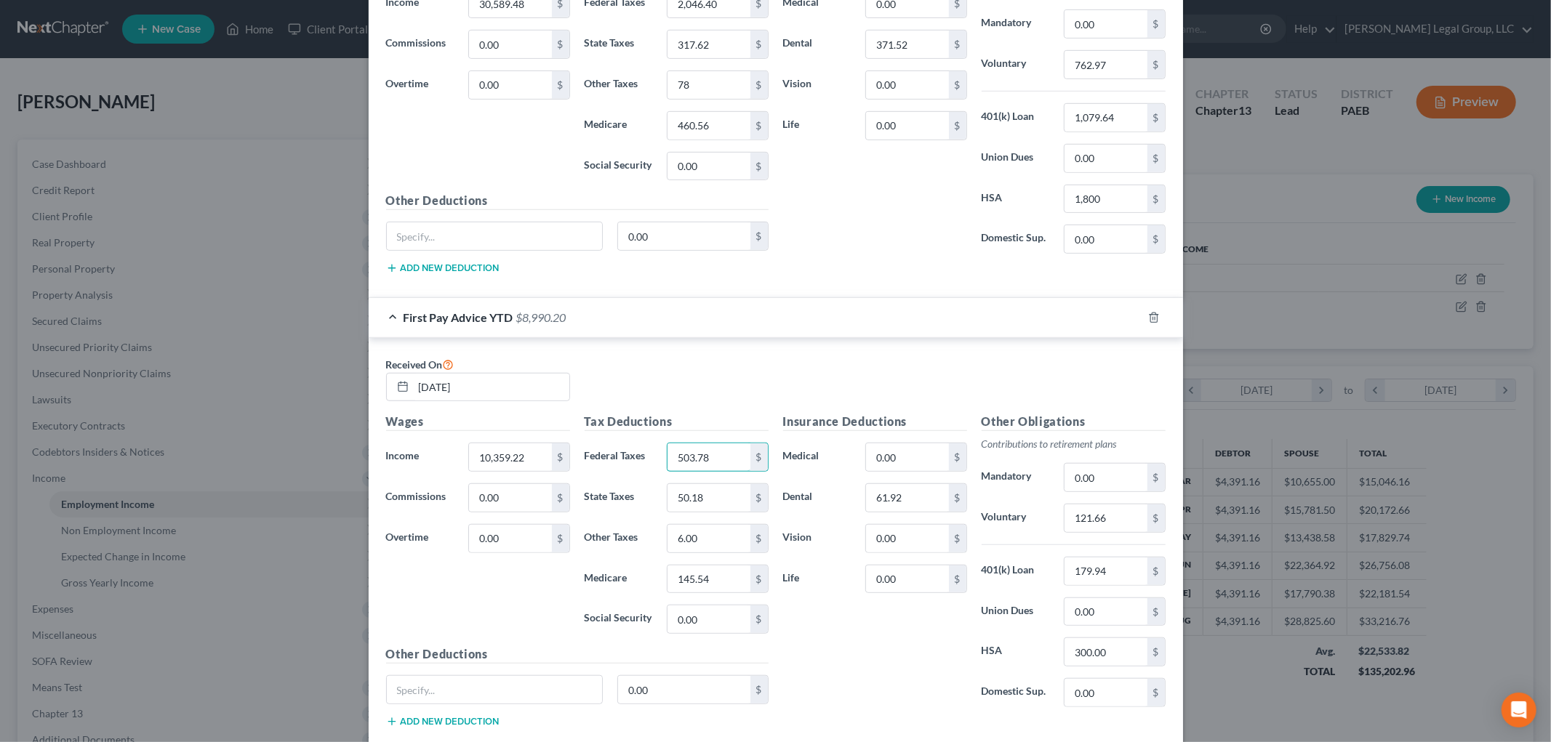
type input "503.78"
type input "84.55"
type input "10"
type input "122.61"
click at [727, 537] on input "10" at bounding box center [708, 539] width 82 height 28
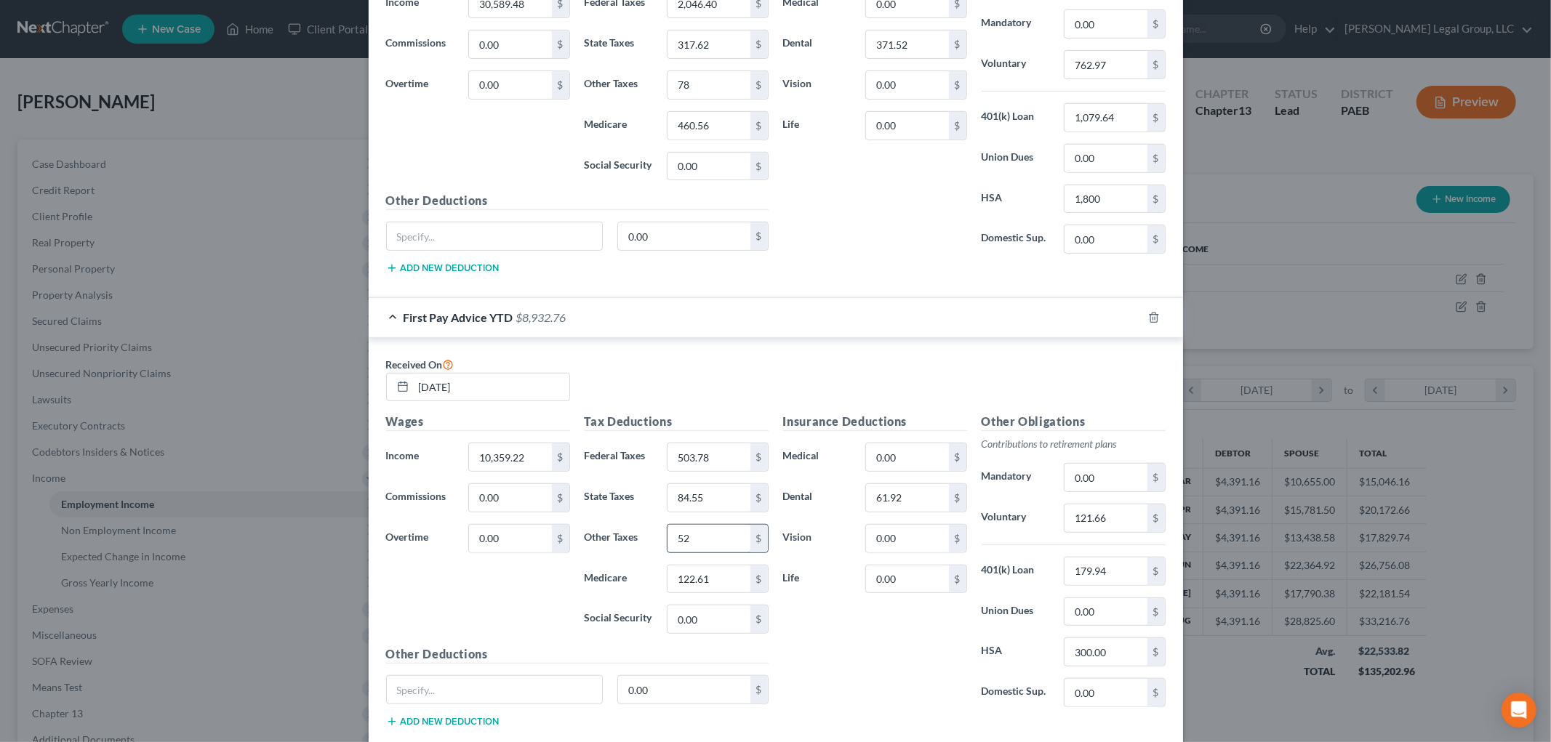
type input "52"
click at [1123, 521] on input "121.66" at bounding box center [1105, 519] width 82 height 28
type input "204.6"
click at [1121, 567] on input "179.94" at bounding box center [1105, 572] width 82 height 28
drag, startPoint x: 1121, startPoint y: 567, endPoint x: 1055, endPoint y: 571, distance: 66.3
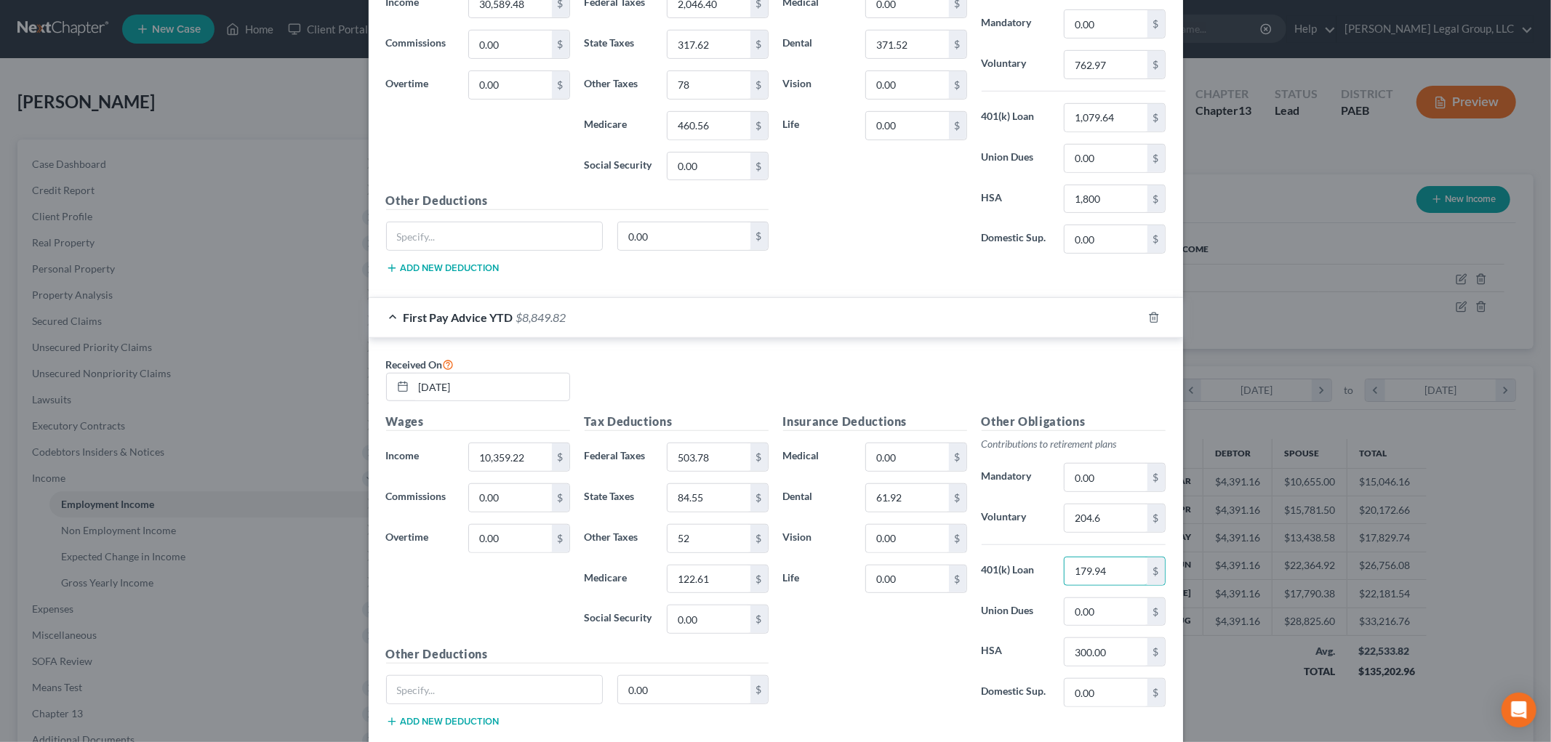
click at [1056, 571] on div "179.94 $" at bounding box center [1114, 571] width 116 height 29
type input "299.9"
type input "500"
click at [913, 499] on input "61.92" at bounding box center [907, 498] width 82 height 28
type input "103.2"
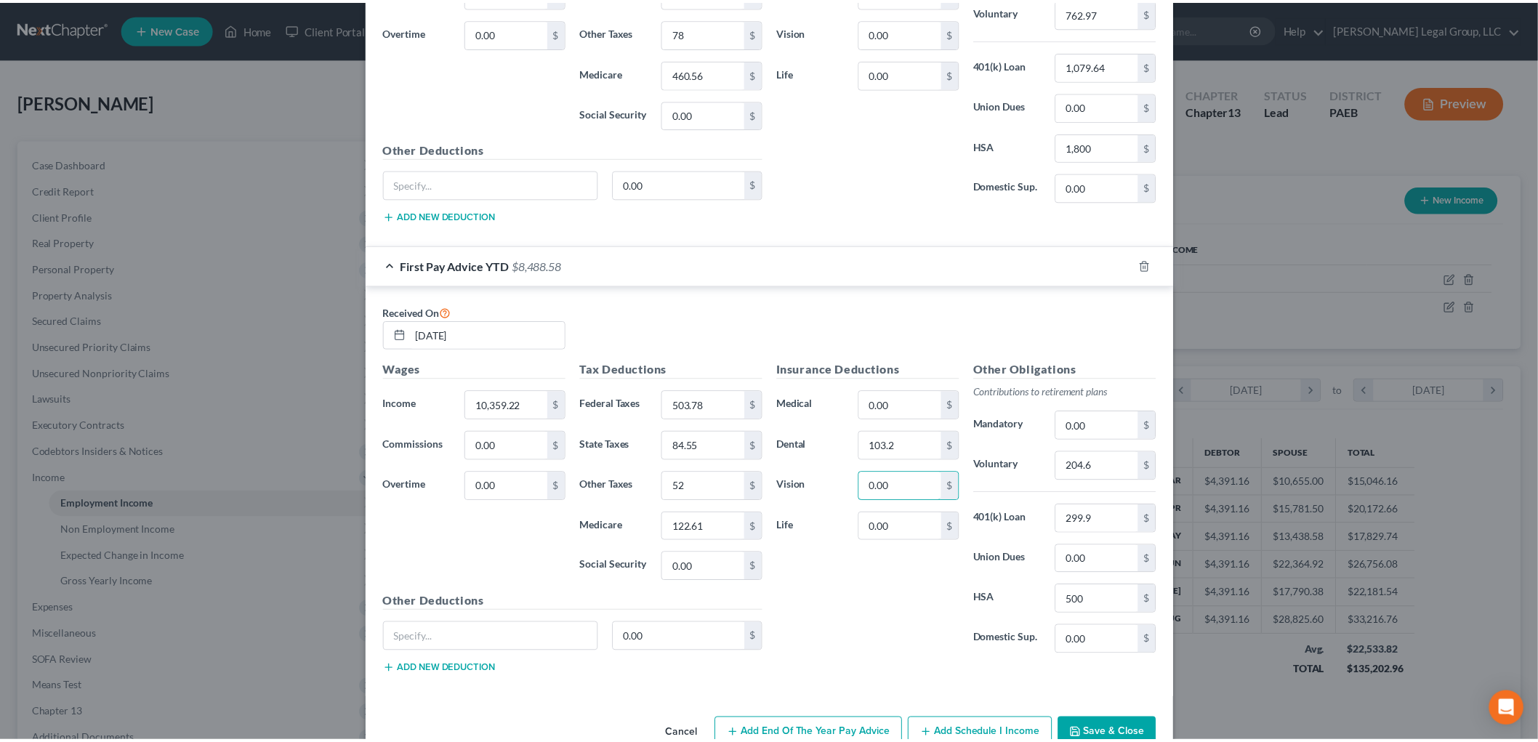
scroll to position [797, 0]
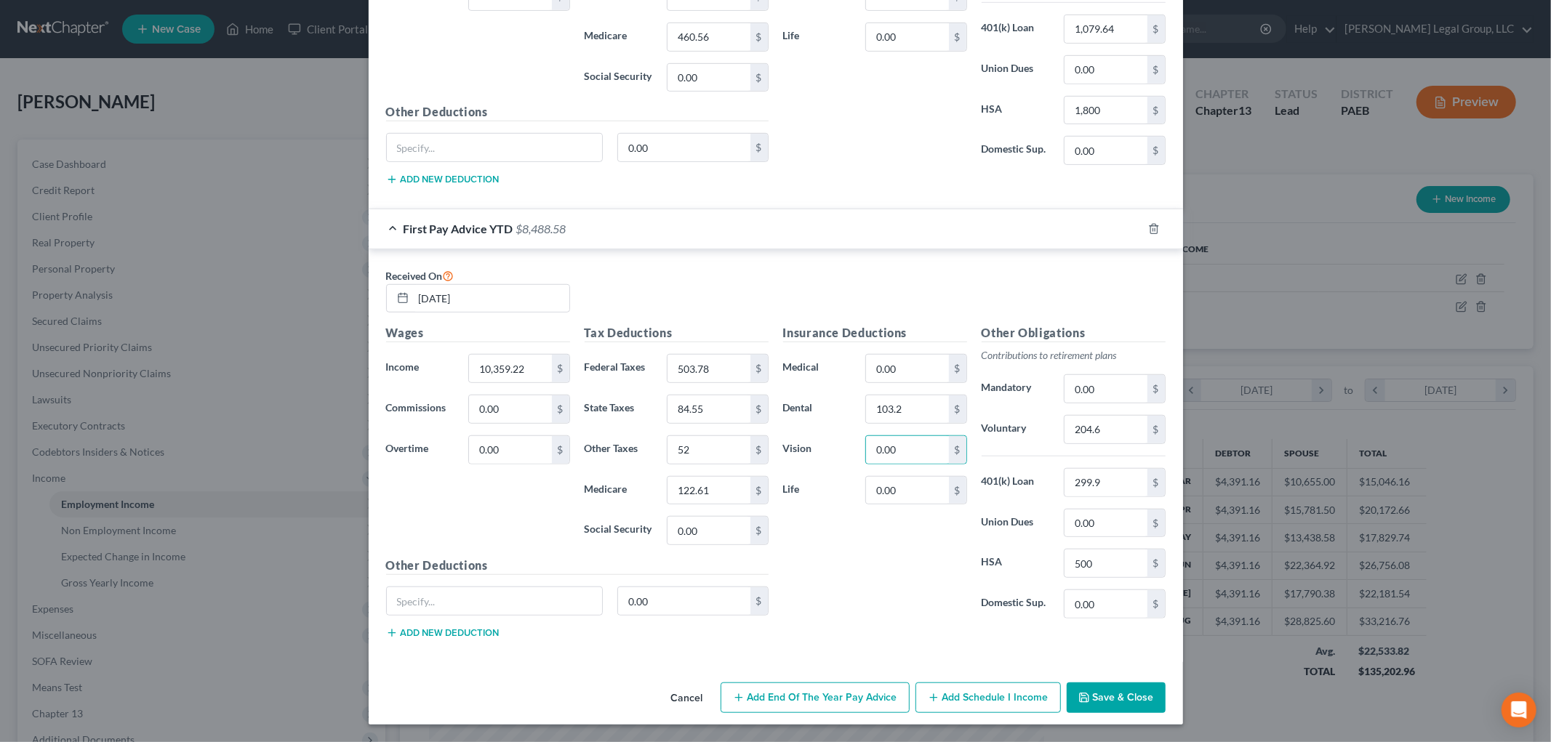
click at [1109, 701] on button "Save & Close" at bounding box center [1116, 698] width 99 height 31
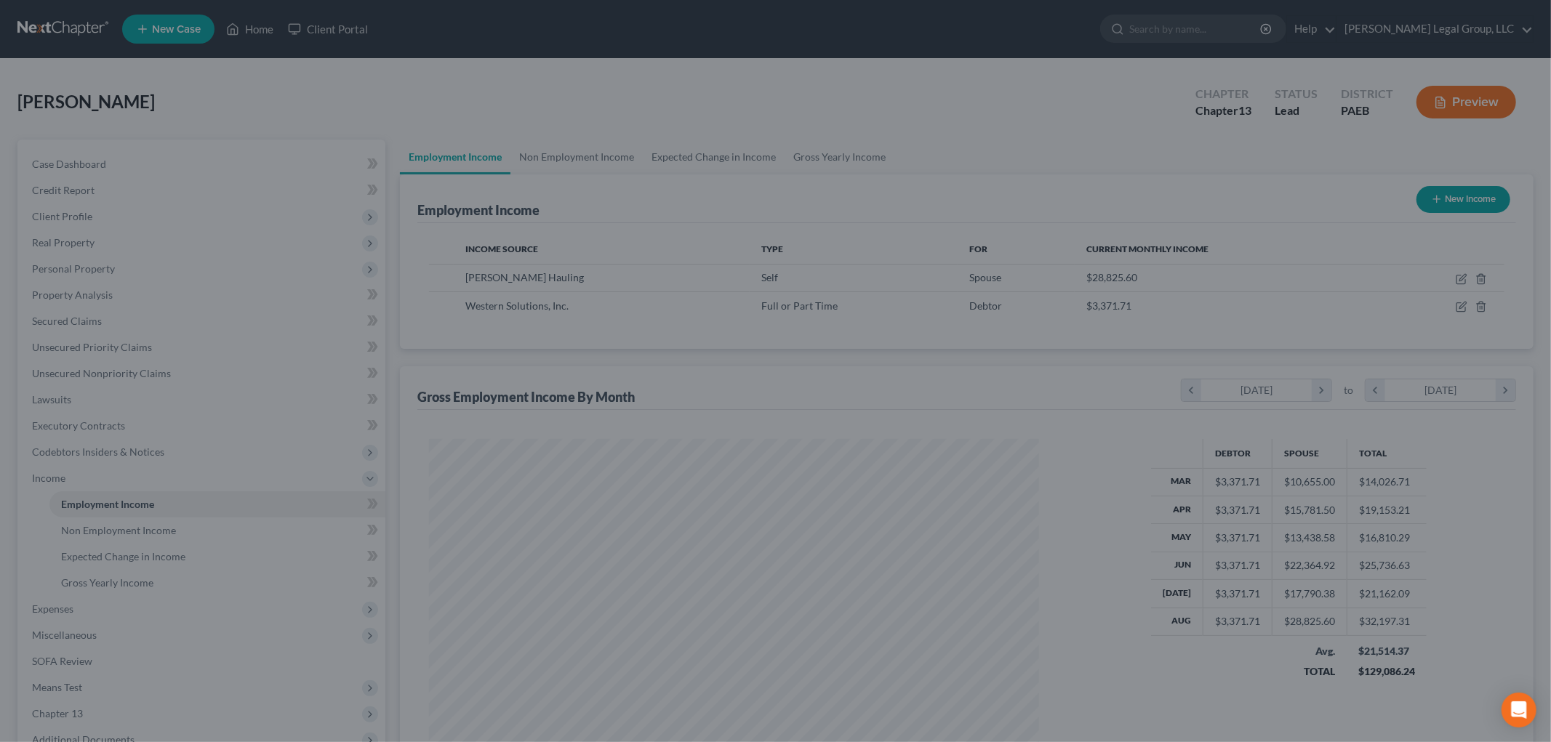
scroll to position [726699, 726364]
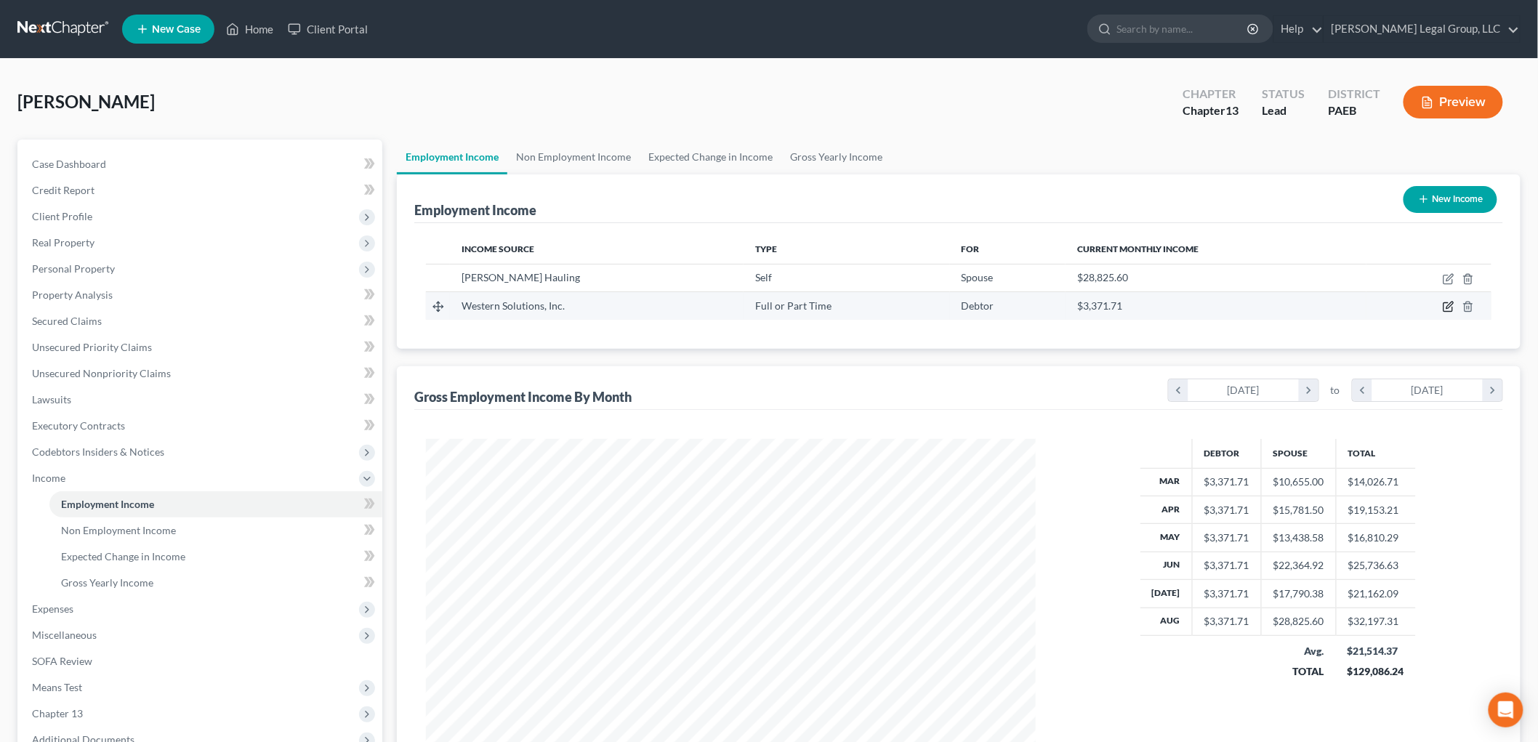
click at [1450, 310] on icon "button" at bounding box center [1448, 307] width 9 height 9
select select "0"
select select "39"
select select "2"
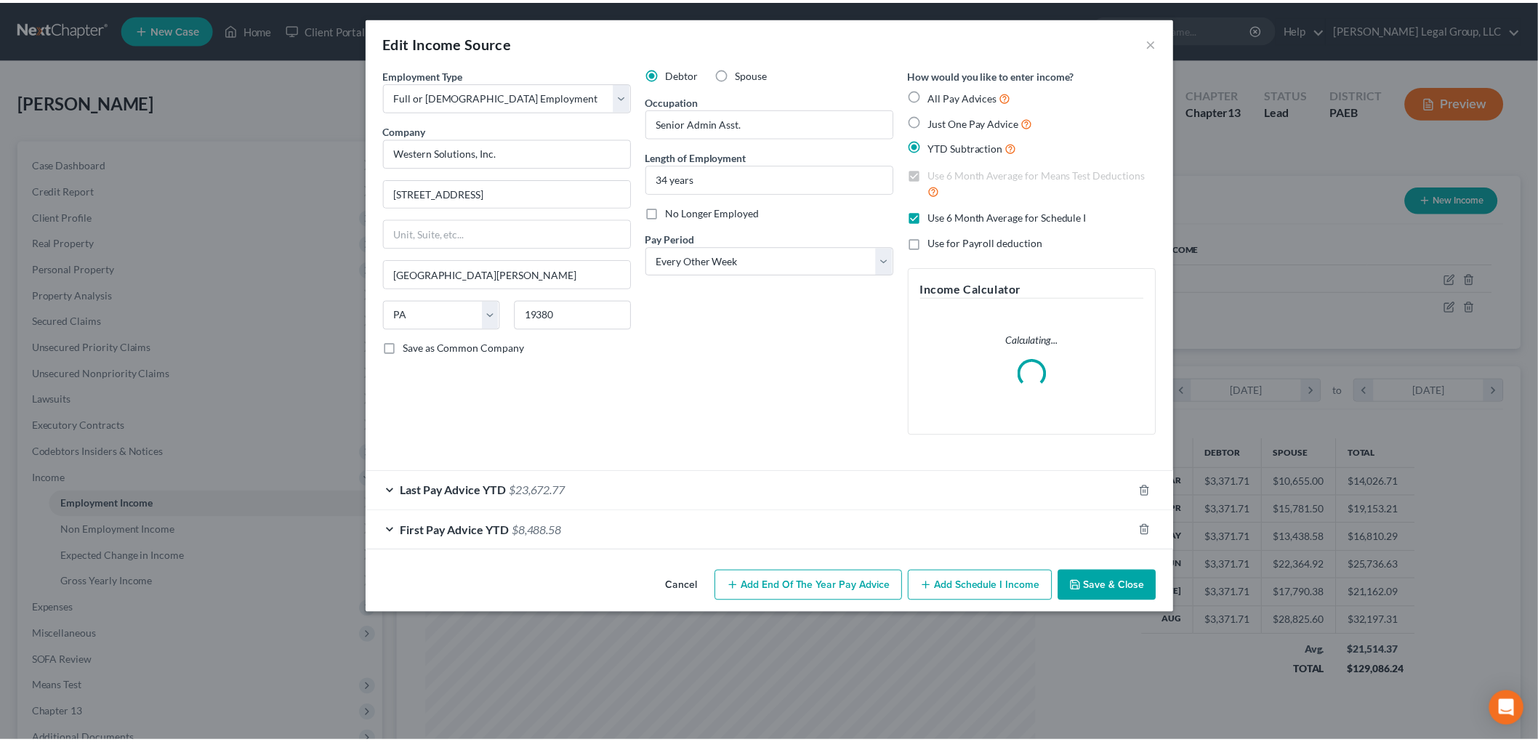
scroll to position [307, 644]
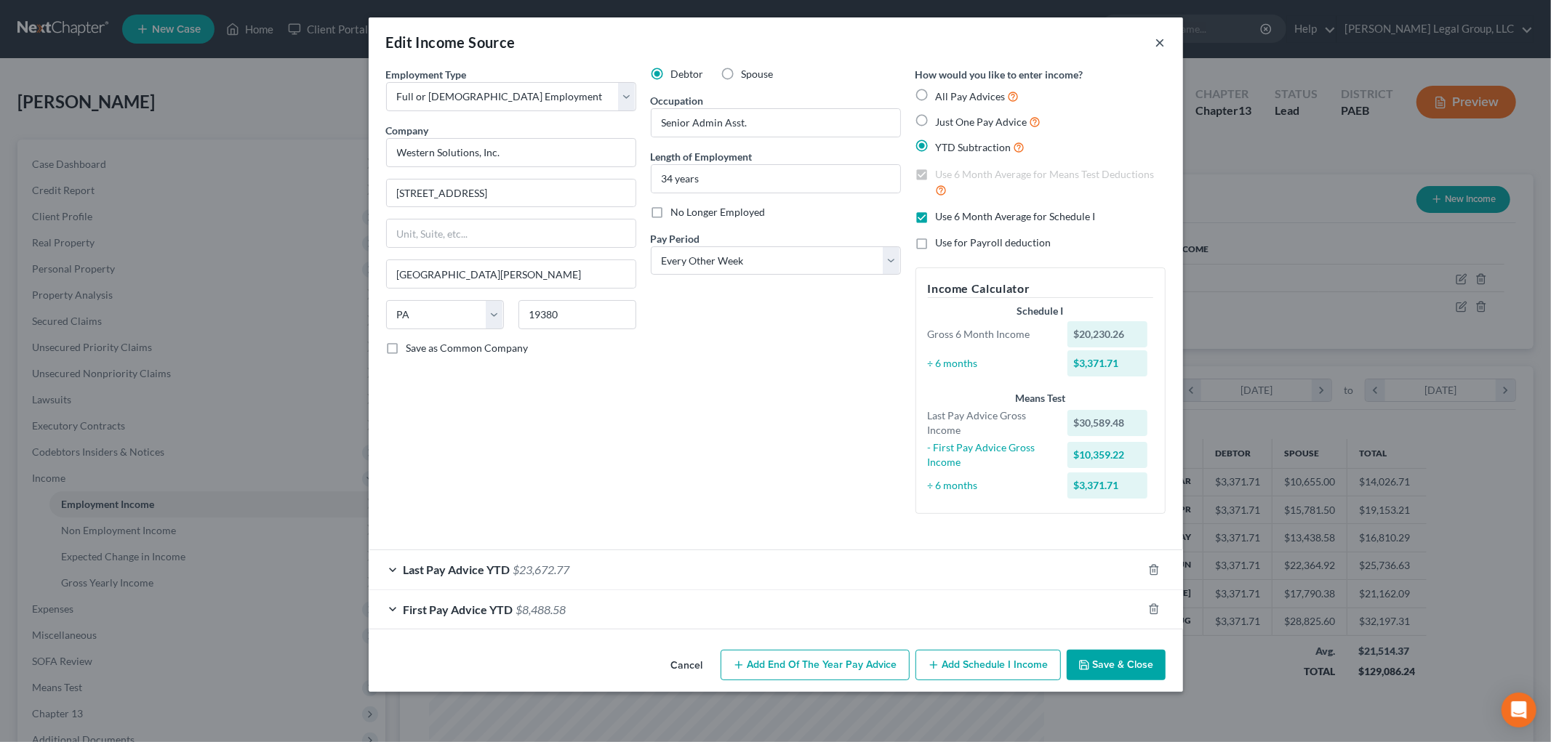
click at [1156, 41] on button "×" at bounding box center [1160, 41] width 10 height 17
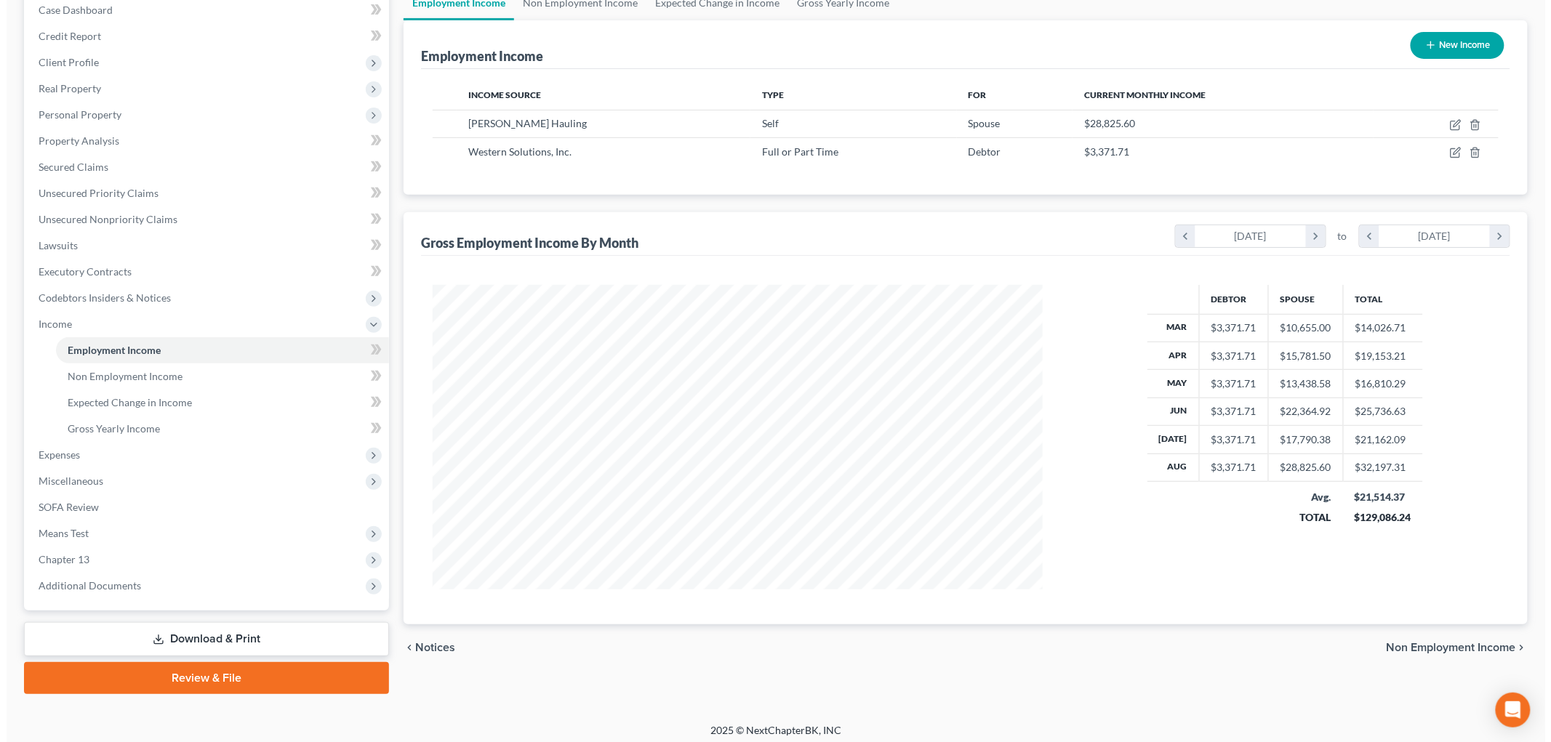
scroll to position [160, 0]
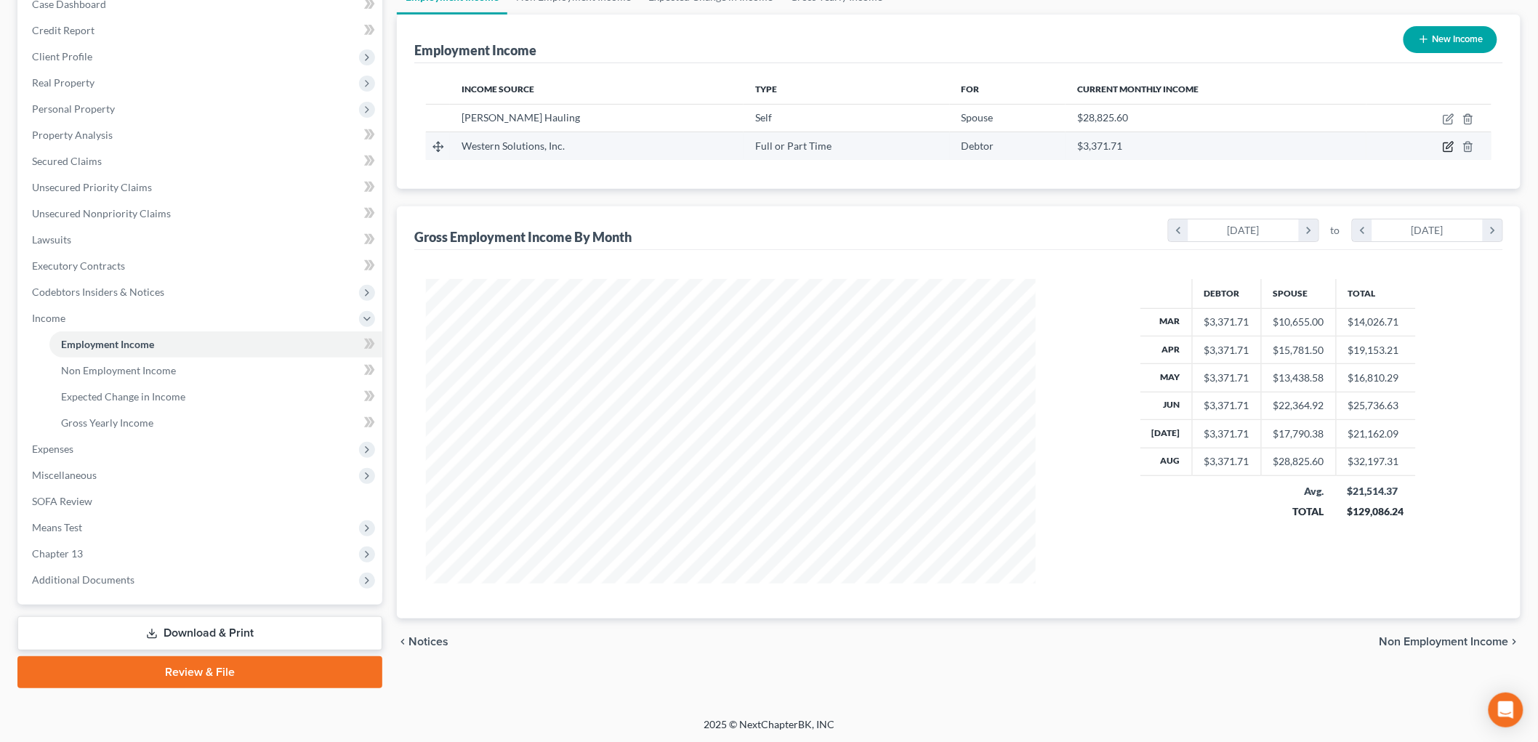
click at [1451, 145] on icon "button" at bounding box center [1450, 145] width 7 height 7
select select "0"
select select "39"
select select "2"
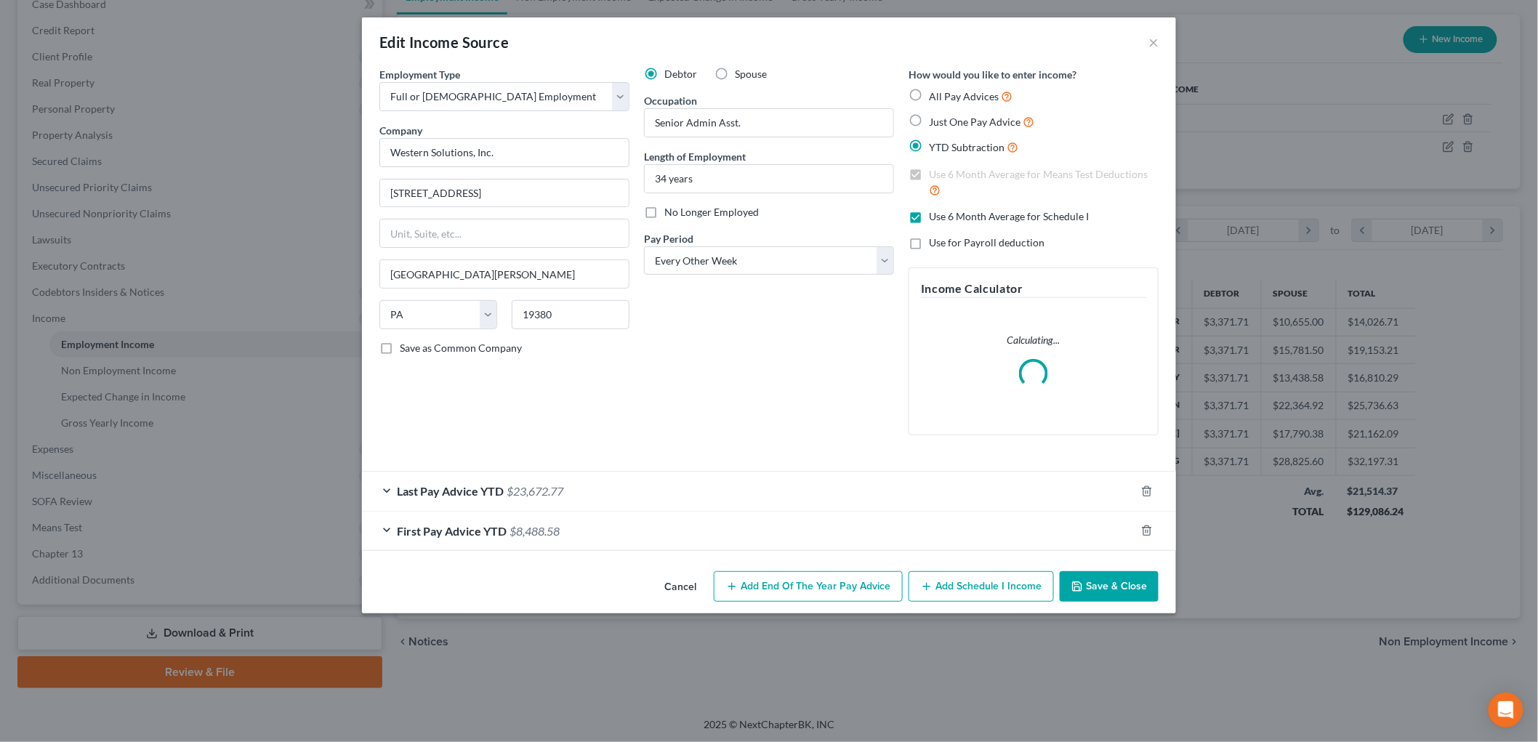
scroll to position [307, 644]
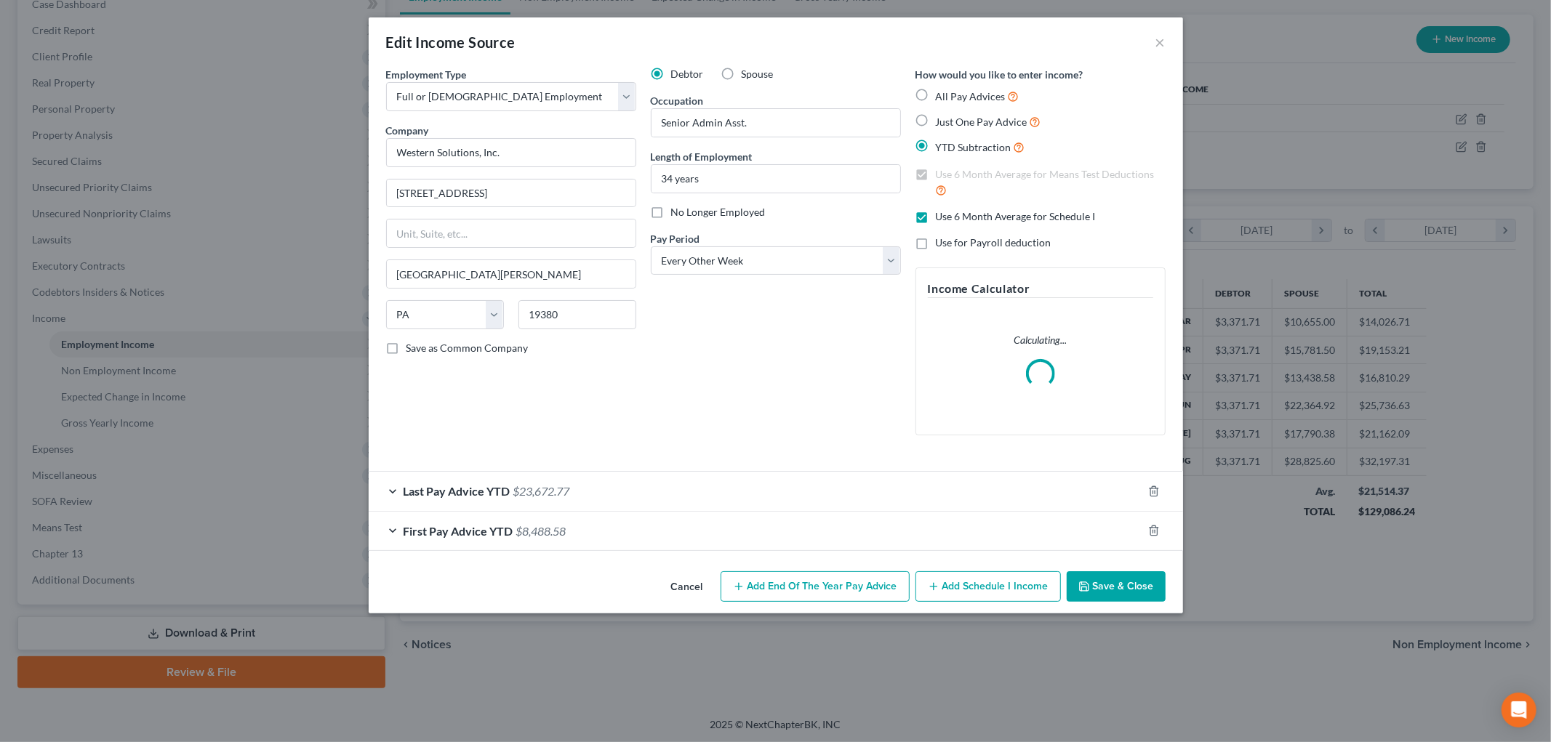
click at [680, 498] on div "Last Pay Advice YTD $23,672.77" at bounding box center [756, 491] width 774 height 39
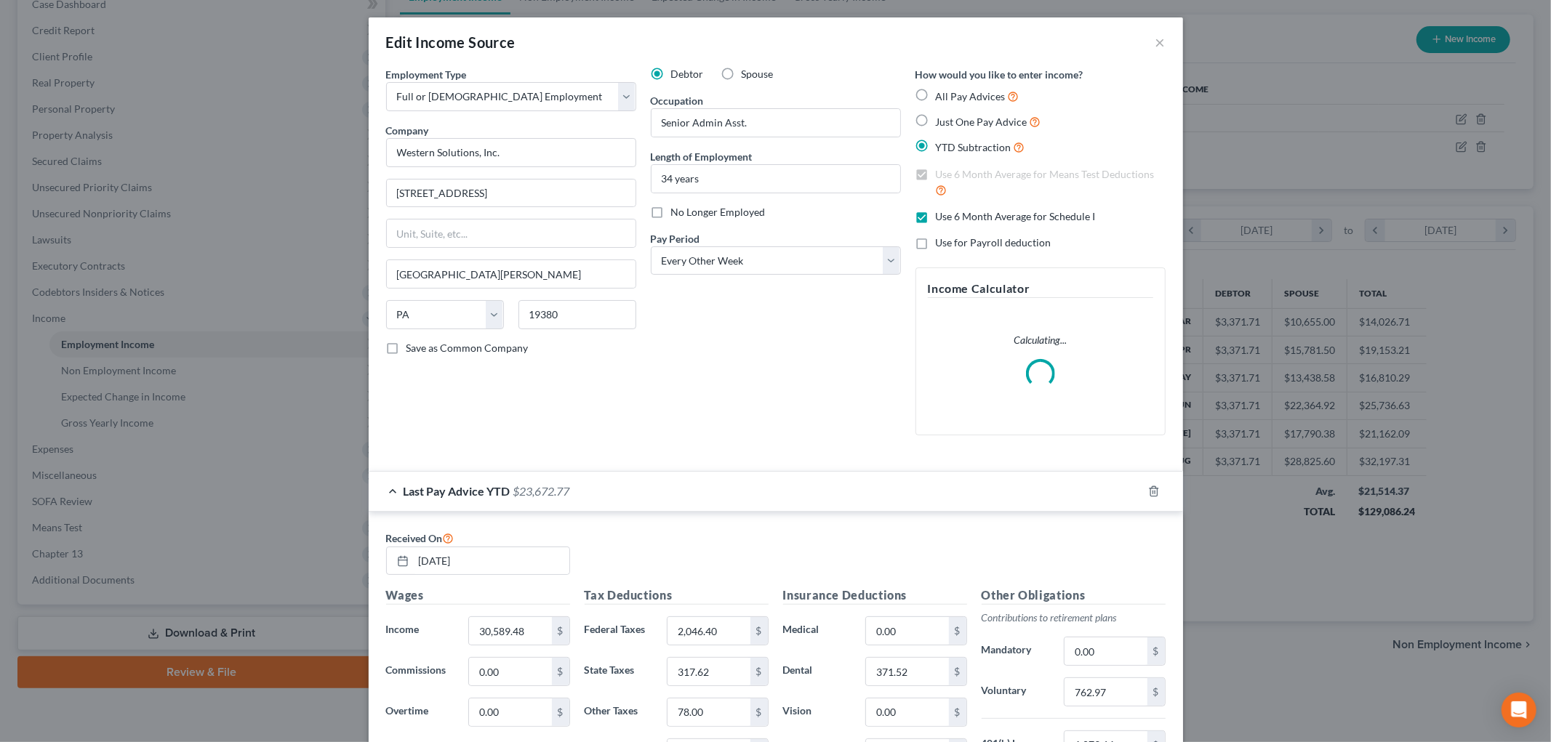
click at [680, 497] on div "Last Pay Advice YTD $23,672.77" at bounding box center [756, 491] width 774 height 39
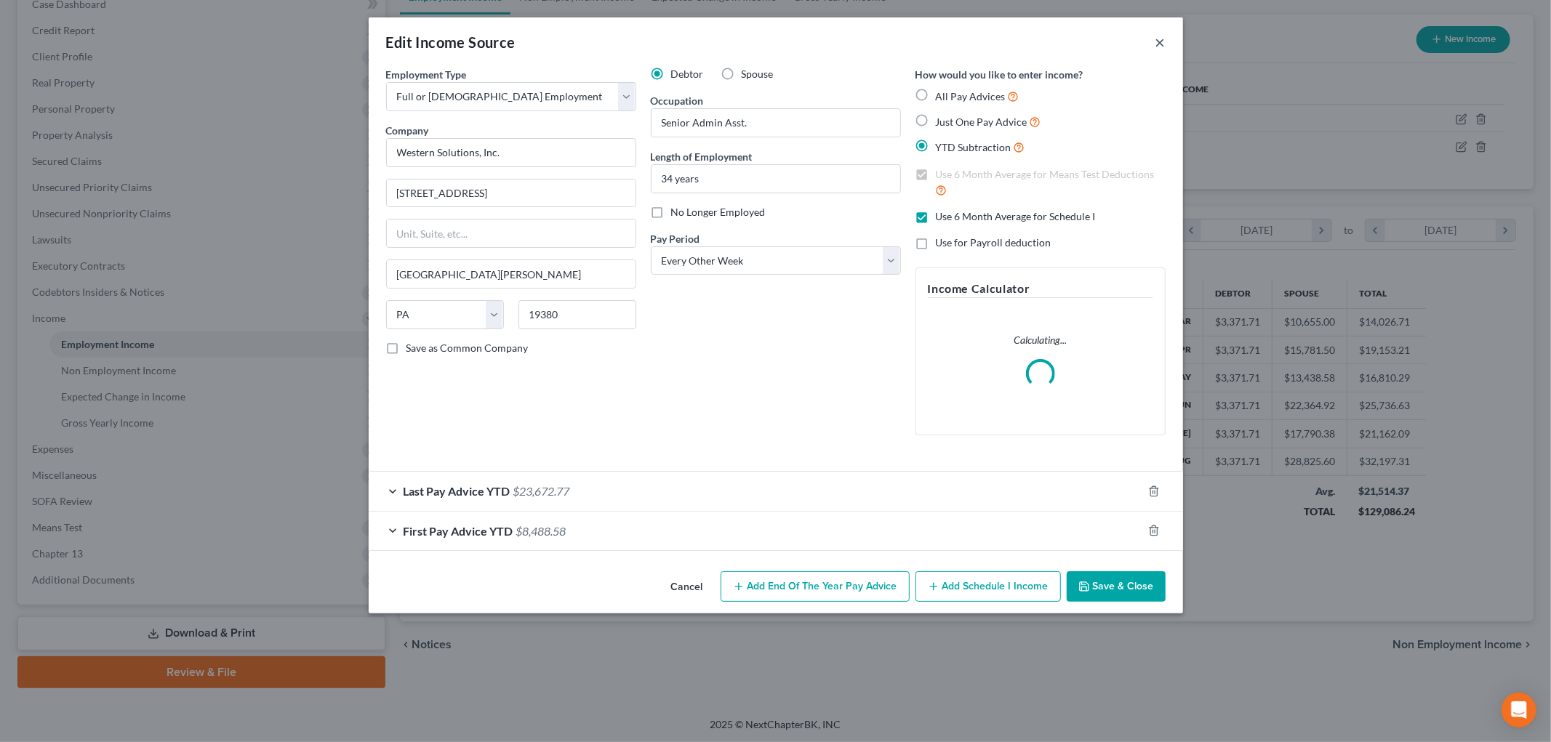
click at [1158, 44] on button "×" at bounding box center [1160, 41] width 10 height 17
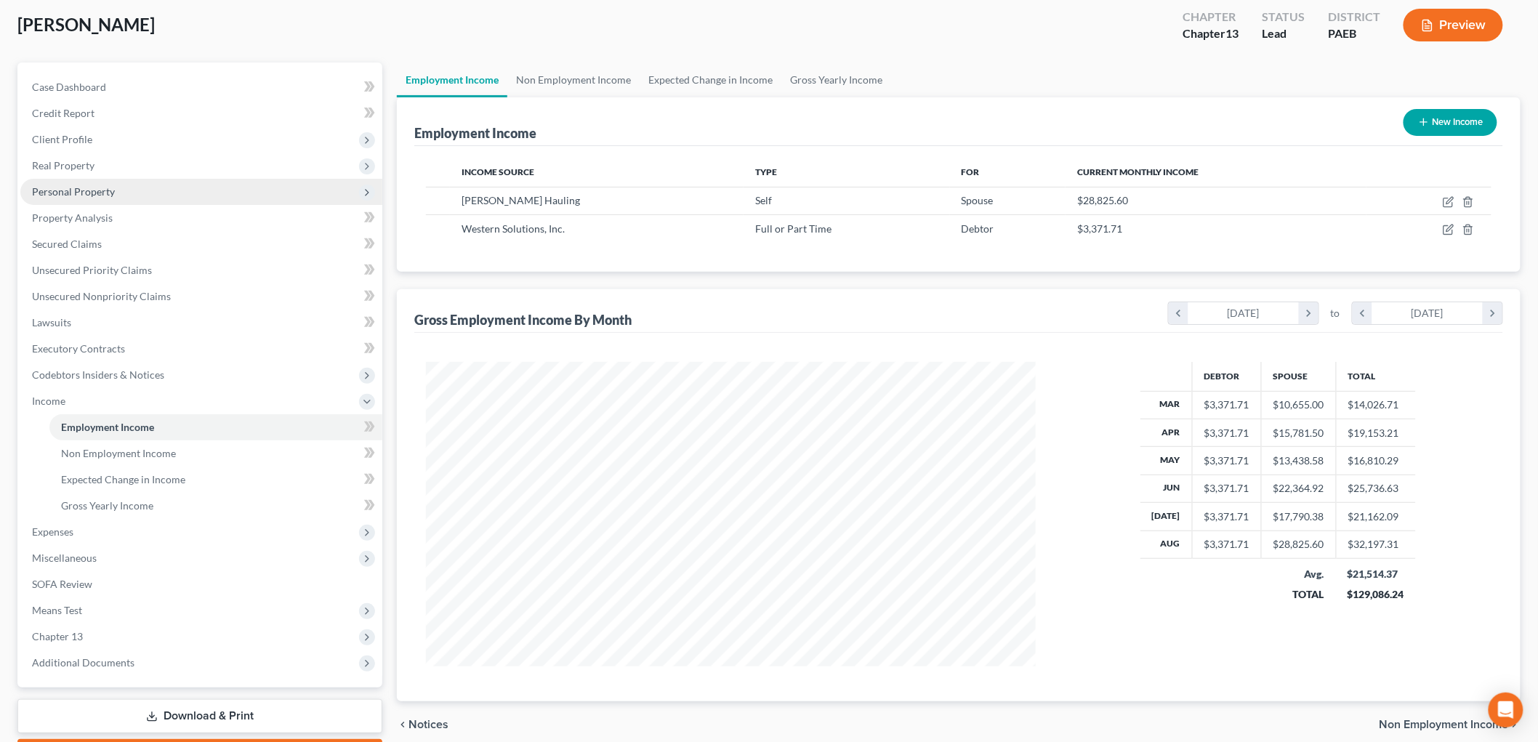
scroll to position [0, 0]
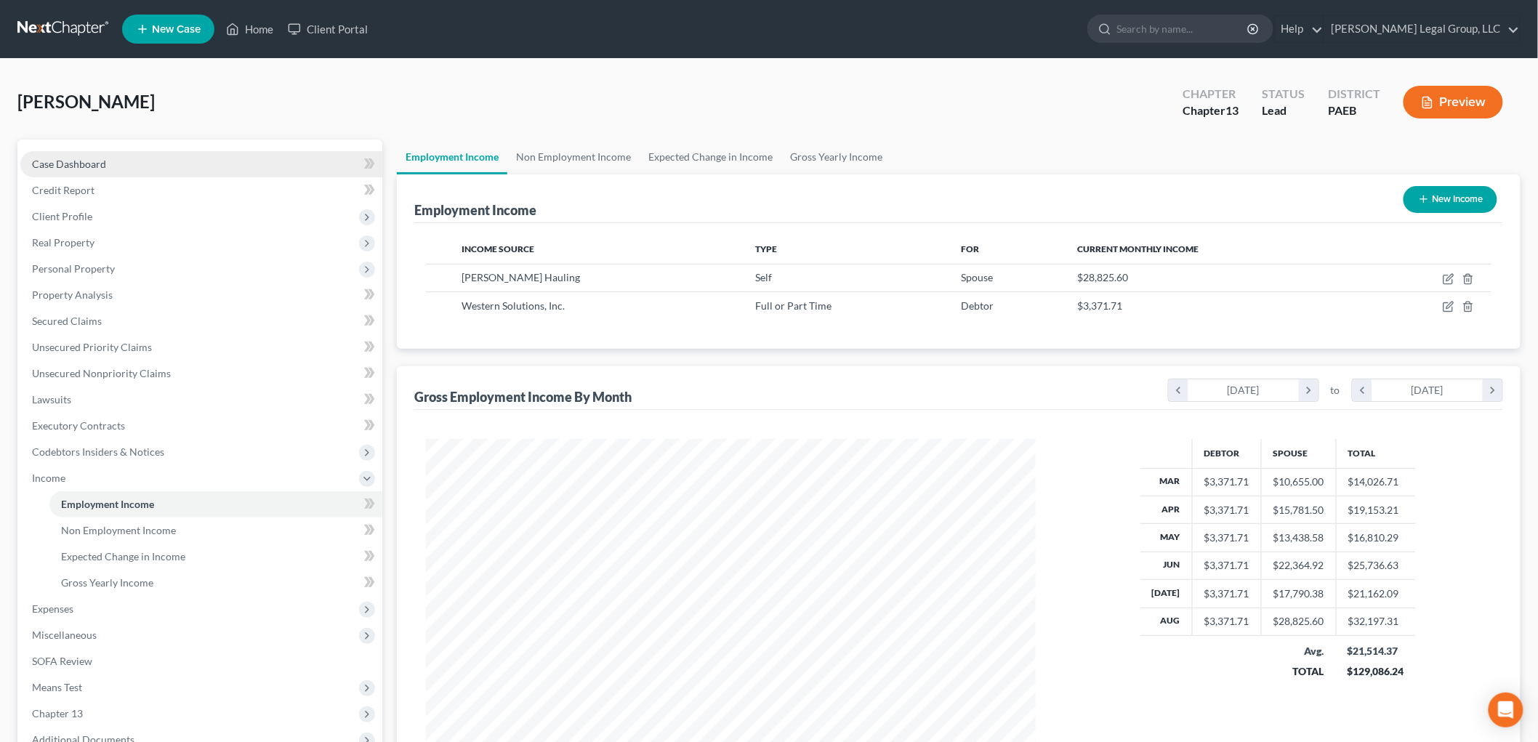
click at [193, 172] on link "Case Dashboard" at bounding box center [201, 164] width 362 height 26
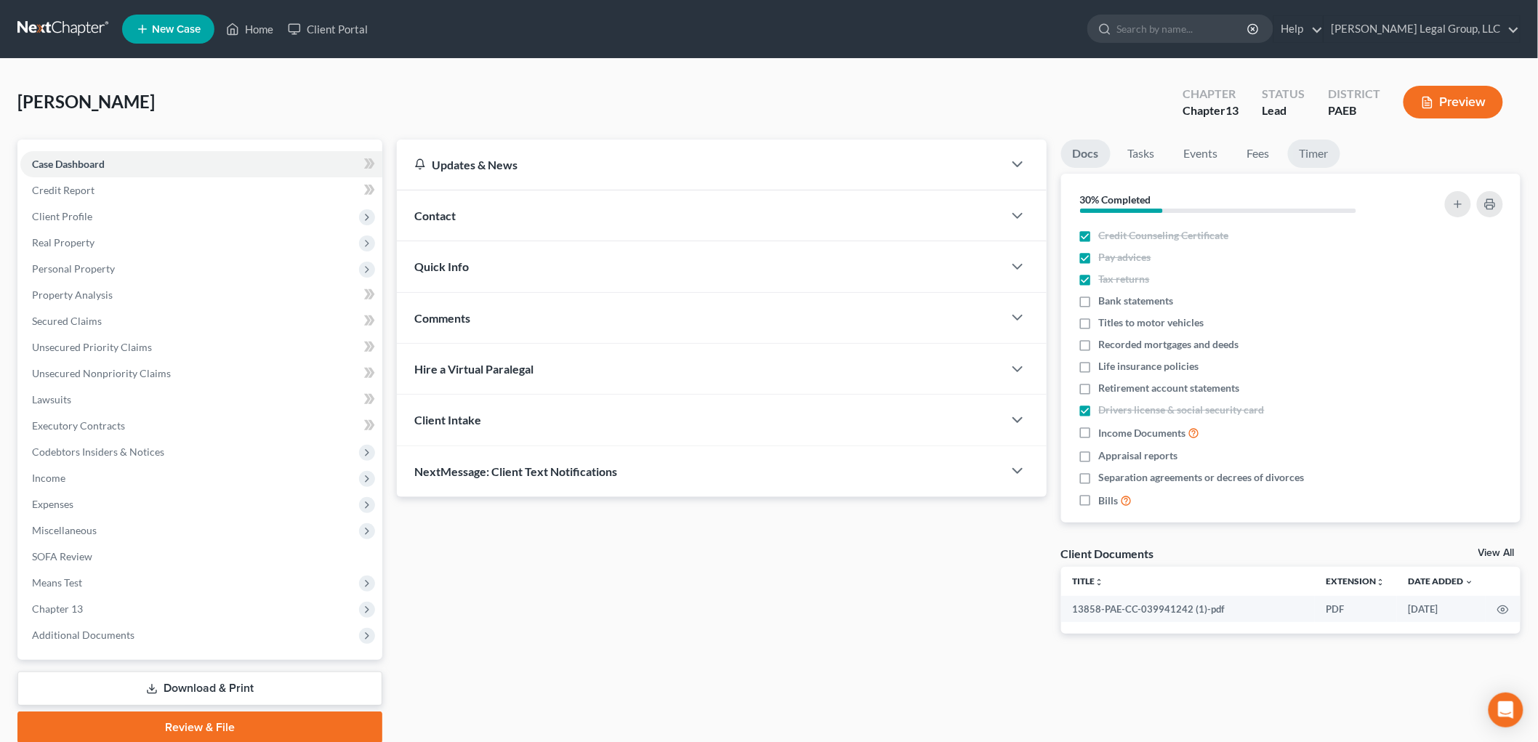
click at [1325, 163] on link "Timer" at bounding box center [1314, 154] width 52 height 28
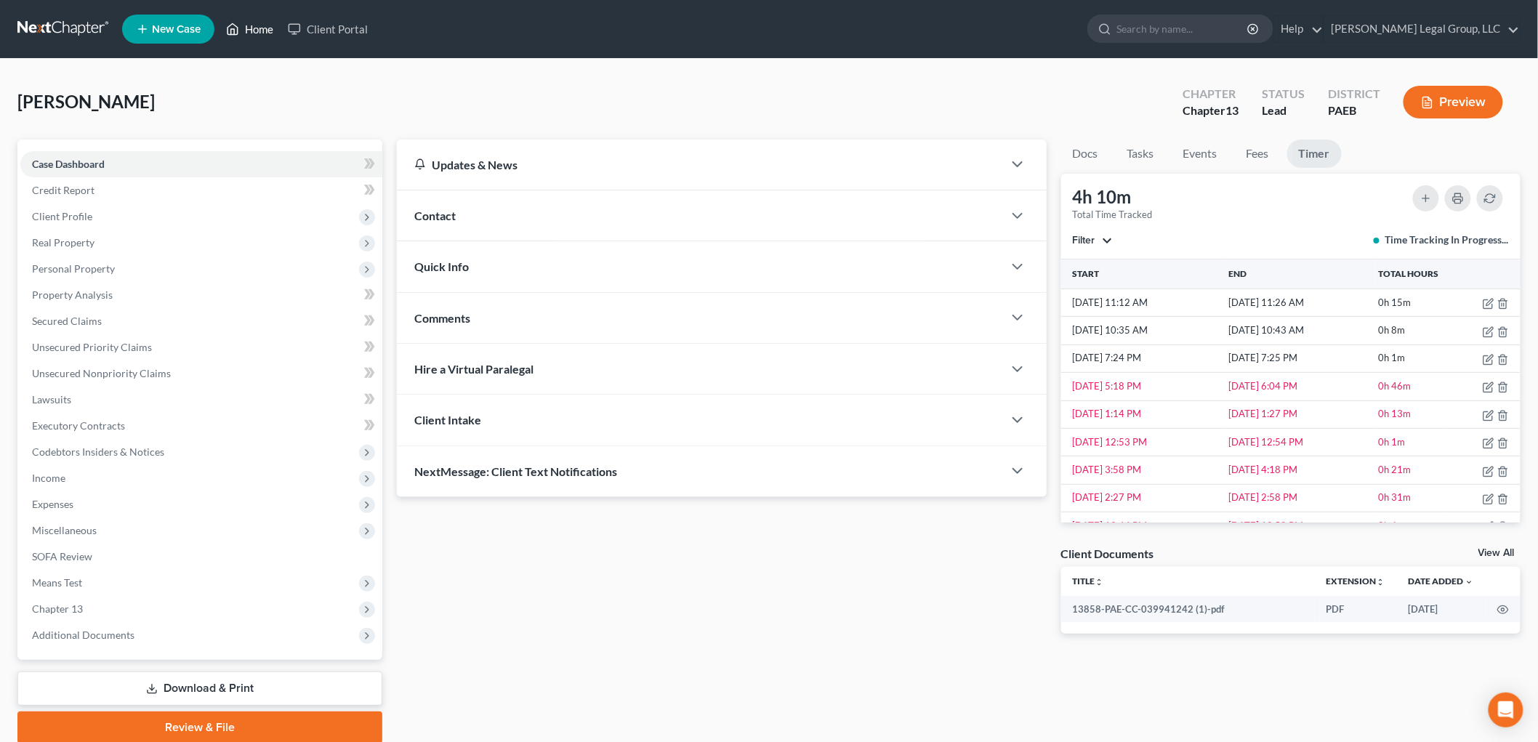
click at [253, 28] on link "Home" at bounding box center [250, 29] width 62 height 26
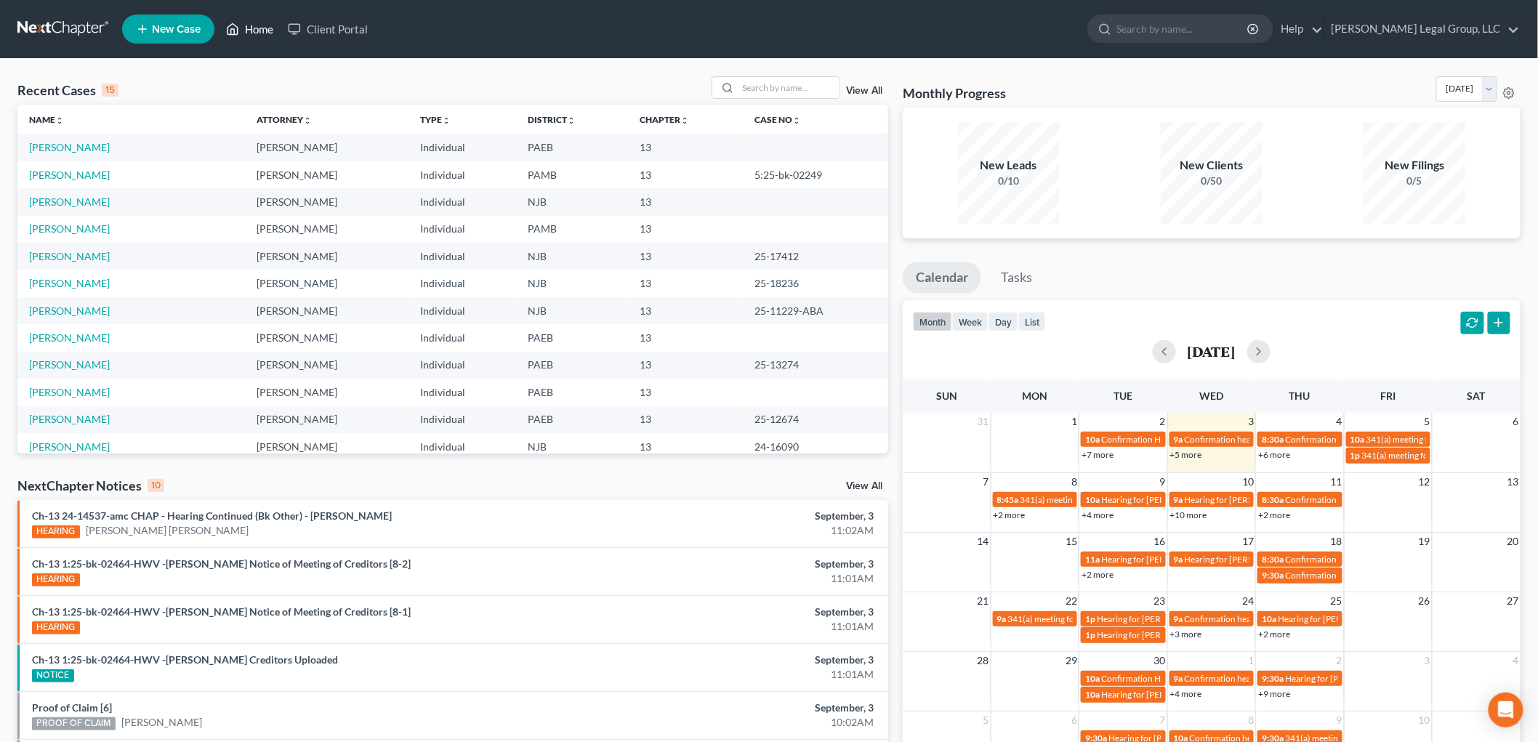
click at [259, 22] on link "Home" at bounding box center [250, 29] width 62 height 26
click at [800, 88] on input "search" at bounding box center [789, 87] width 102 height 21
type input "l"
type input "[PERSON_NAME]"
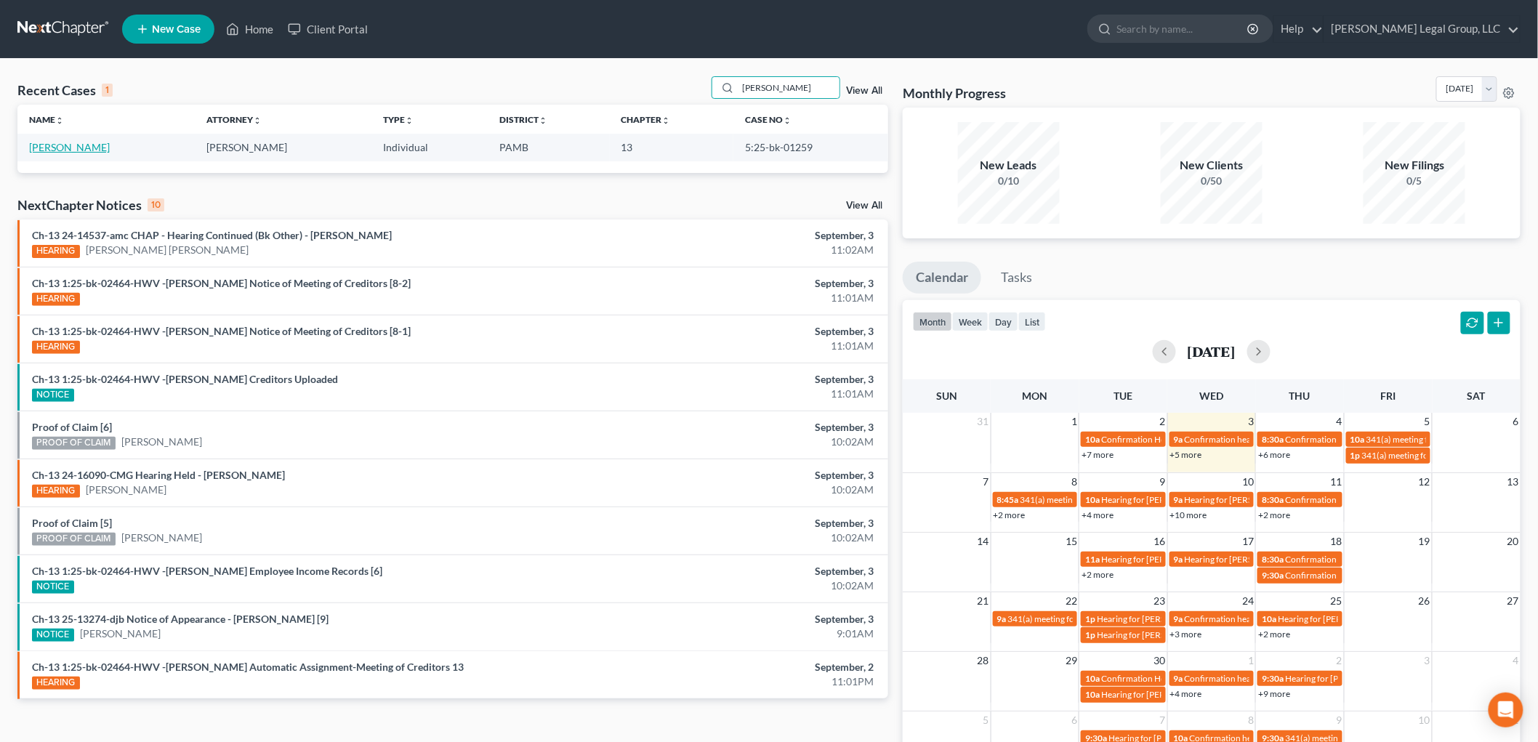
click at [85, 146] on link "[PERSON_NAME]" at bounding box center [69, 147] width 81 height 12
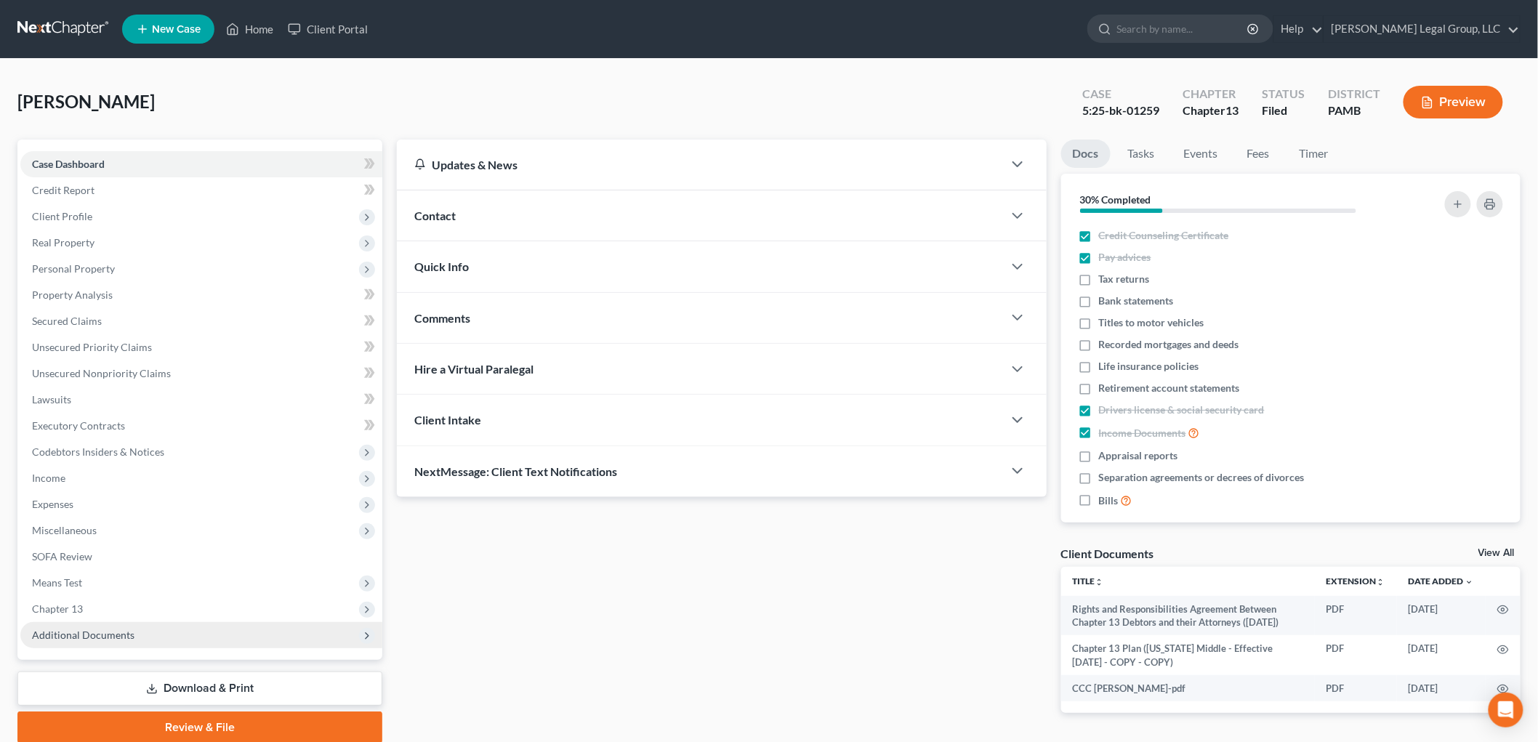
click at [132, 626] on span "Additional Documents" at bounding box center [201, 635] width 362 height 26
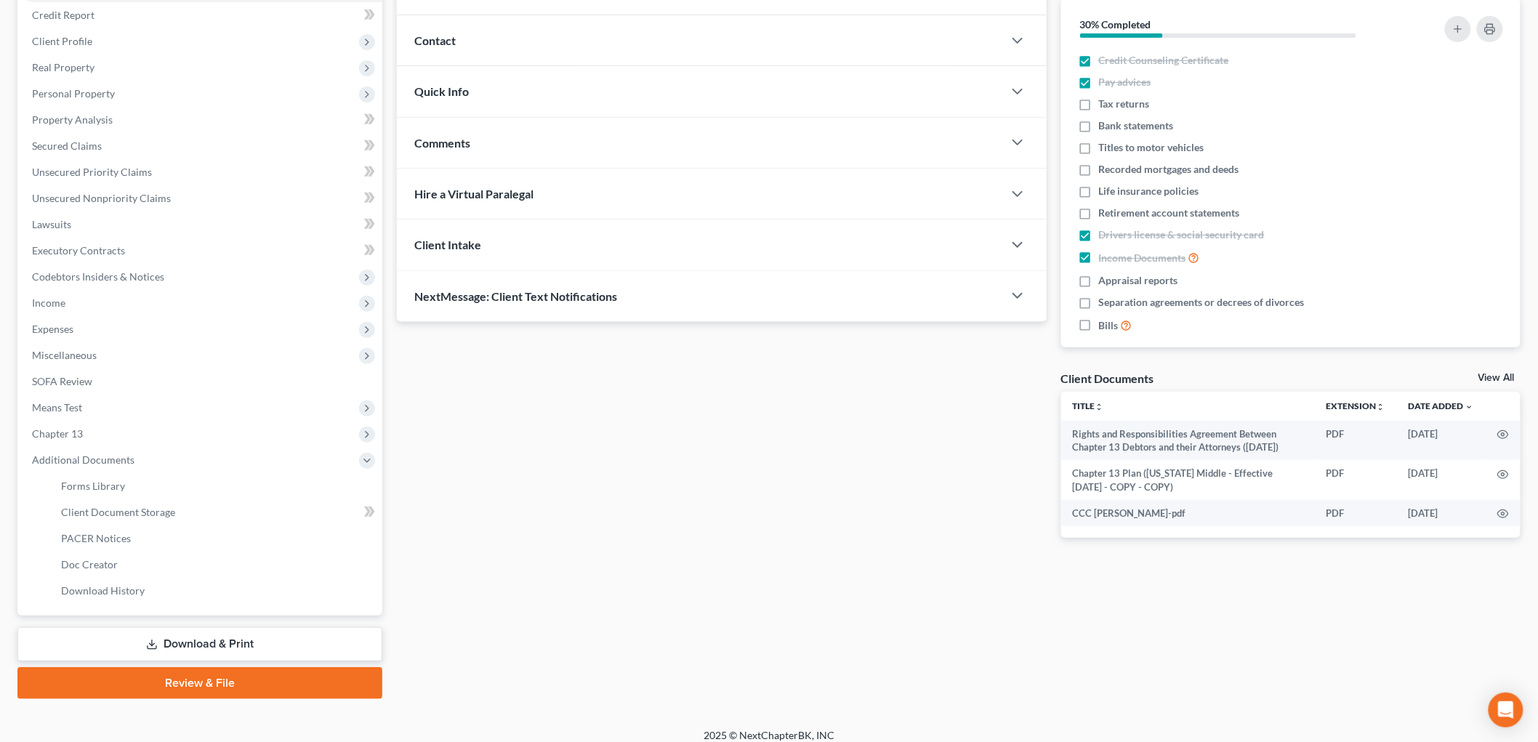
scroll to position [185, 0]
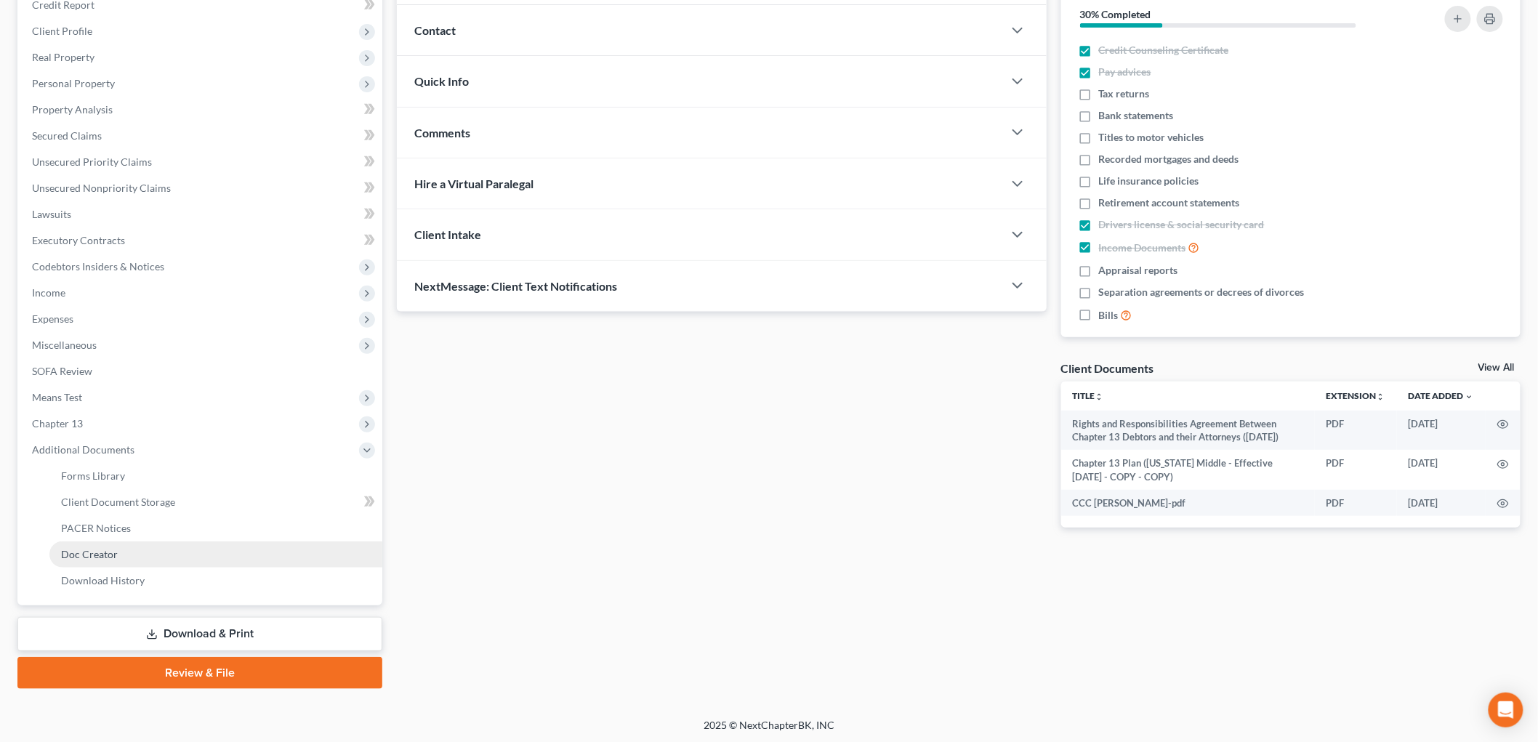
click at [125, 555] on link "Doc Creator" at bounding box center [215, 555] width 333 height 26
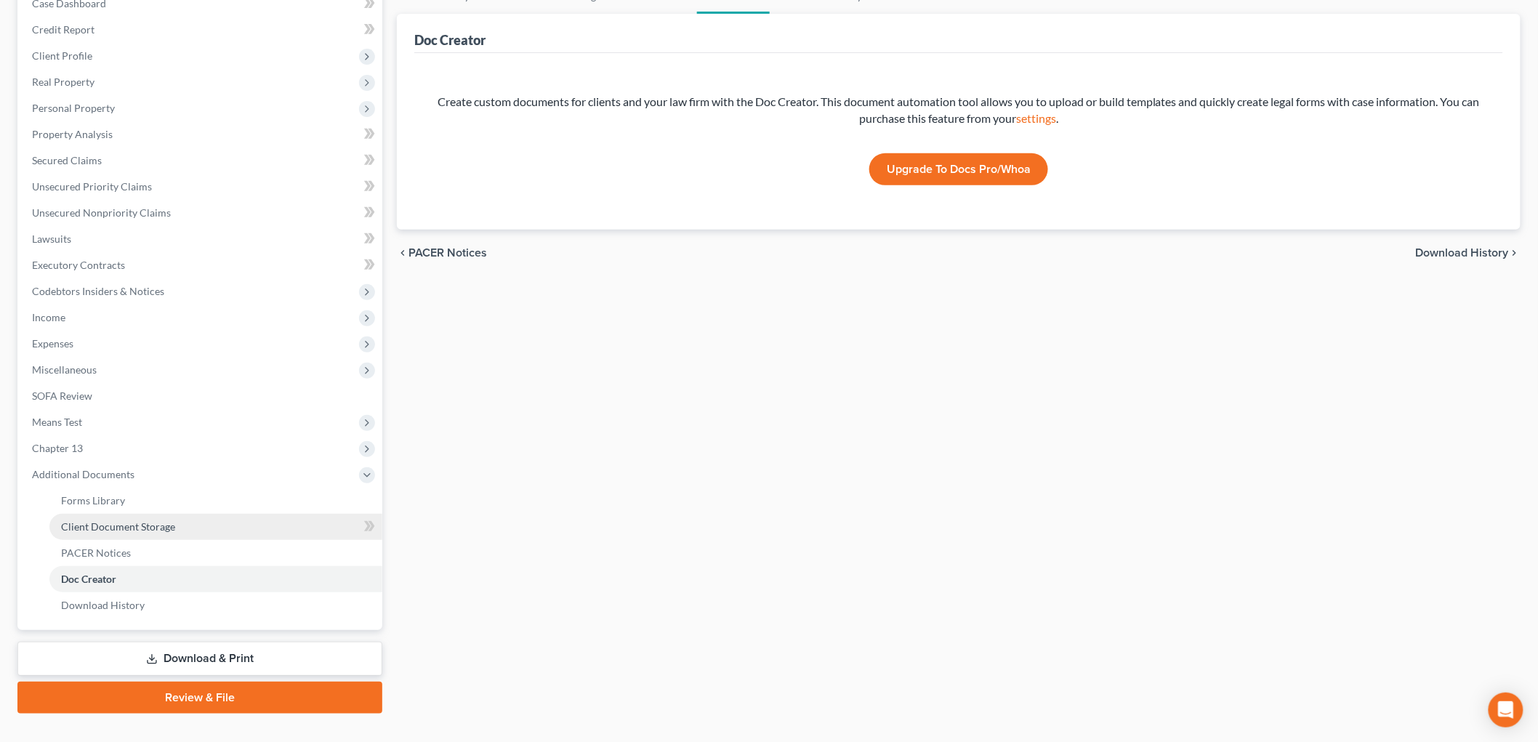
scroll to position [161, 0]
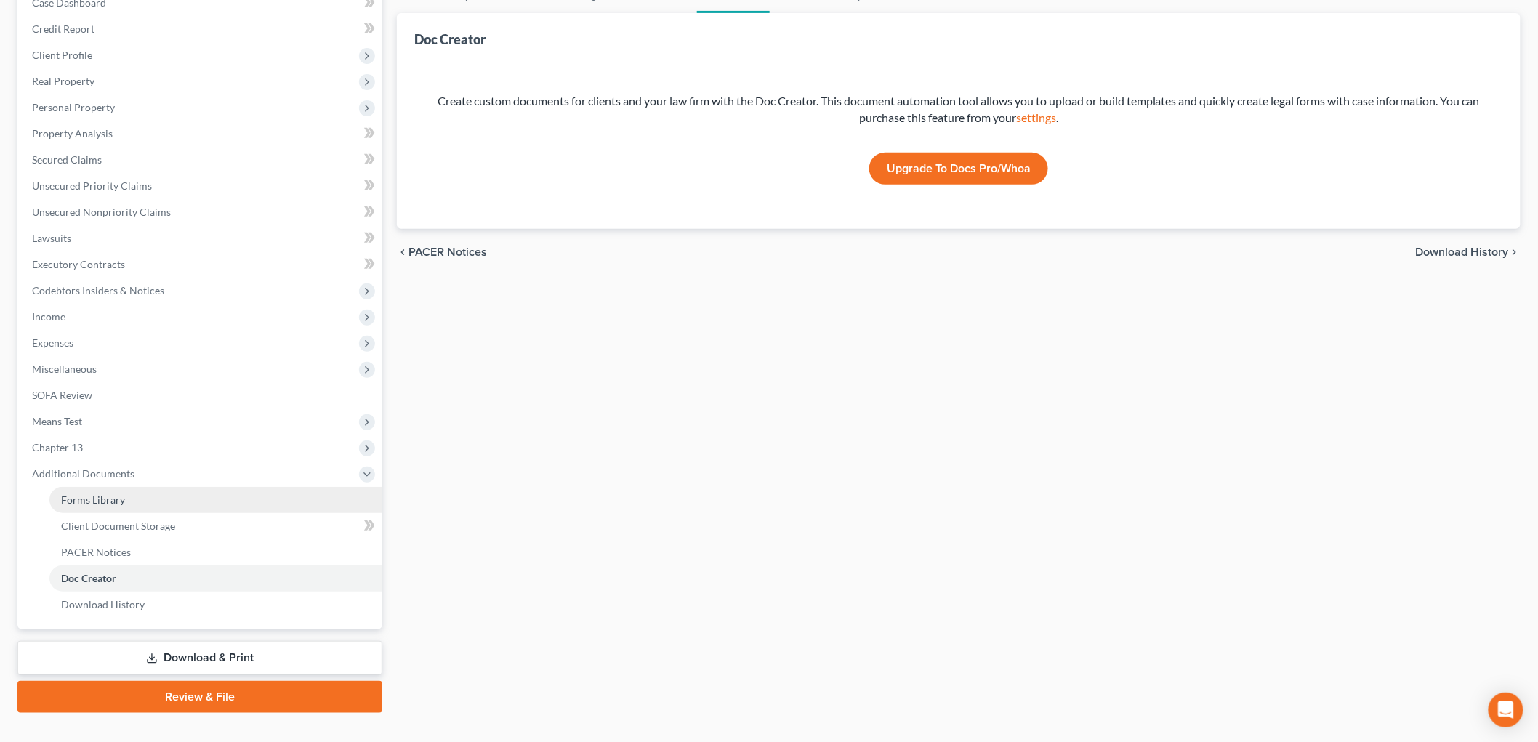
click at [126, 507] on link "Forms Library" at bounding box center [215, 500] width 333 height 26
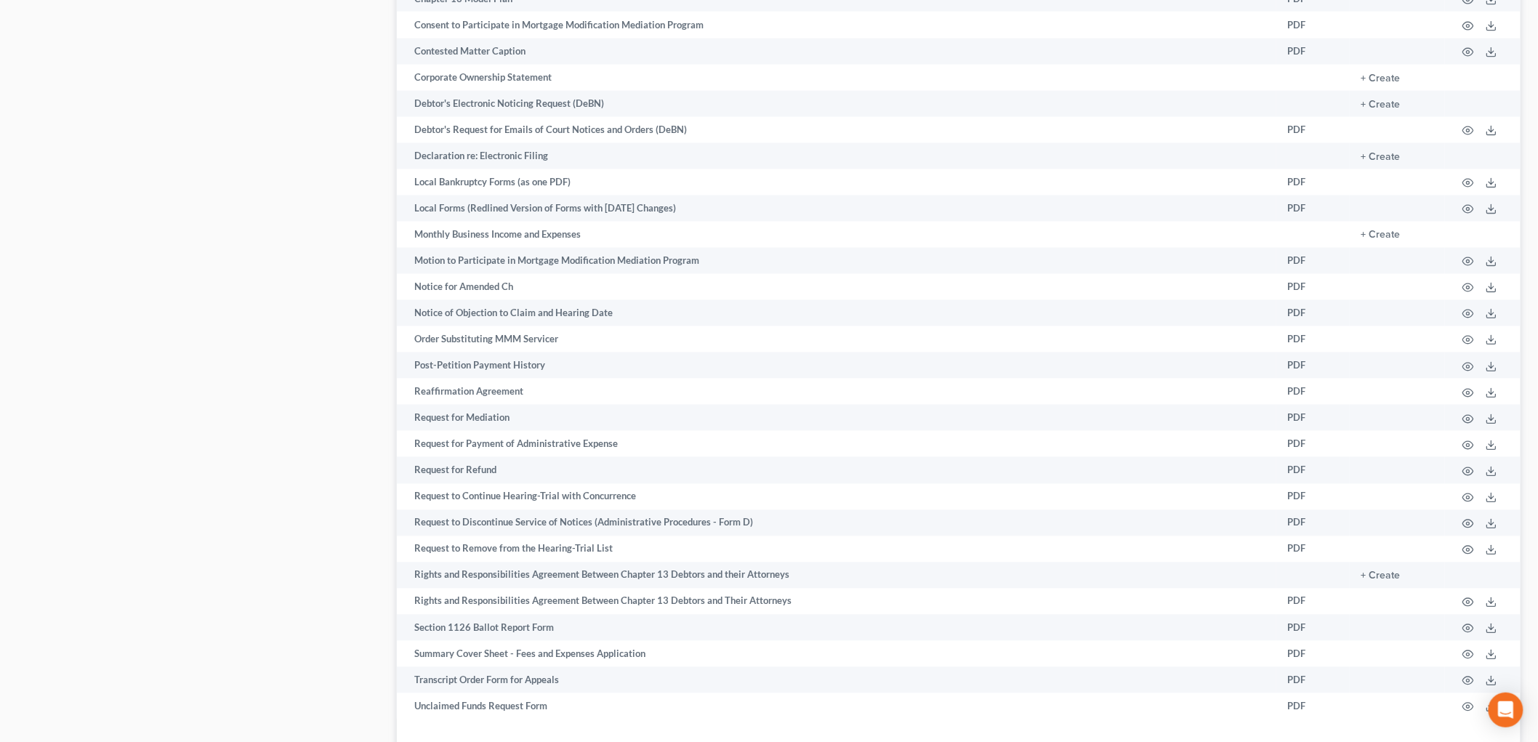
scroll to position [969, 0]
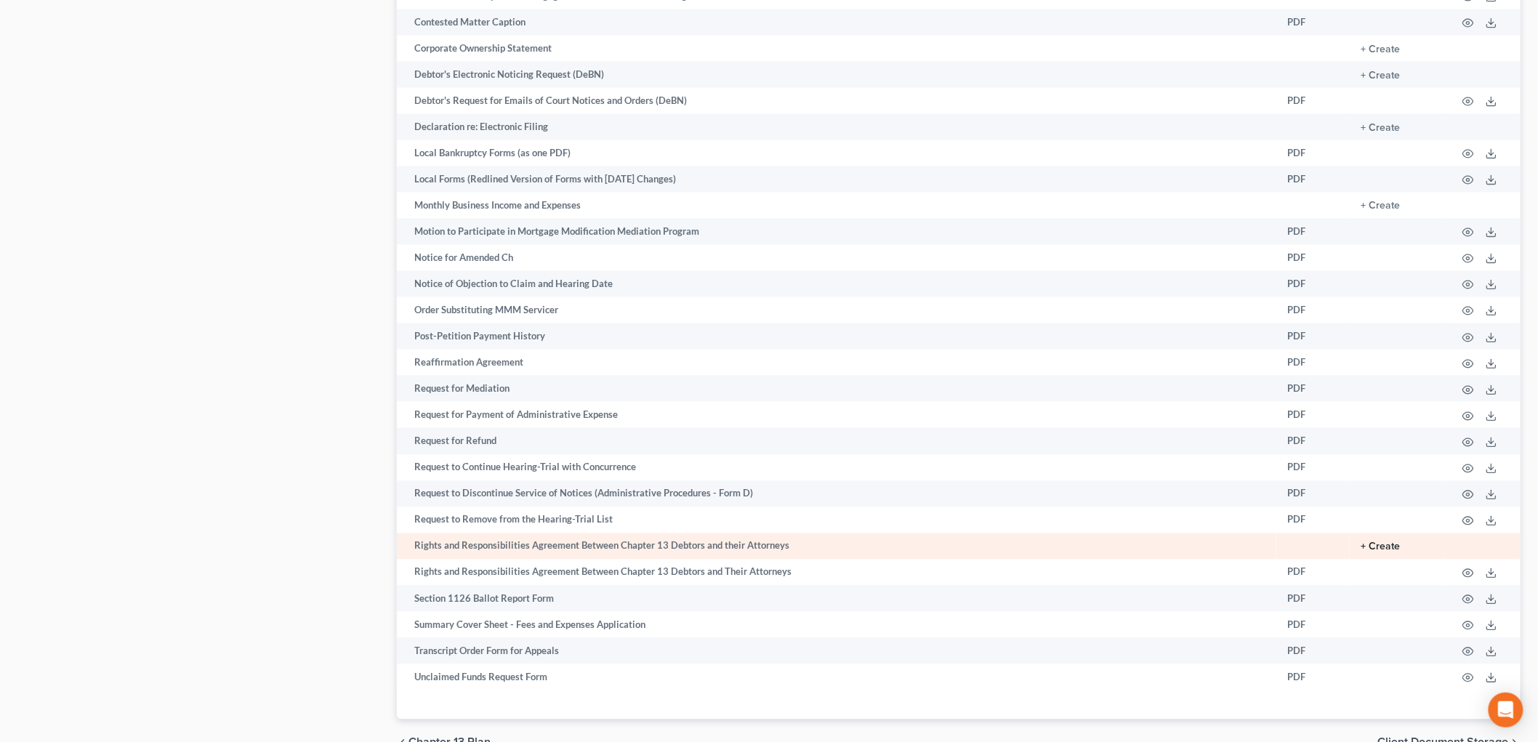
click at [1384, 553] on button "+ Create" at bounding box center [1381, 547] width 39 height 10
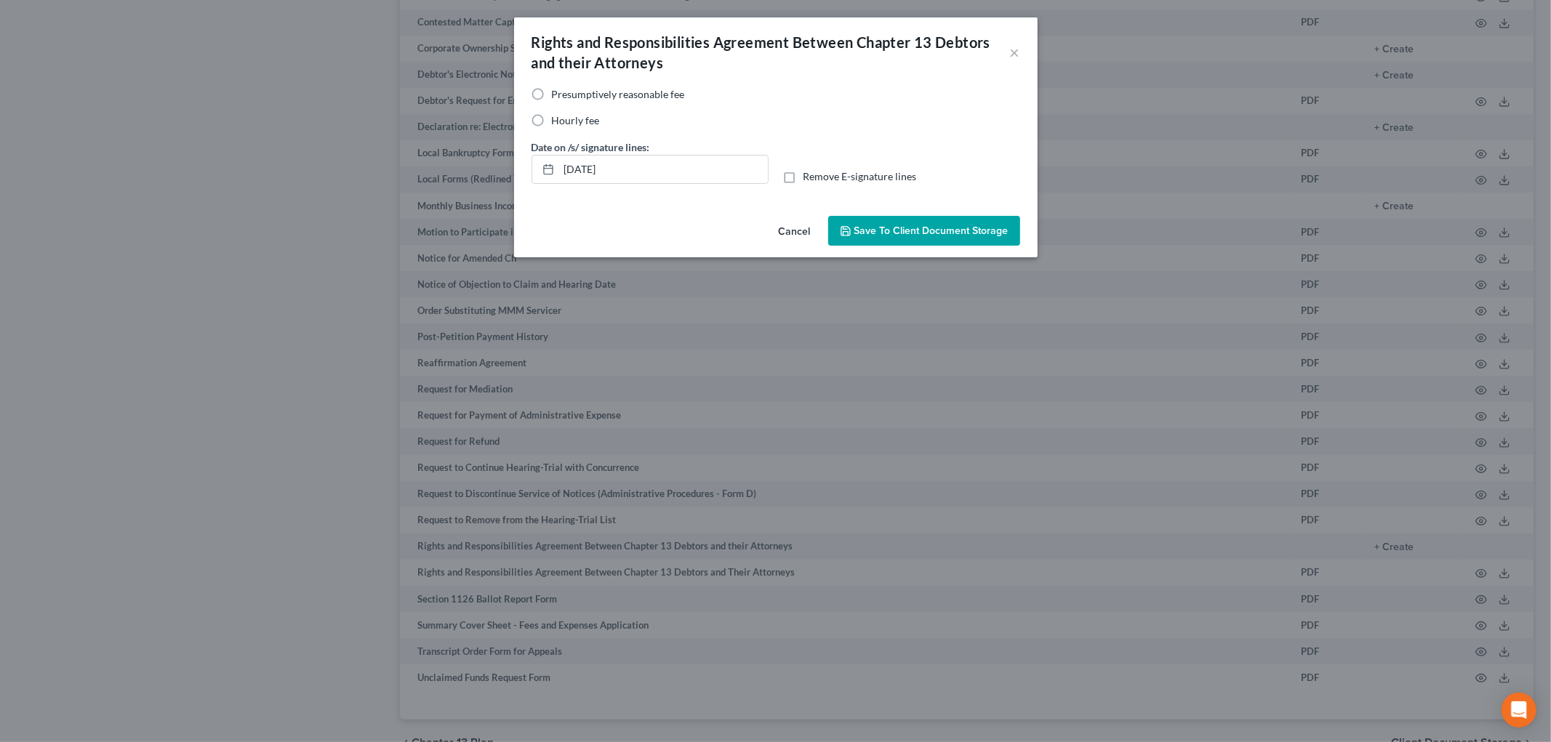
click at [672, 91] on span "Presumptively reasonable fee" at bounding box center [618, 94] width 133 height 12
click at [567, 91] on input "Presumptively reasonable fee" at bounding box center [562, 91] width 9 height 9
radio input "true"
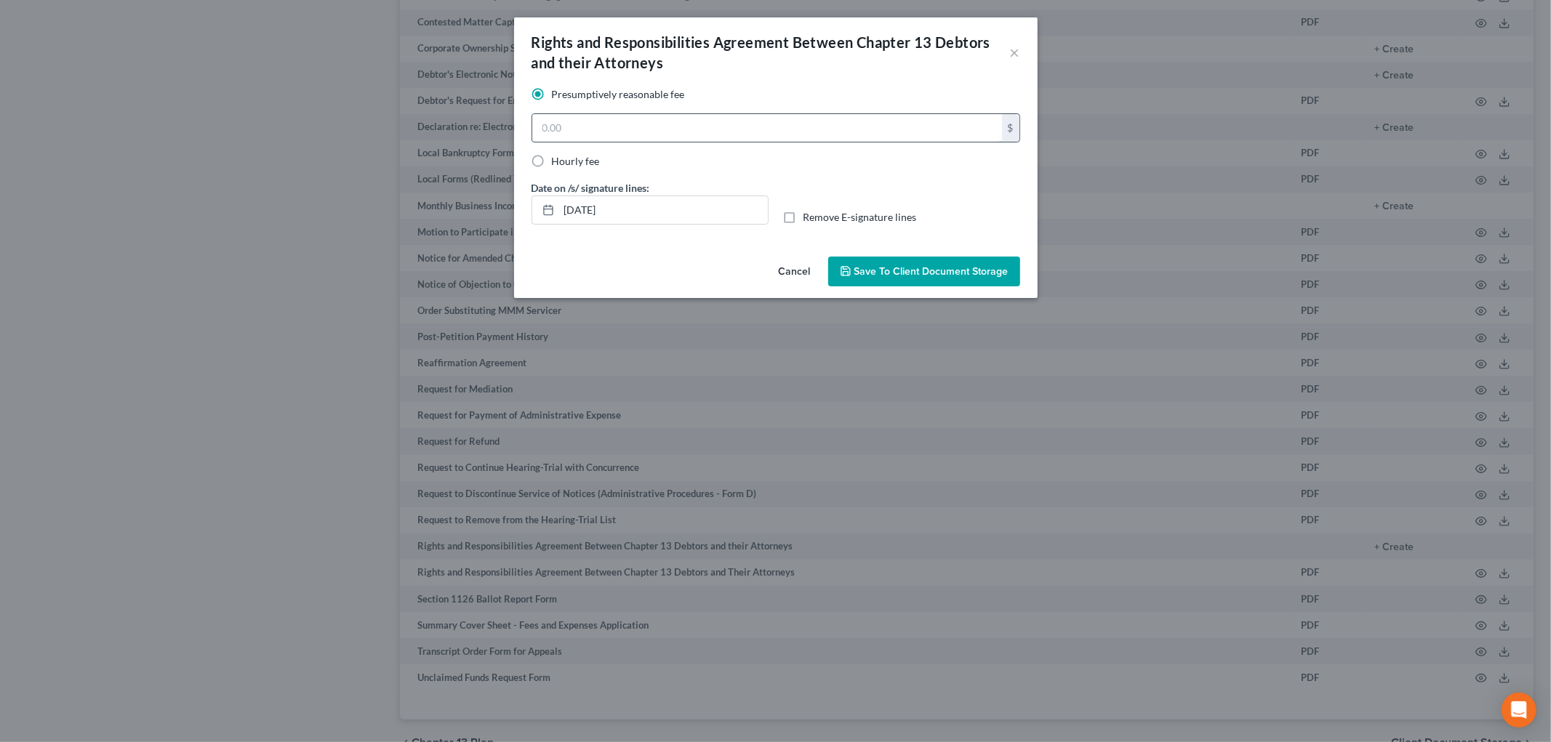
click at [599, 121] on input "text" at bounding box center [767, 128] width 470 height 28
type input "4,500"
click at [978, 267] on span "Save to Client Document Storage" at bounding box center [931, 271] width 154 height 12
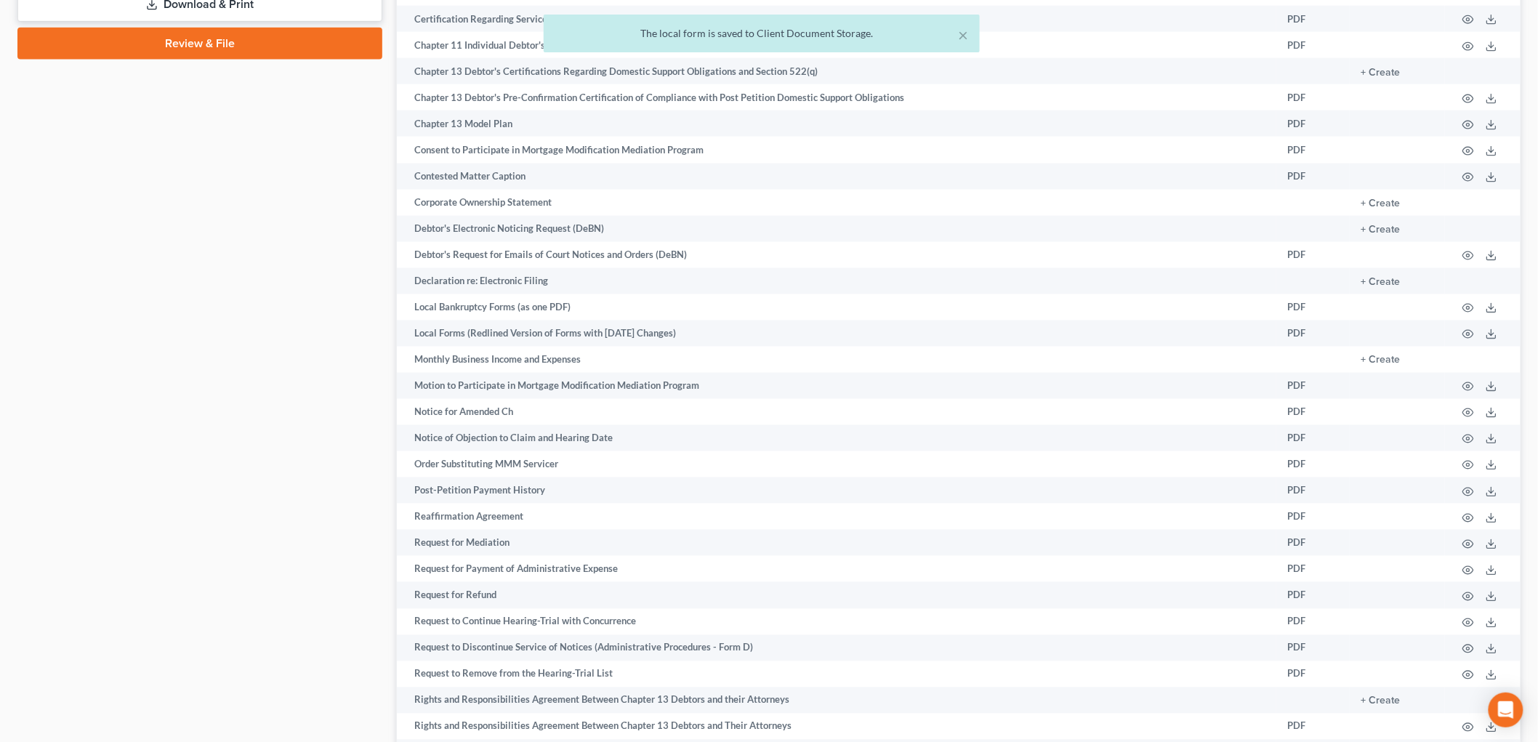
scroll to position [484, 0]
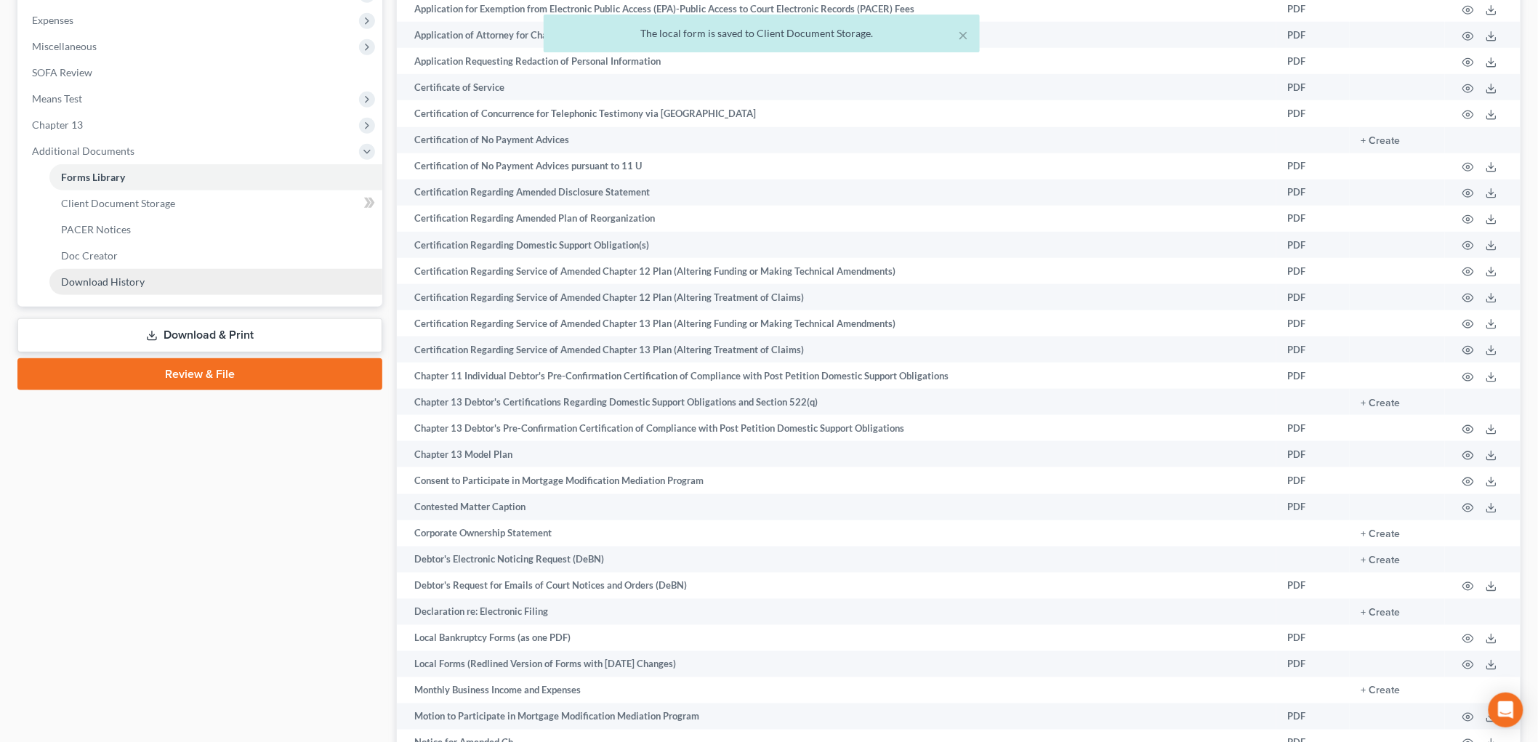
click at [115, 276] on span "Download History" at bounding box center [103, 282] width 84 height 12
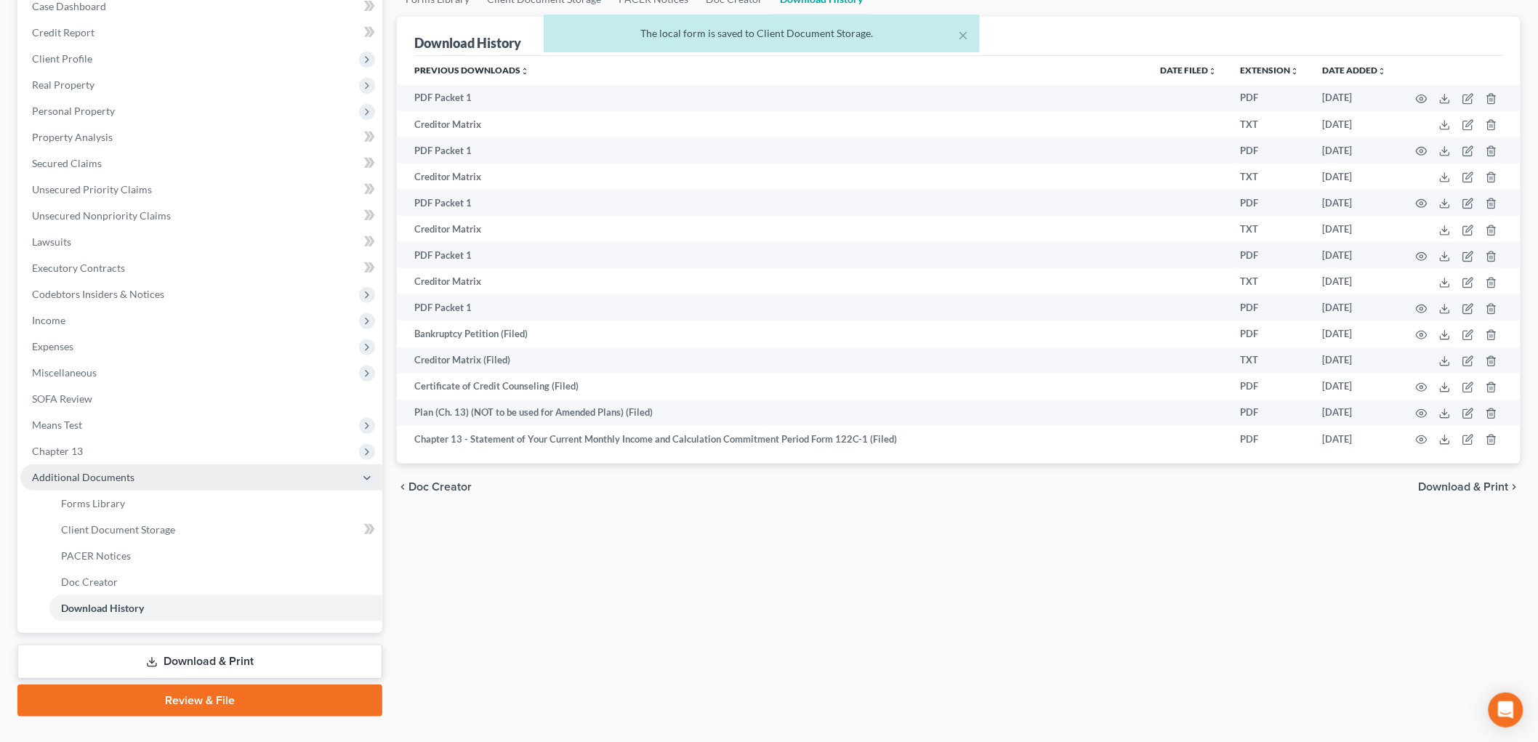
scroll to position [185, 0]
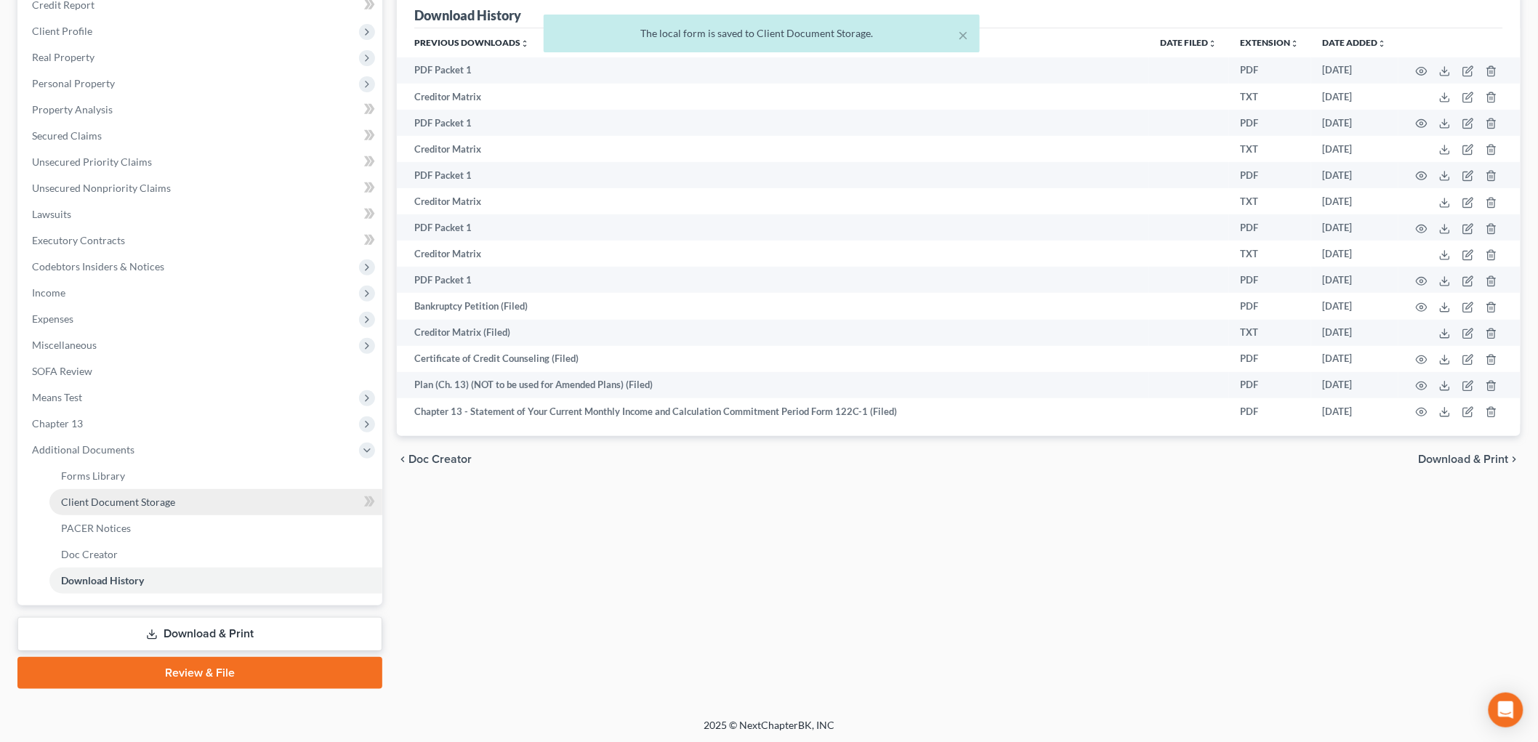
click at [148, 505] on span "Client Document Storage" at bounding box center [118, 502] width 114 height 12
select select "0"
select select "9"
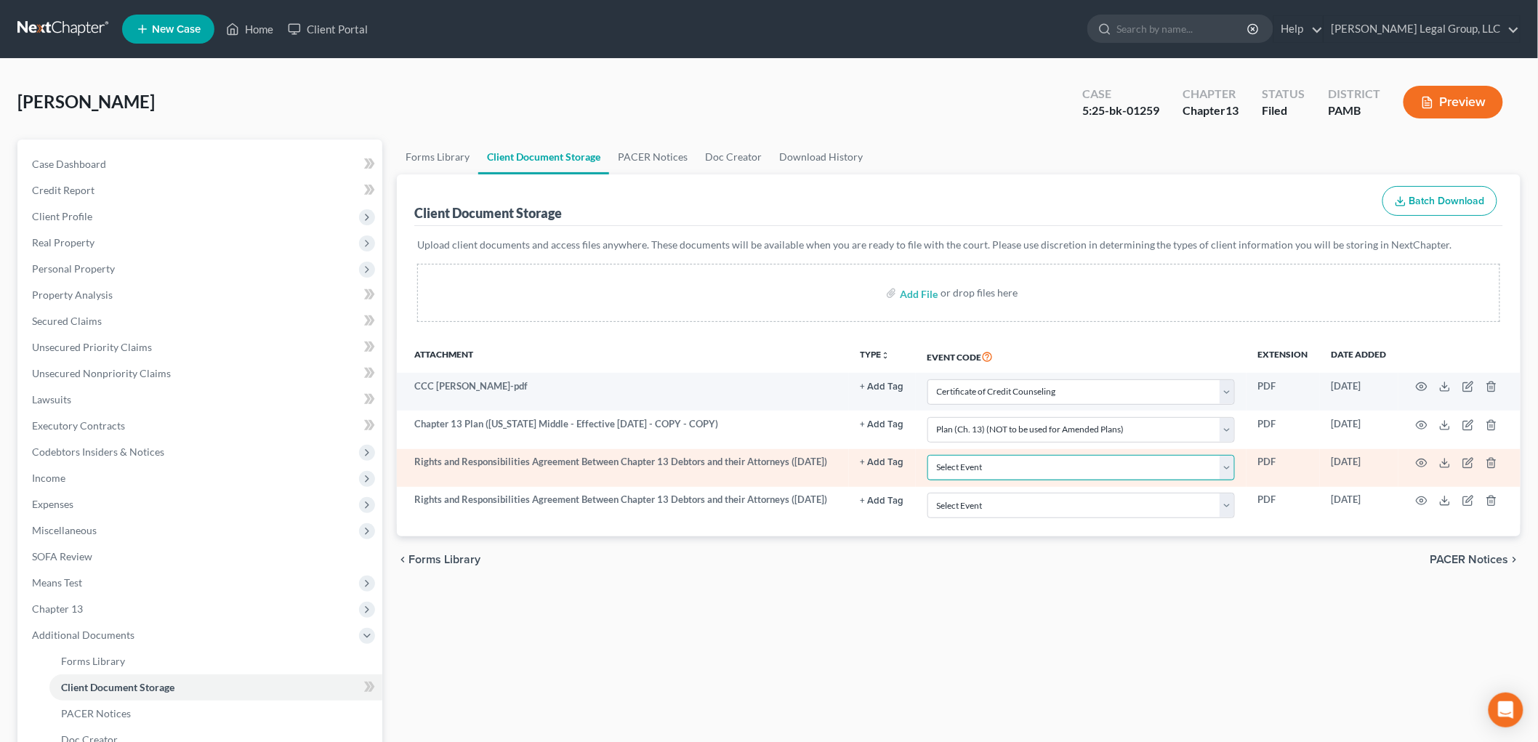
click at [1043, 462] on select "Select Event Certificate of Credit Counseling Certification of Execution of Rig…" at bounding box center [1082, 467] width 308 height 25
click at [1426, 459] on icon "button" at bounding box center [1422, 463] width 12 height 12
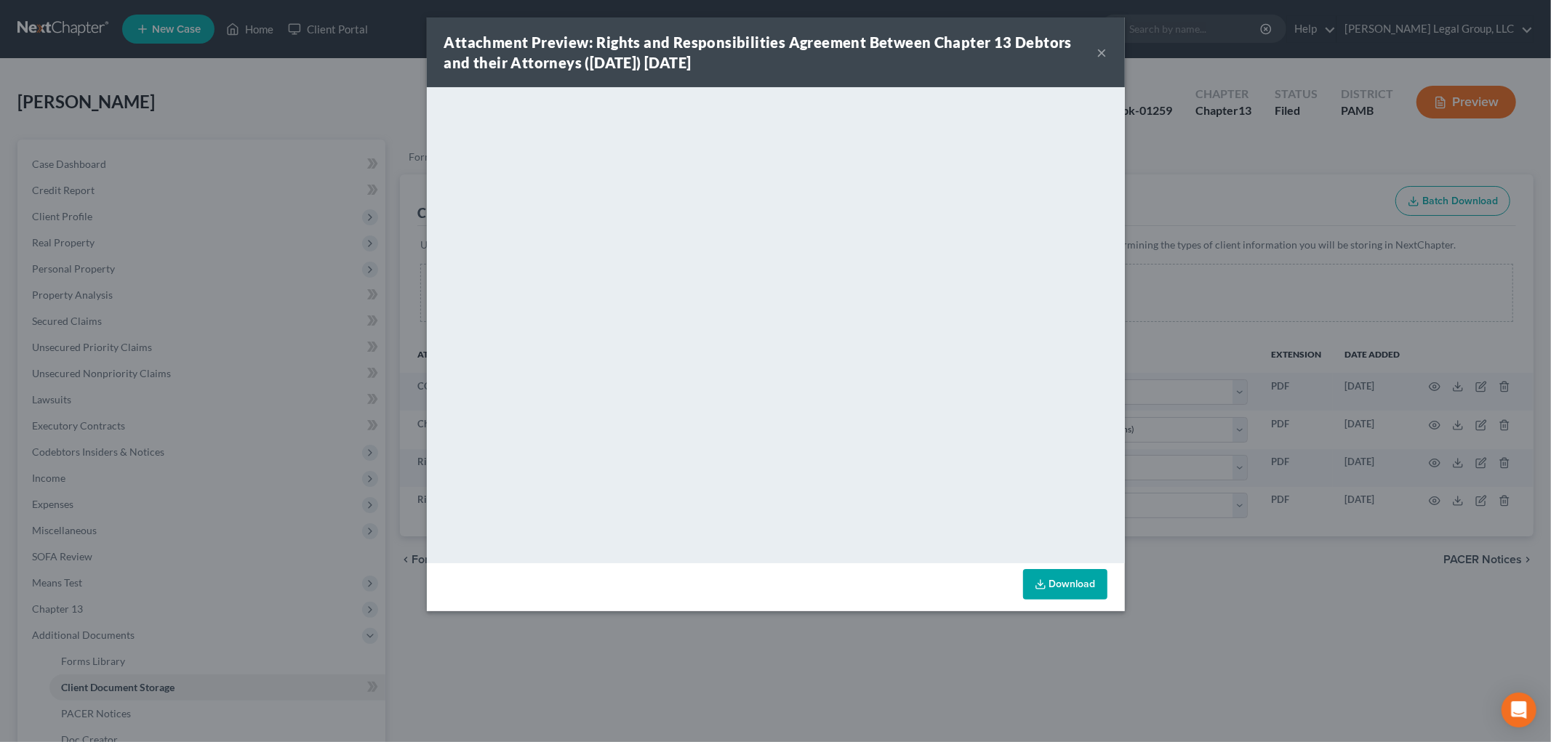
click at [1106, 49] on button "×" at bounding box center [1102, 52] width 10 height 17
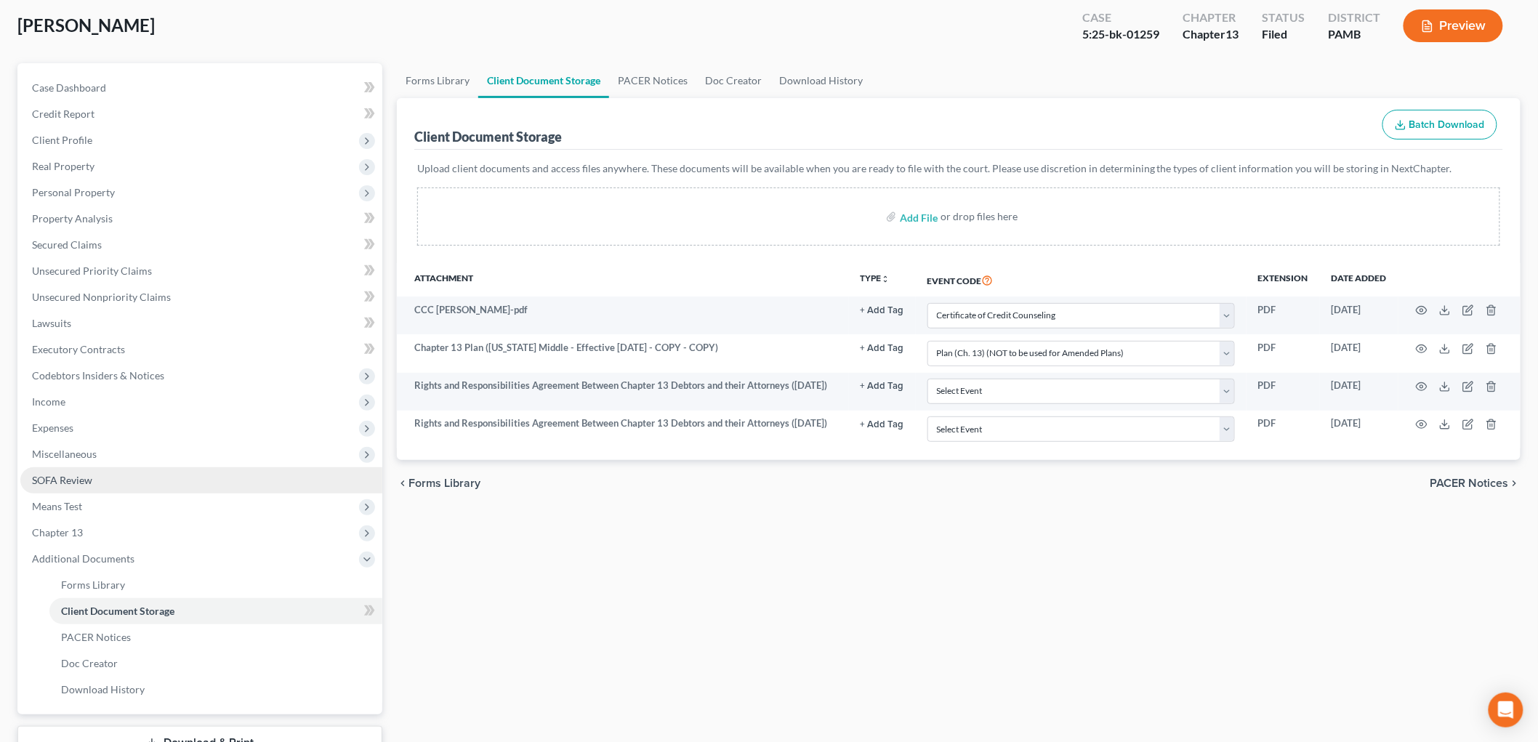
scroll to position [185, 0]
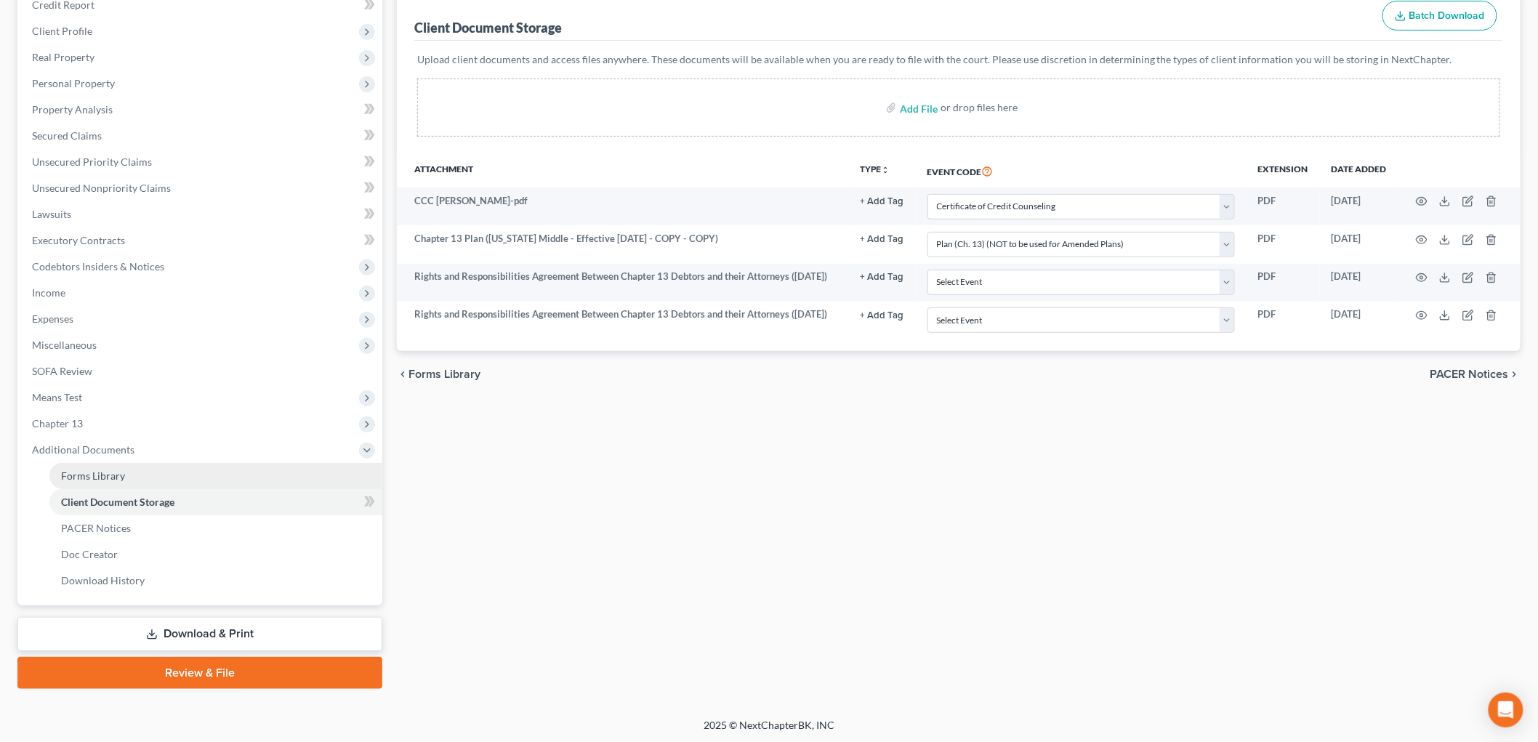
click at [115, 470] on span "Forms Library" at bounding box center [93, 476] width 64 height 12
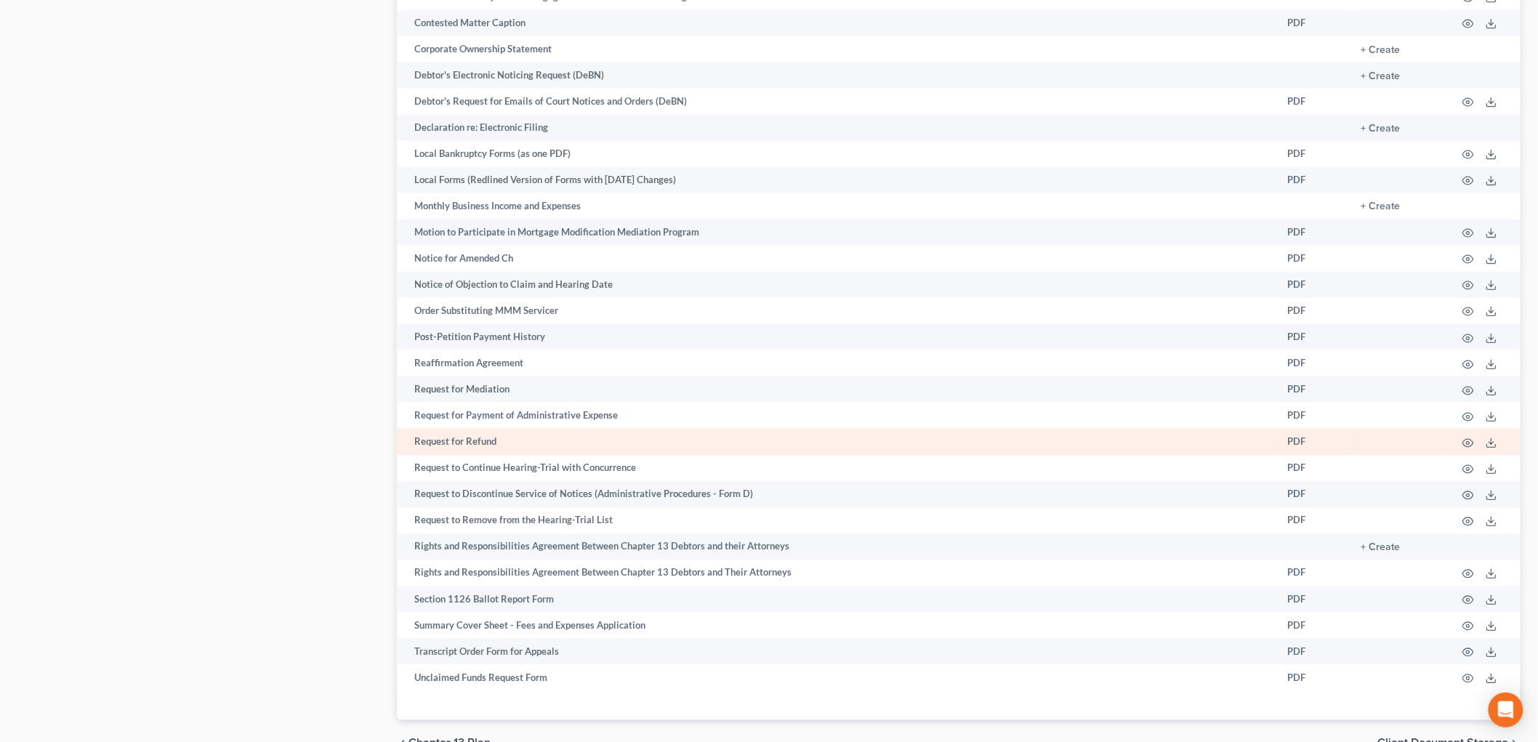
scroll to position [969, 0]
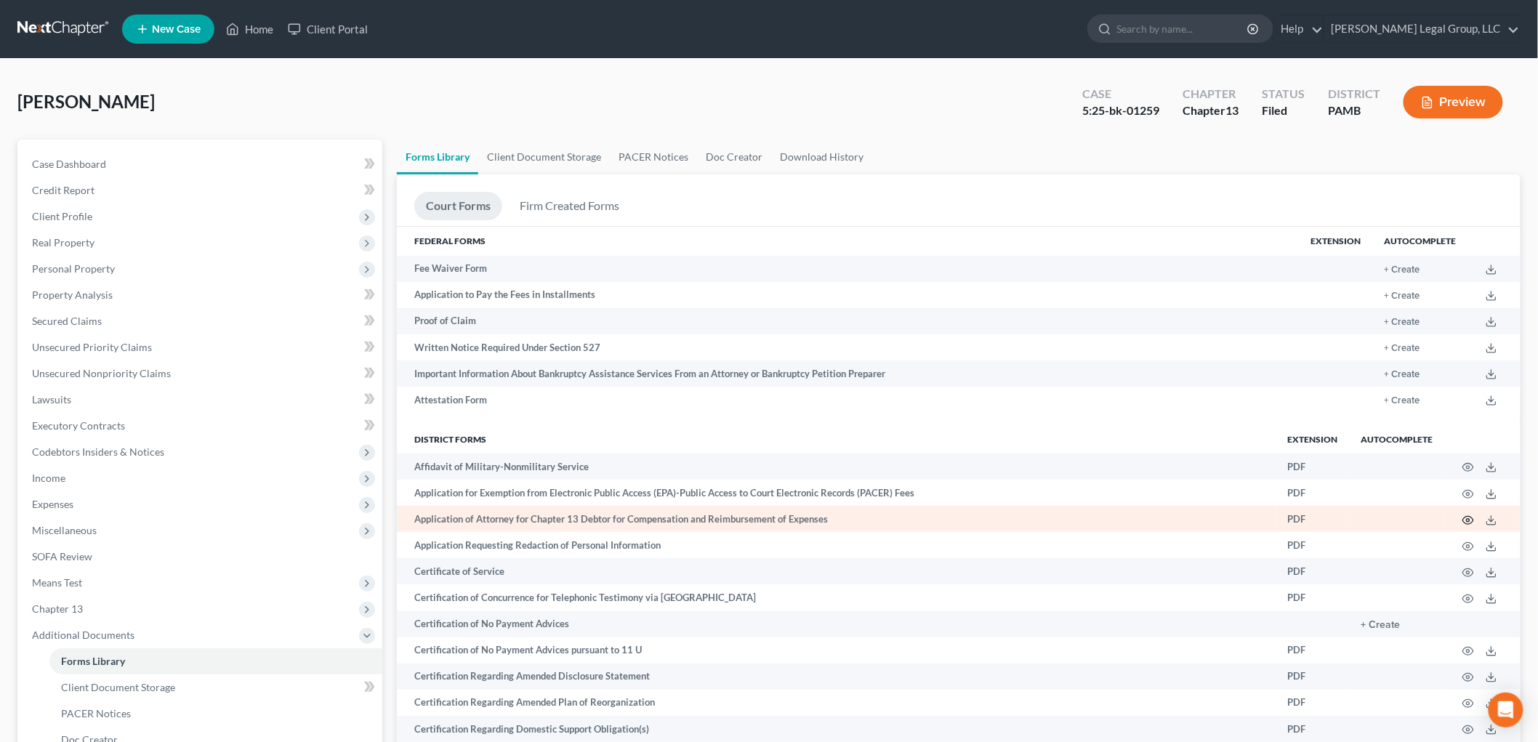
click at [1469, 519] on icon "button" at bounding box center [1469, 521] width 12 height 12
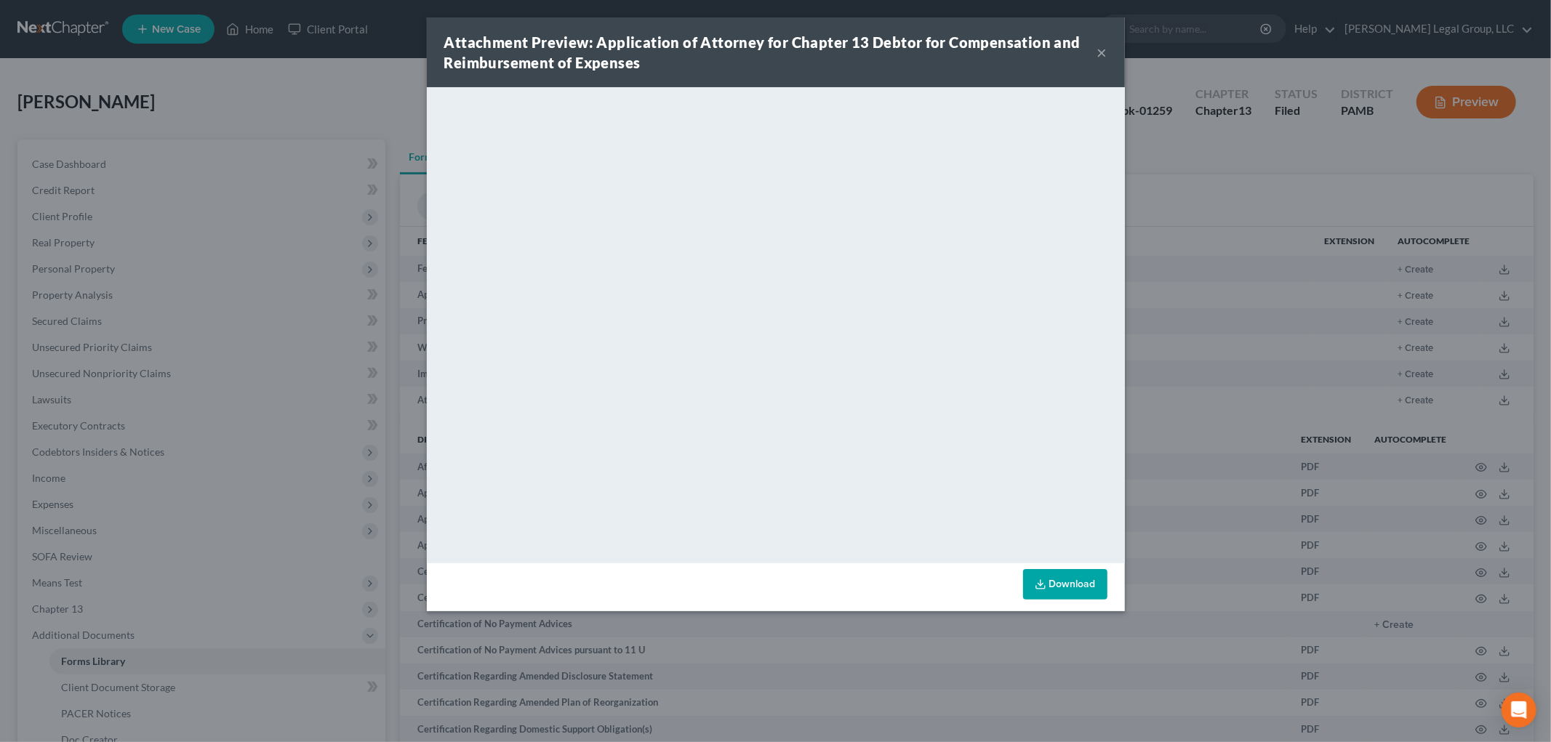
click at [1104, 46] on button "×" at bounding box center [1102, 52] width 10 height 17
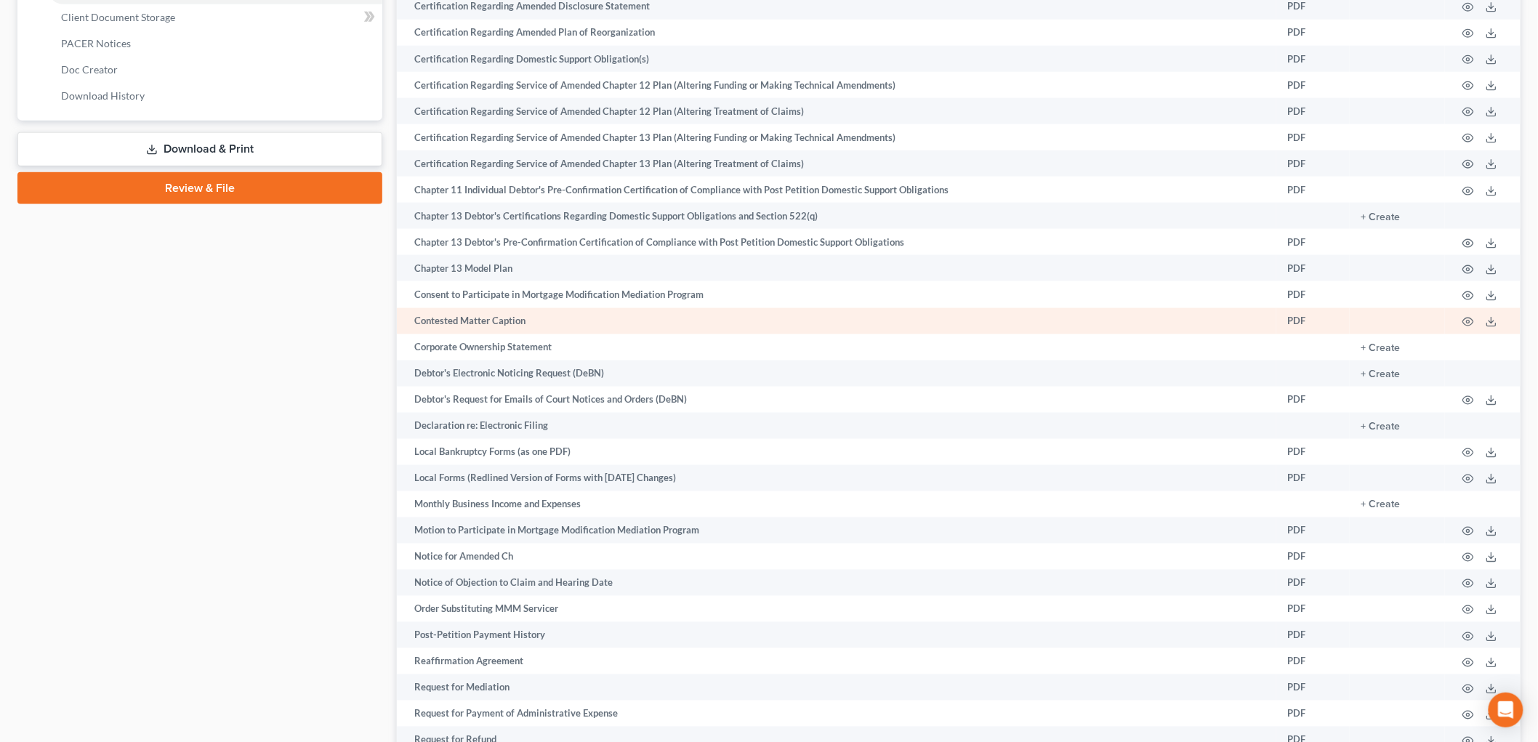
scroll to position [898, 0]
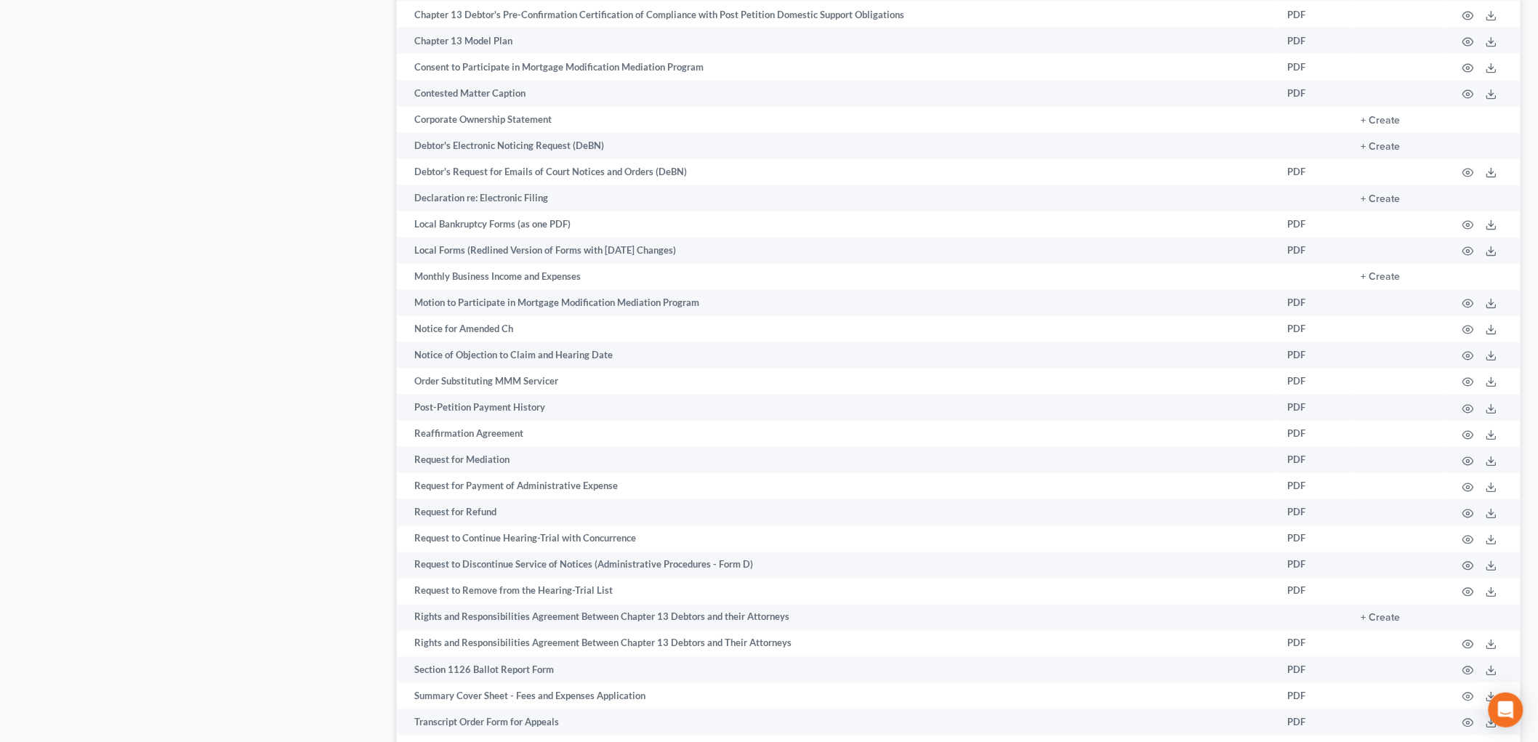
click at [220, 53] on div "Case Dashboard Payments Invoices Payments Payments Credit Report Client Profile" at bounding box center [199, 40] width 379 height 1596
